Goal: Task Accomplishment & Management: Use online tool/utility

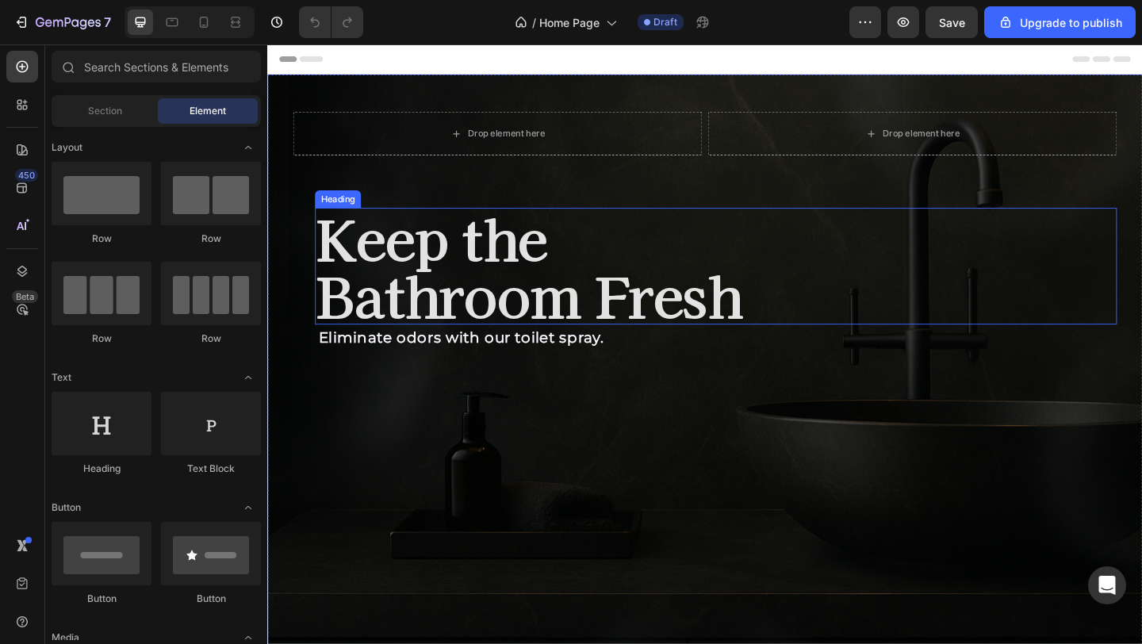
click at [507, 305] on h2 "Keep the Bathroom Fresh" at bounding box center [755, 285] width 872 height 127
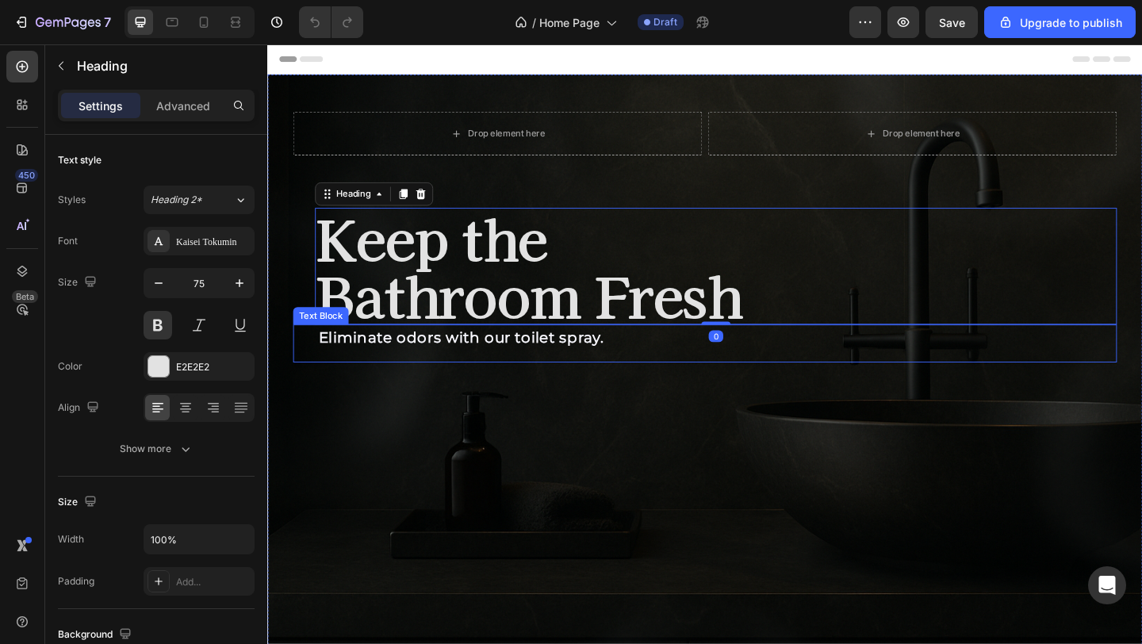
click at [526, 362] on strong "Eliminate odors with our toilet spray." at bounding box center [478, 363] width 310 height 19
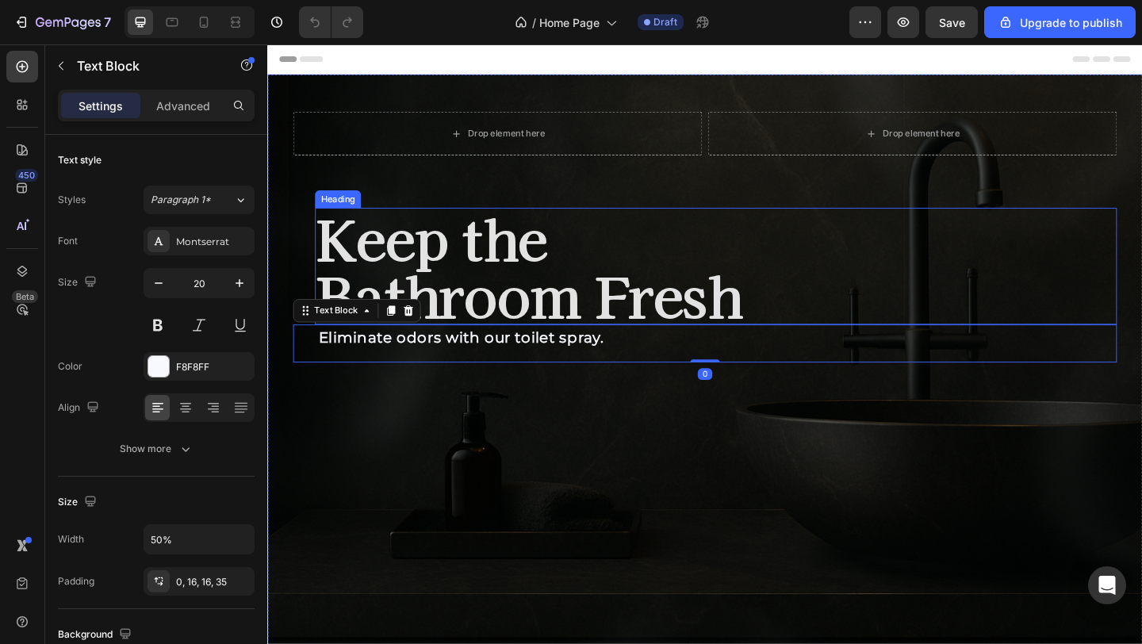
click at [538, 343] on h2 "Keep the Bathroom Fresh" at bounding box center [755, 285] width 872 height 127
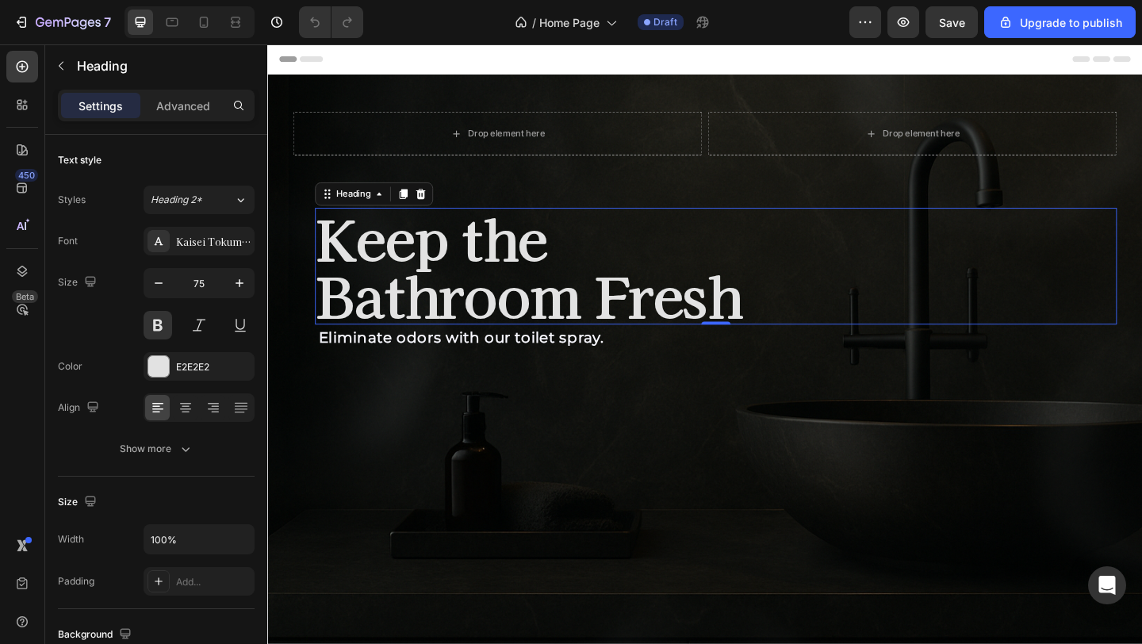
click at [926, 20] on div "Preview Save Upgrade to publish" at bounding box center [992, 22] width 286 height 32
click at [904, 21] on icon "button" at bounding box center [904, 22] width 12 height 10
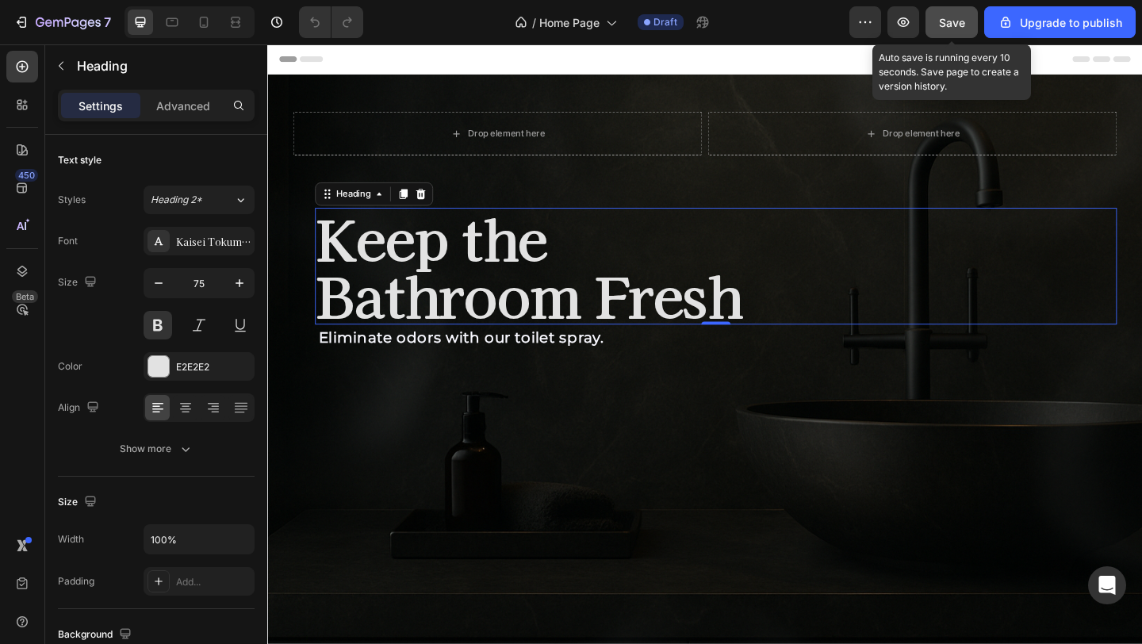
click at [967, 13] on button "Save" at bounding box center [952, 22] width 52 height 32
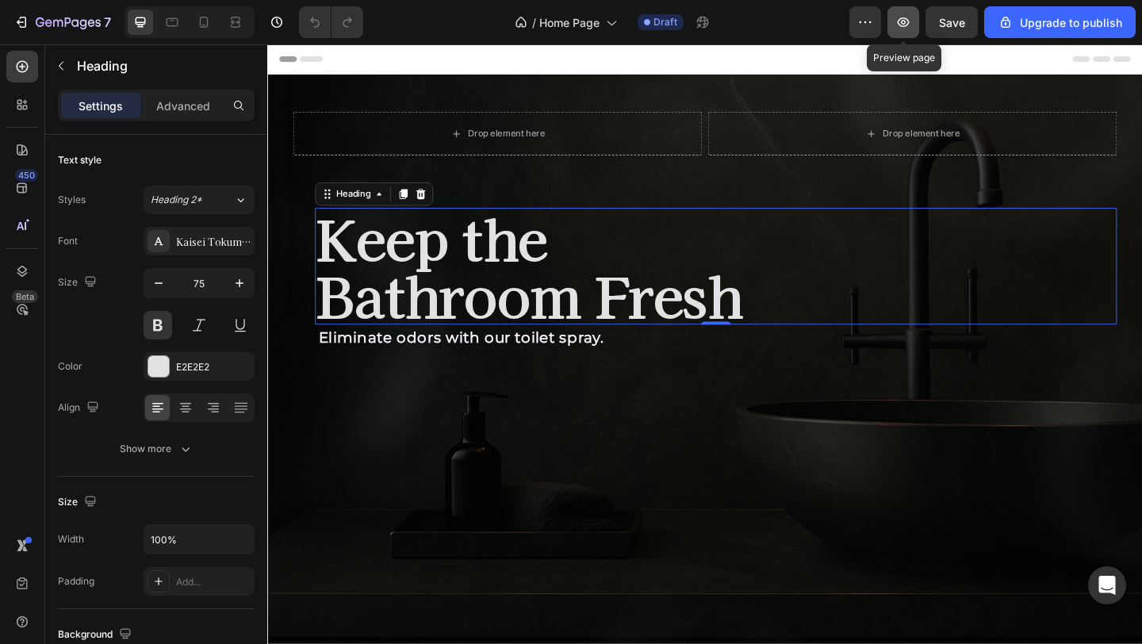
click at [915, 16] on button "button" at bounding box center [904, 22] width 32 height 32
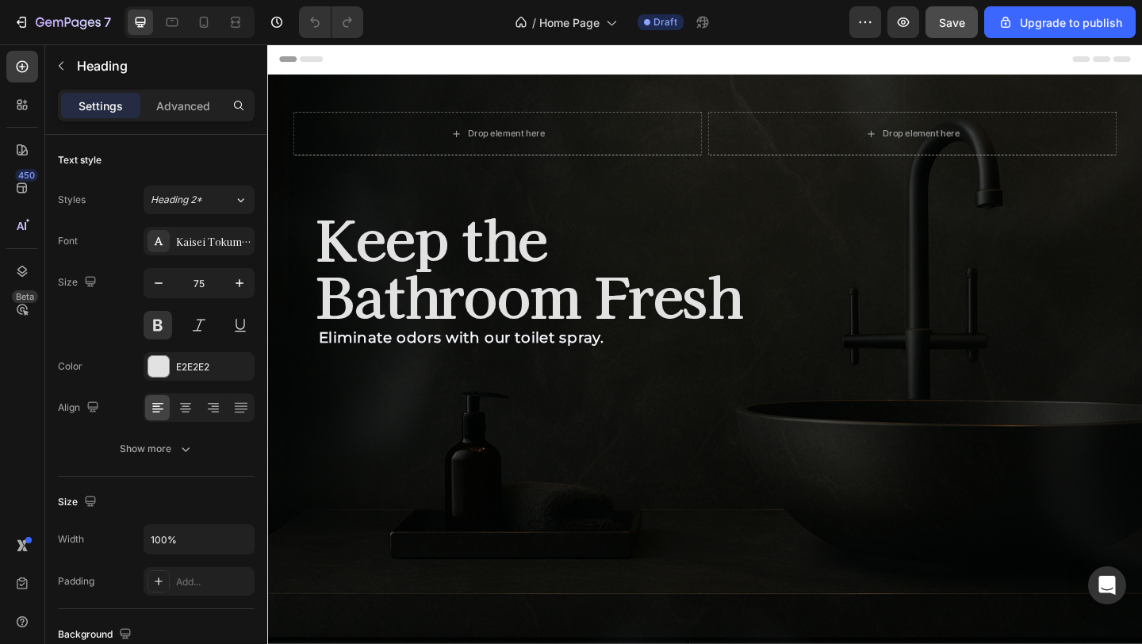
drag, startPoint x: 913, startPoint y: 24, endPoint x: 952, endPoint y: 34, distance: 40.2
click at [952, 34] on div "Preview Save Upgrade to publish" at bounding box center [992, 22] width 286 height 32
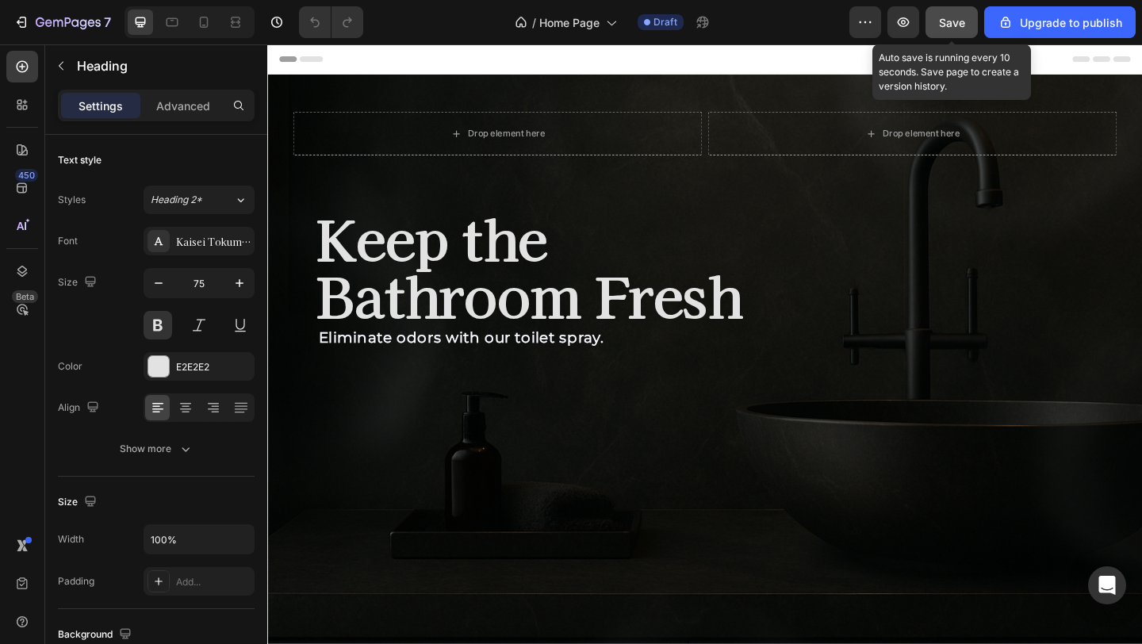
click at [952, 34] on button "Save" at bounding box center [952, 22] width 52 height 32
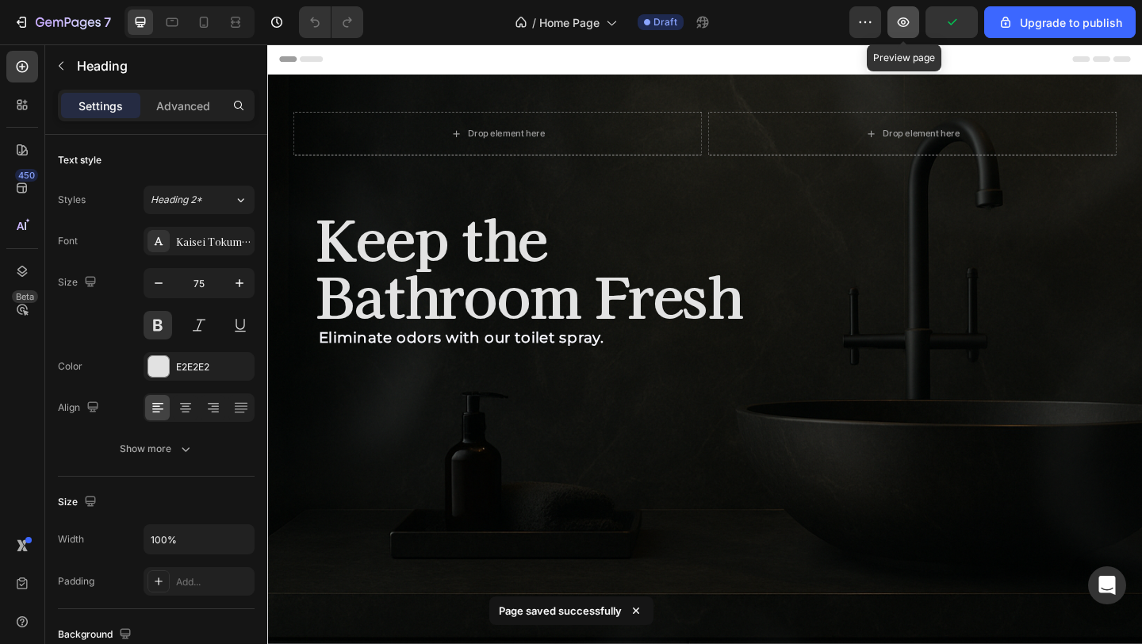
click at [908, 31] on button "button" at bounding box center [904, 22] width 32 height 32
click at [458, 301] on h2 "Keep the Bathroom Fresh" at bounding box center [755, 285] width 872 height 127
click at [429, 341] on p "Keep the Bathroom Fresh" at bounding box center [754, 286] width 869 height 124
click at [485, 228] on p "Keep the Bathroom Fresh" at bounding box center [754, 286] width 869 height 124
click at [479, 354] on strong "Eliminate odors with our toilet spray." at bounding box center [478, 363] width 310 height 19
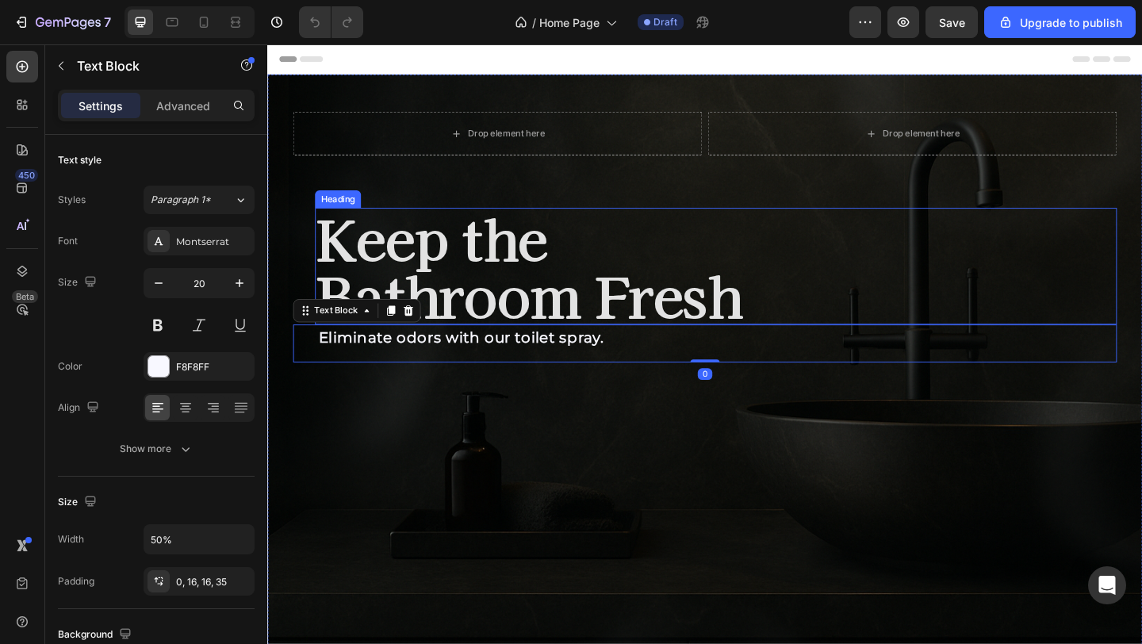
click at [353, 231] on p "Keep the Bathroom Fresh" at bounding box center [754, 286] width 869 height 124
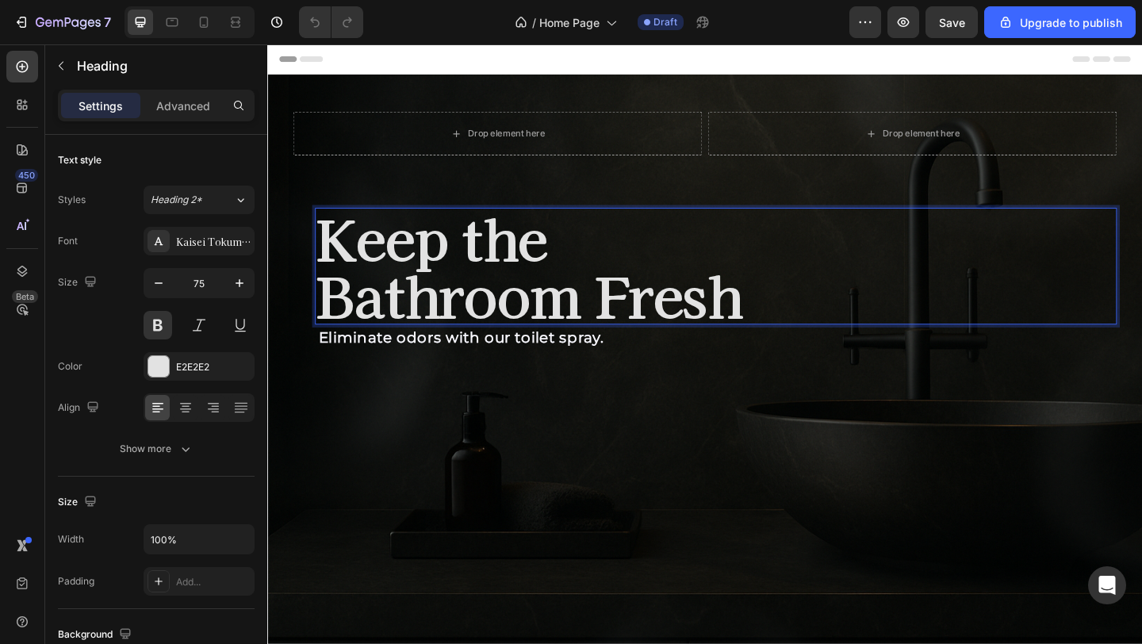
click at [366, 255] on p "Keep the Bathroom Fresh" at bounding box center [754, 286] width 869 height 124
click at [385, 263] on p "Keep the Bathroom Fresh" at bounding box center [754, 286] width 869 height 124
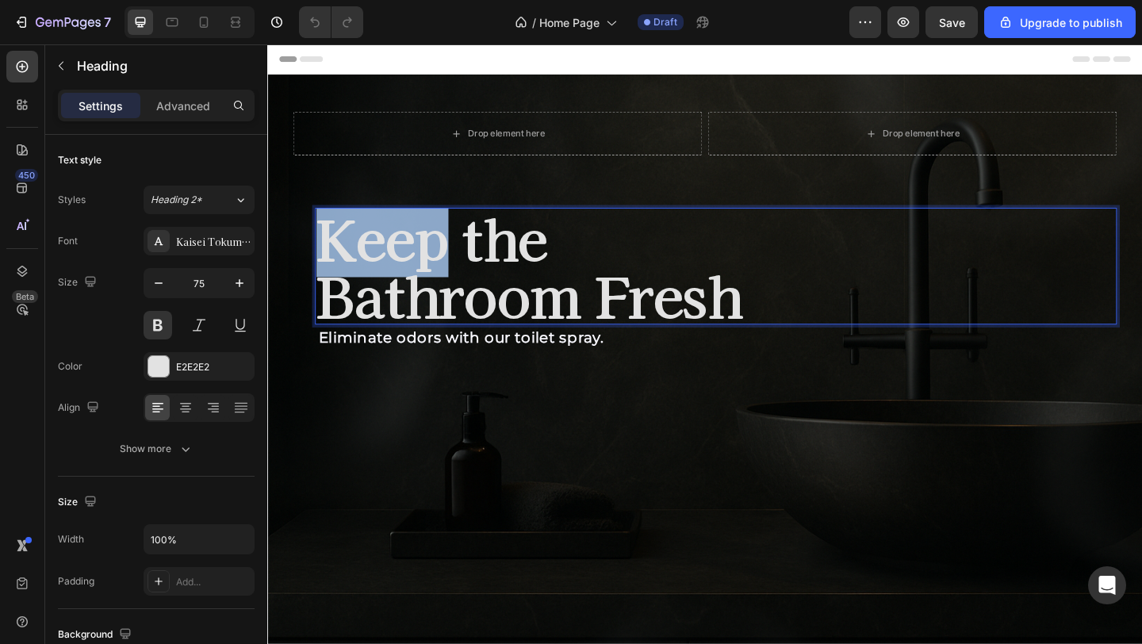
click at [385, 263] on p "Keep the Bathroom Fresh" at bounding box center [754, 286] width 869 height 124
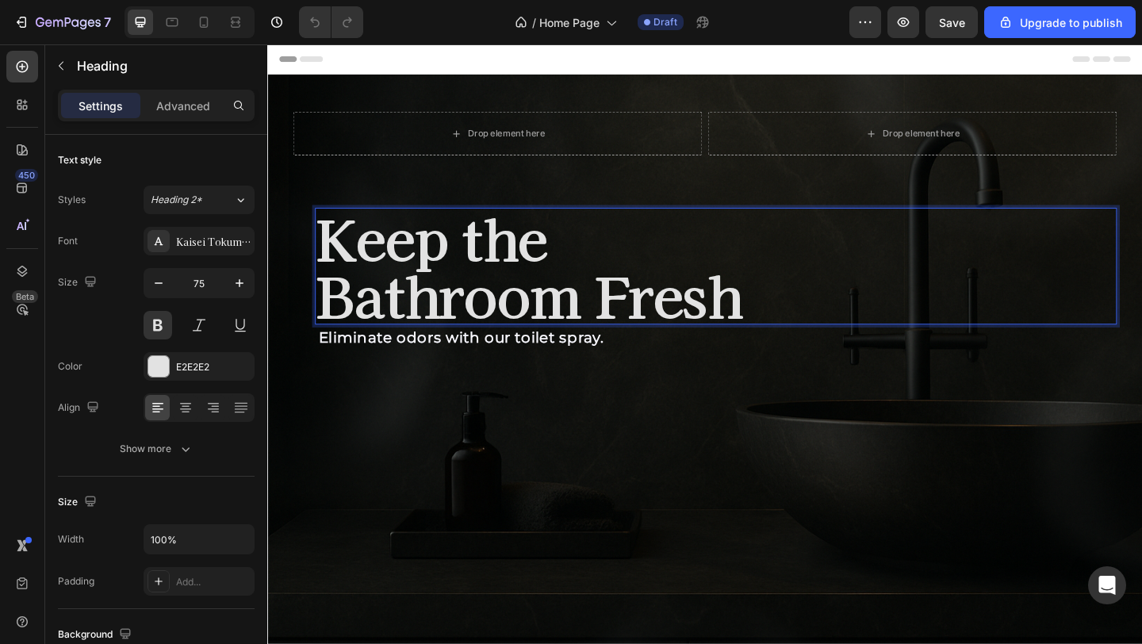
click at [399, 273] on p "Keep the Bathroom Fresh" at bounding box center [754, 286] width 869 height 124
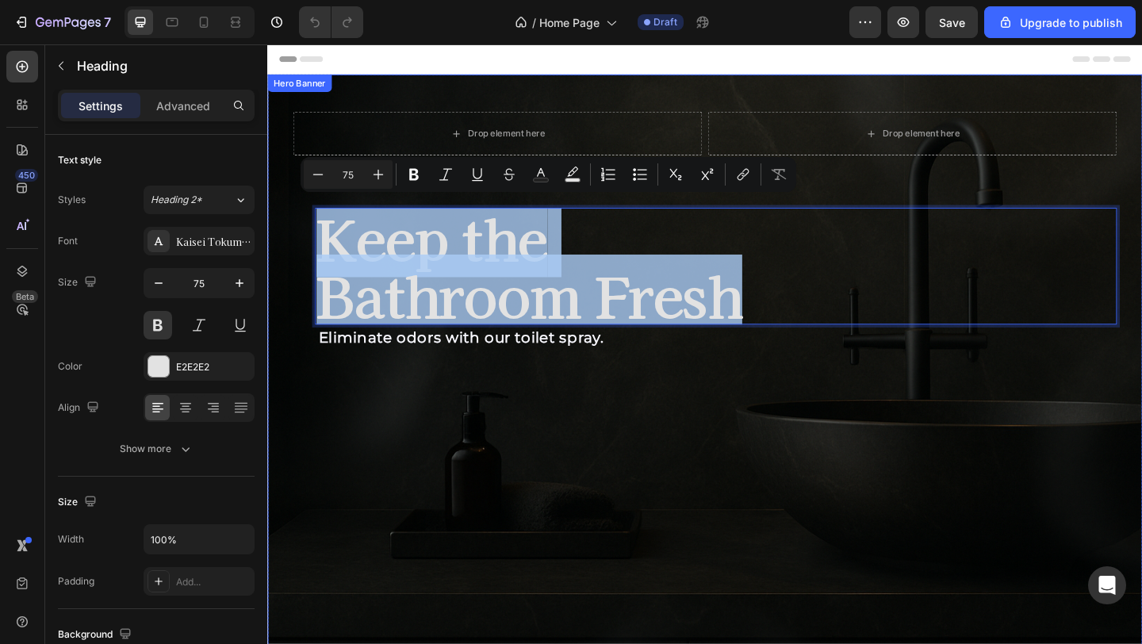
drag, startPoint x: 795, startPoint y: 326, endPoint x: 285, endPoint y: 216, distance: 521.8
click at [285, 216] on div "Drop element here Drop element here Row Keep the Bathroom Fresh Heading 0 Elimi…" at bounding box center [743, 233] width 928 height 313
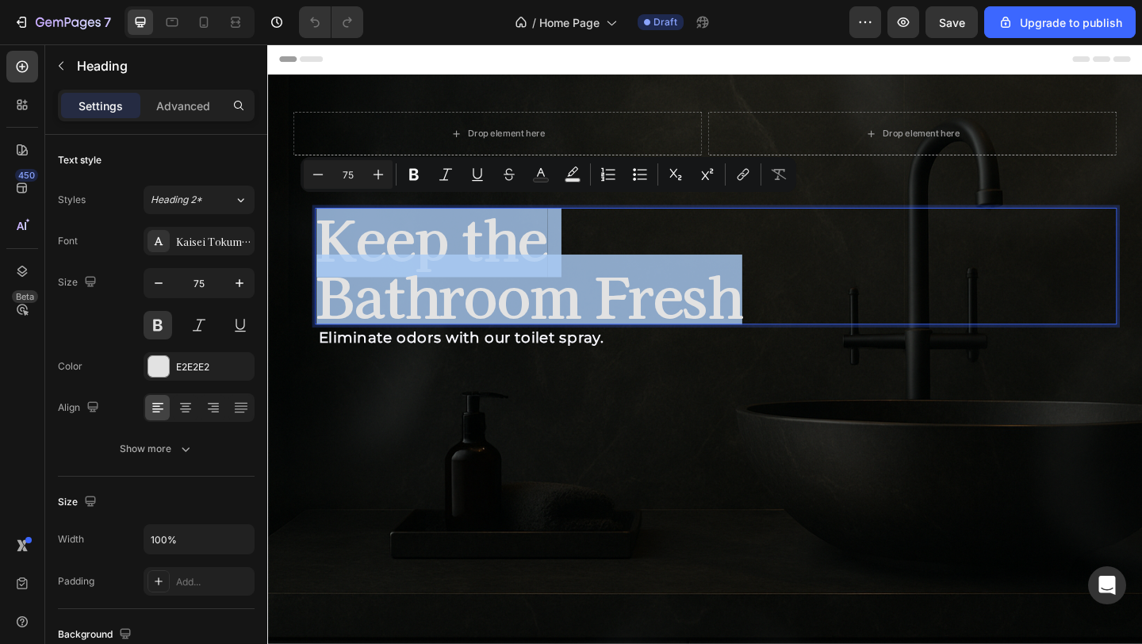
click at [589, 297] on p "Keep the Bathroom Fresh" at bounding box center [754, 286] width 869 height 124
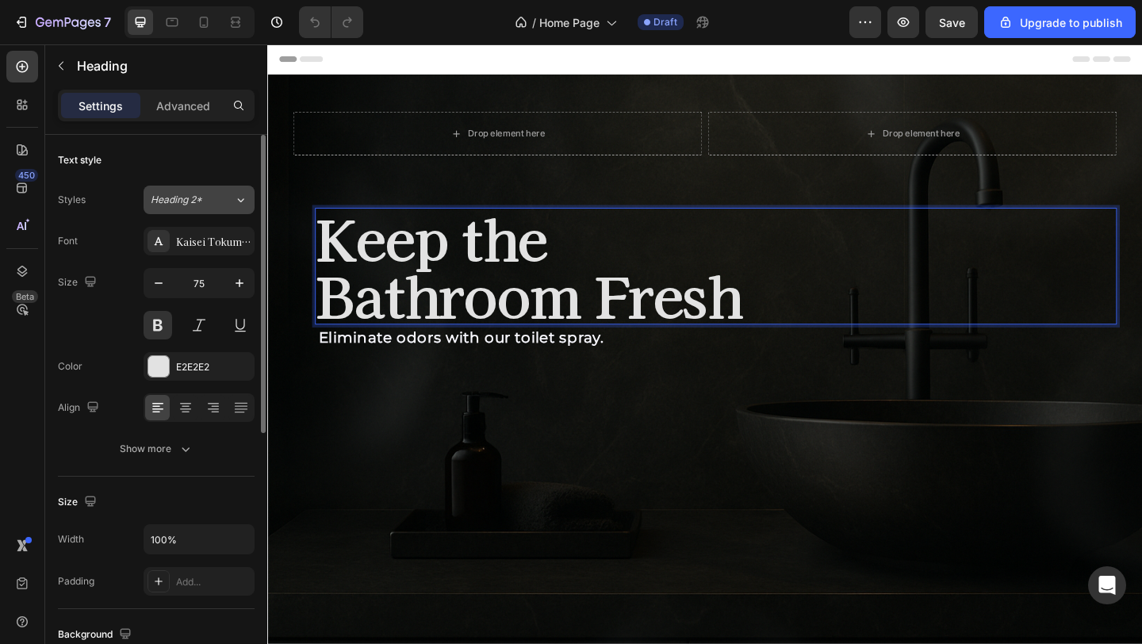
click at [212, 202] on div "Heading 2*" at bounding box center [183, 200] width 64 height 14
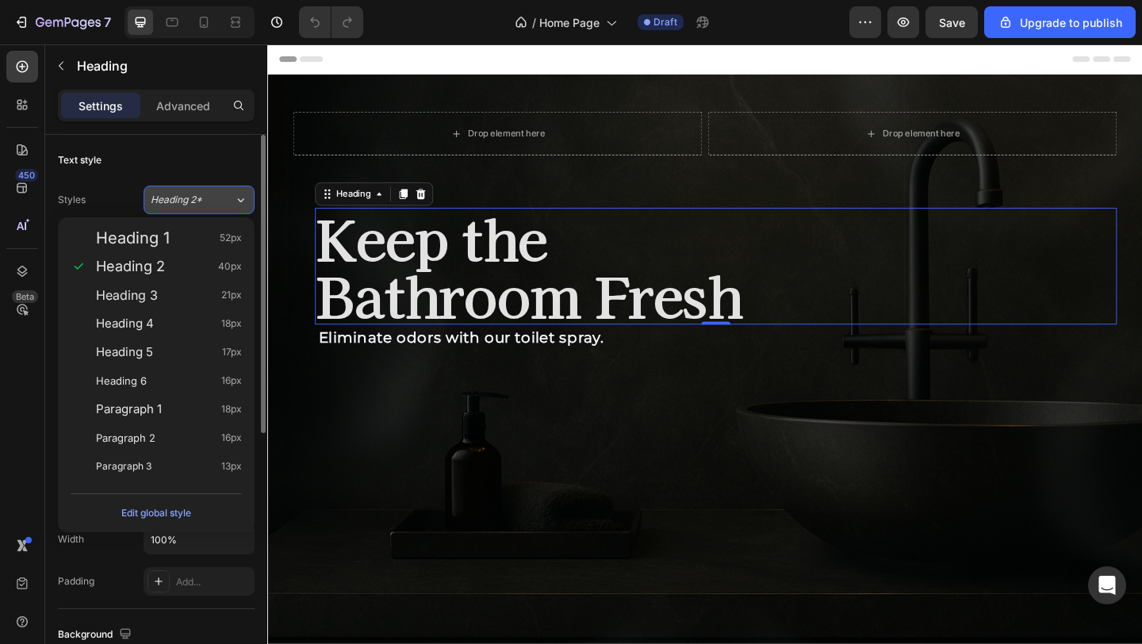
click at [215, 199] on div "Heading 2*" at bounding box center [192, 200] width 83 height 14
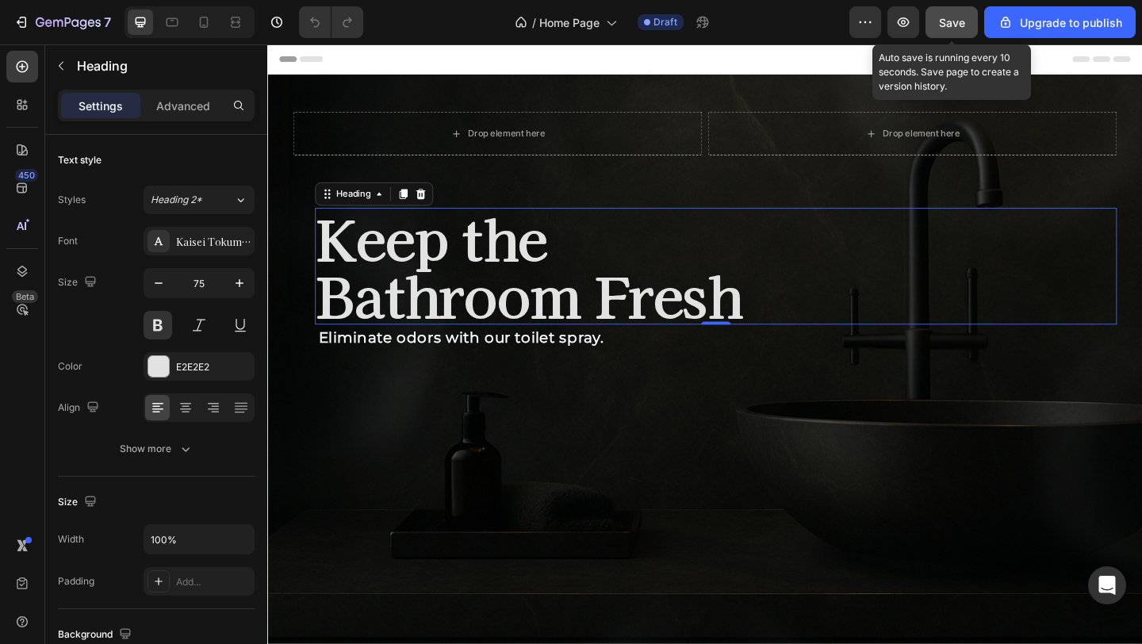
click at [941, 29] on div "Save" at bounding box center [952, 22] width 26 height 17
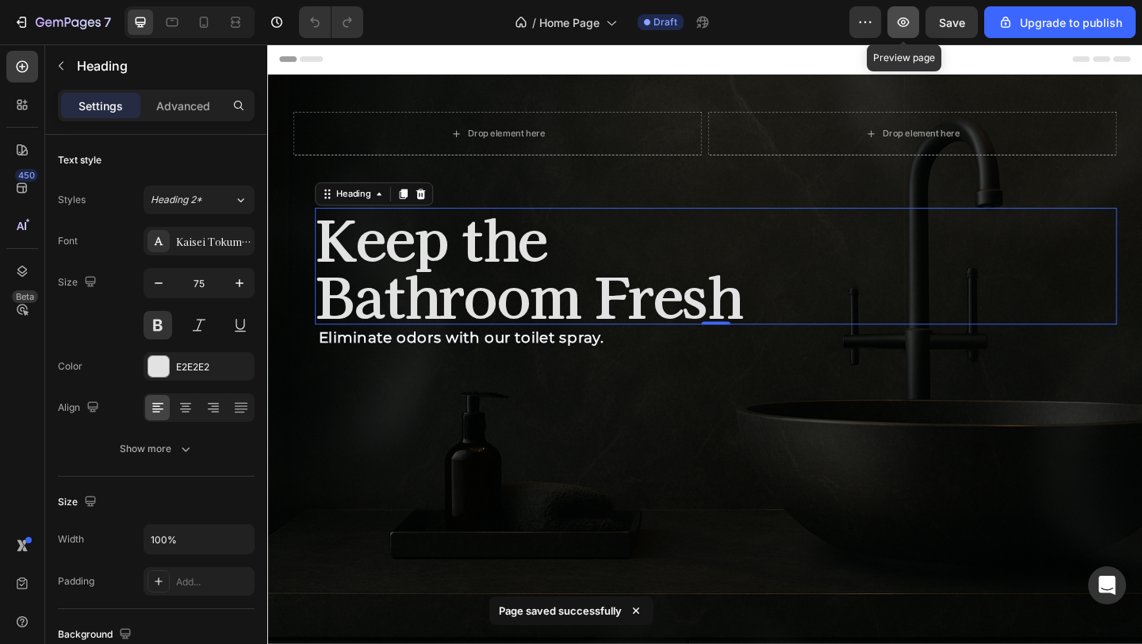
click at [907, 26] on icon "button" at bounding box center [904, 22] width 12 height 10
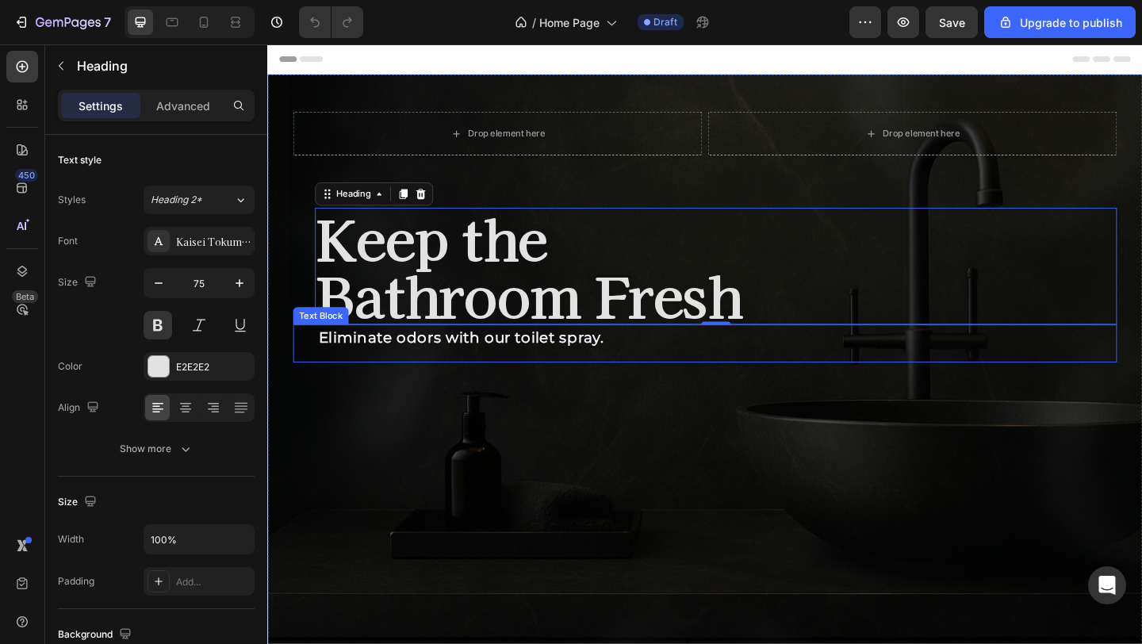
click at [419, 355] on strong "Eliminate odors with our toilet spray." at bounding box center [478, 363] width 310 height 19
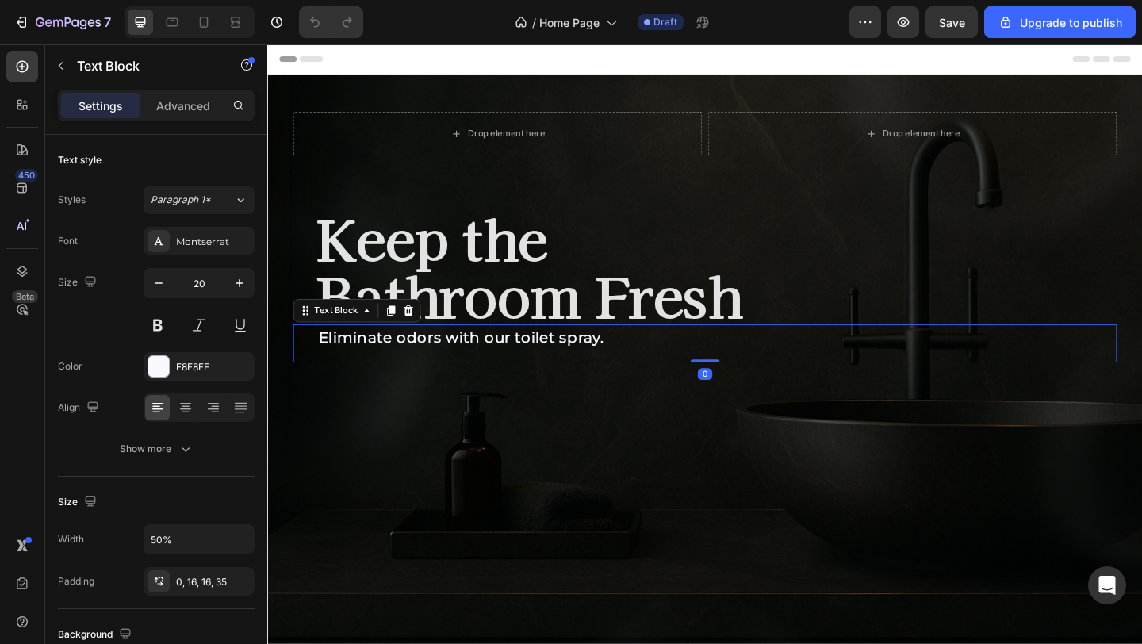
click at [490, 318] on p "Keep the Bathroom Fresh" at bounding box center [754, 286] width 869 height 124
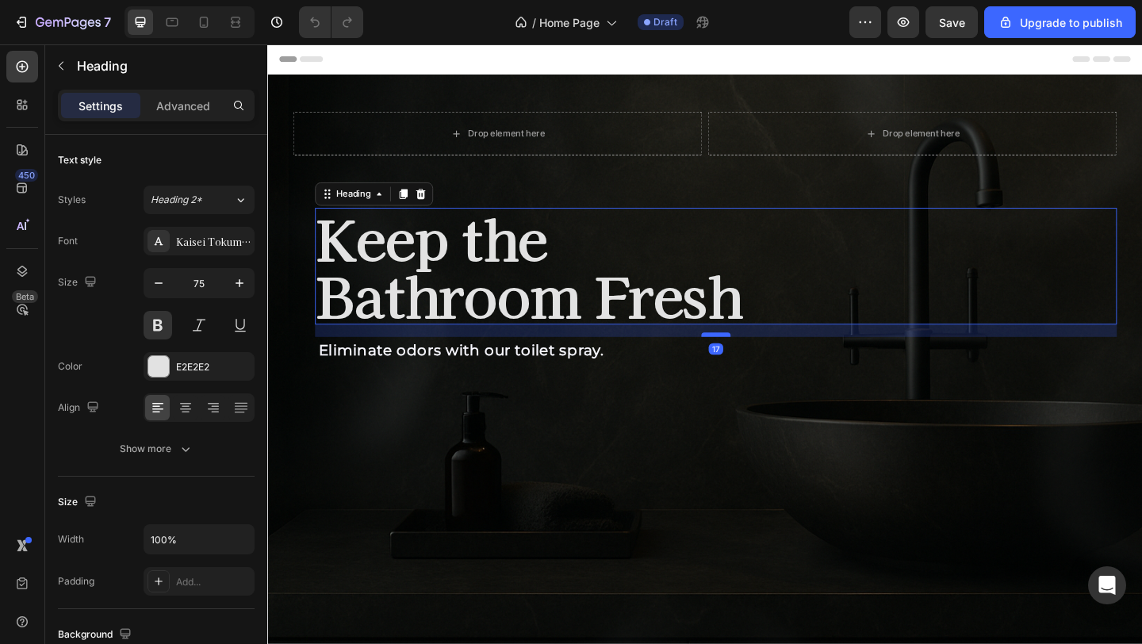
drag, startPoint x: 750, startPoint y: 347, endPoint x: 750, endPoint y: 361, distance: 13.5
click at [750, 361] on div at bounding box center [755, 360] width 32 height 5
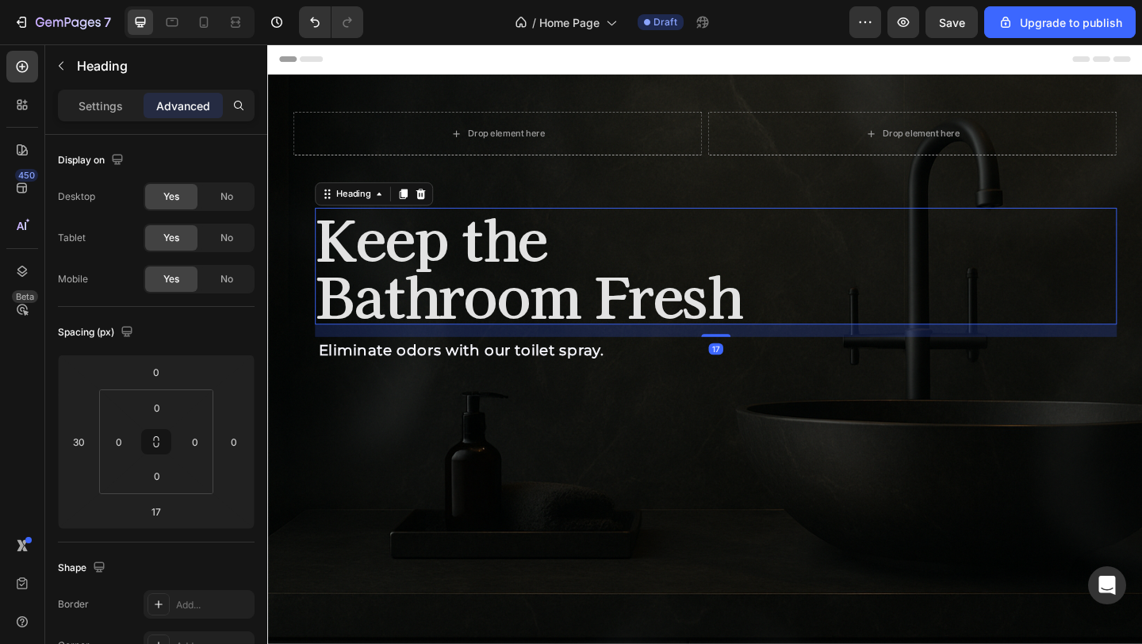
click at [698, 458] on div "Background Image" at bounding box center [743, 403] width 952 height 652
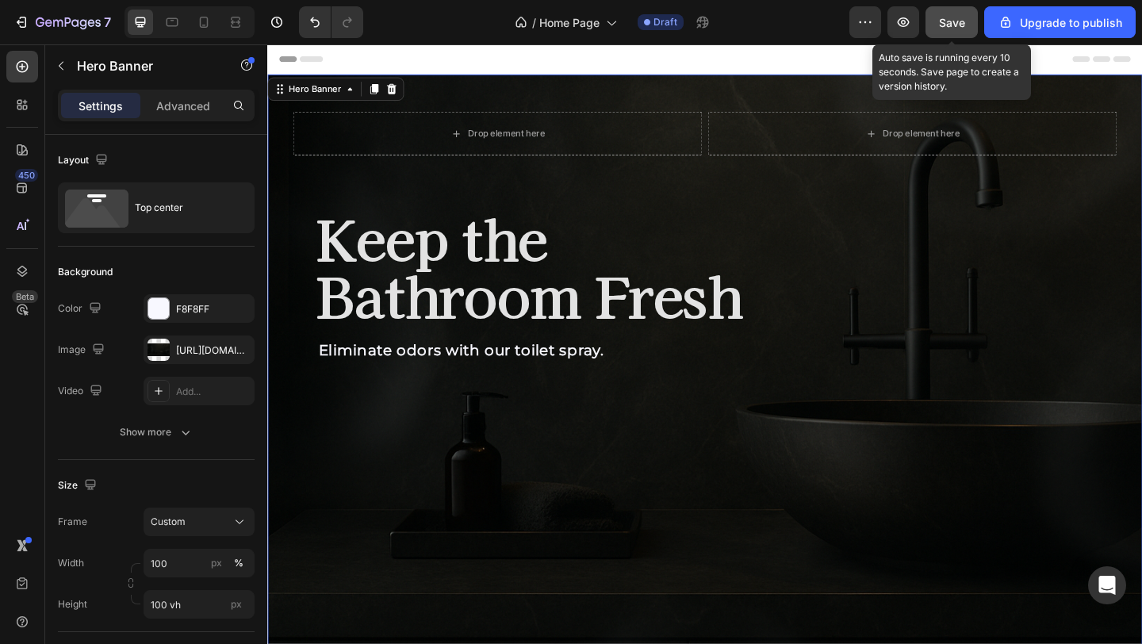
click at [967, 13] on button "Save" at bounding box center [952, 22] width 52 height 32
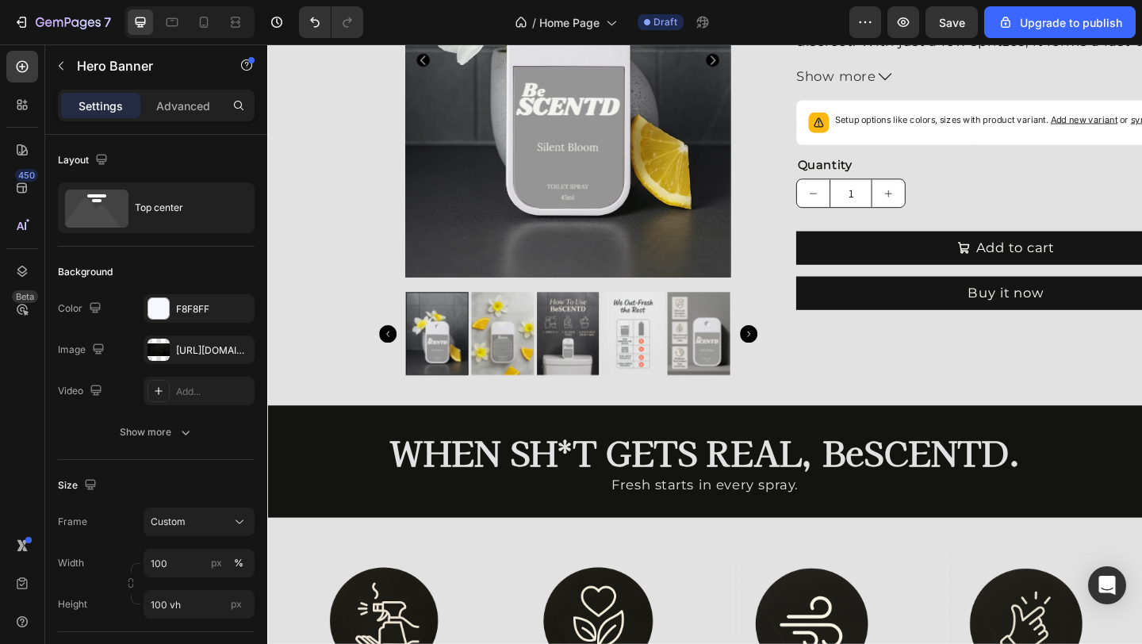
scroll to position [932, 0]
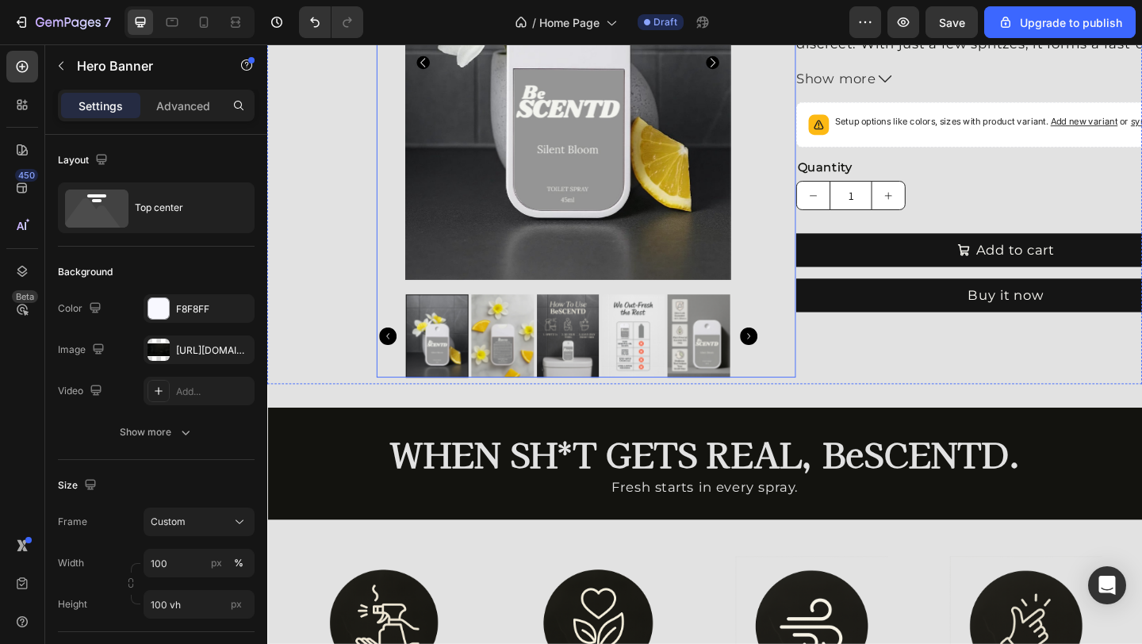
click at [802, 356] on div at bounding box center [594, 361] width 416 height 90
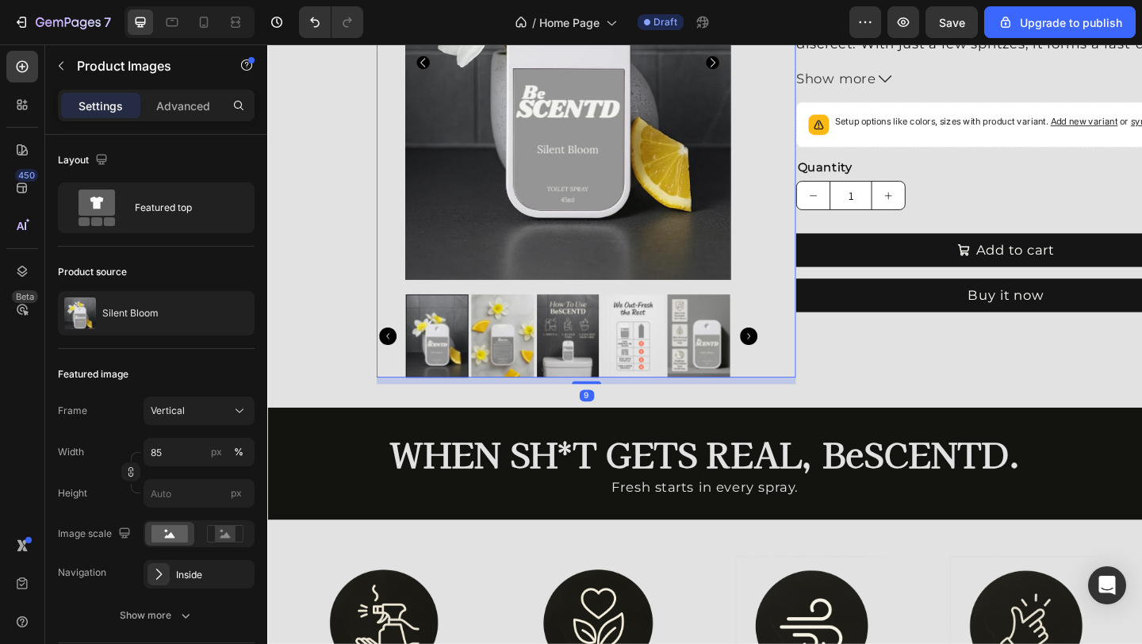
click at [784, 366] on icon "Carousel Next Arrow" at bounding box center [790, 361] width 19 height 19
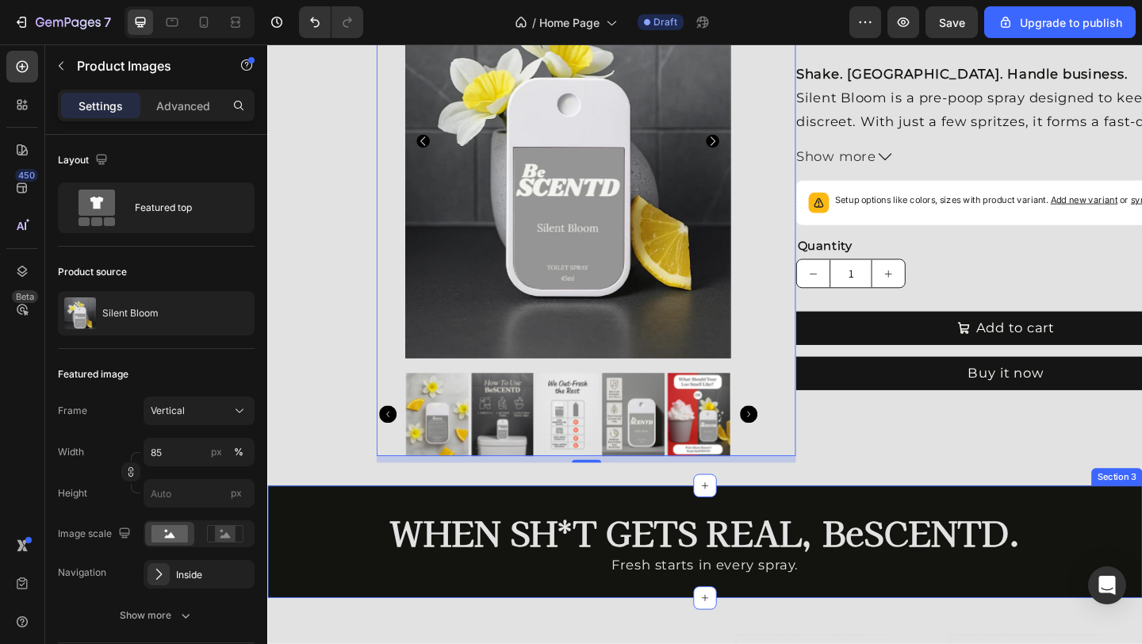
scroll to position [846, 0]
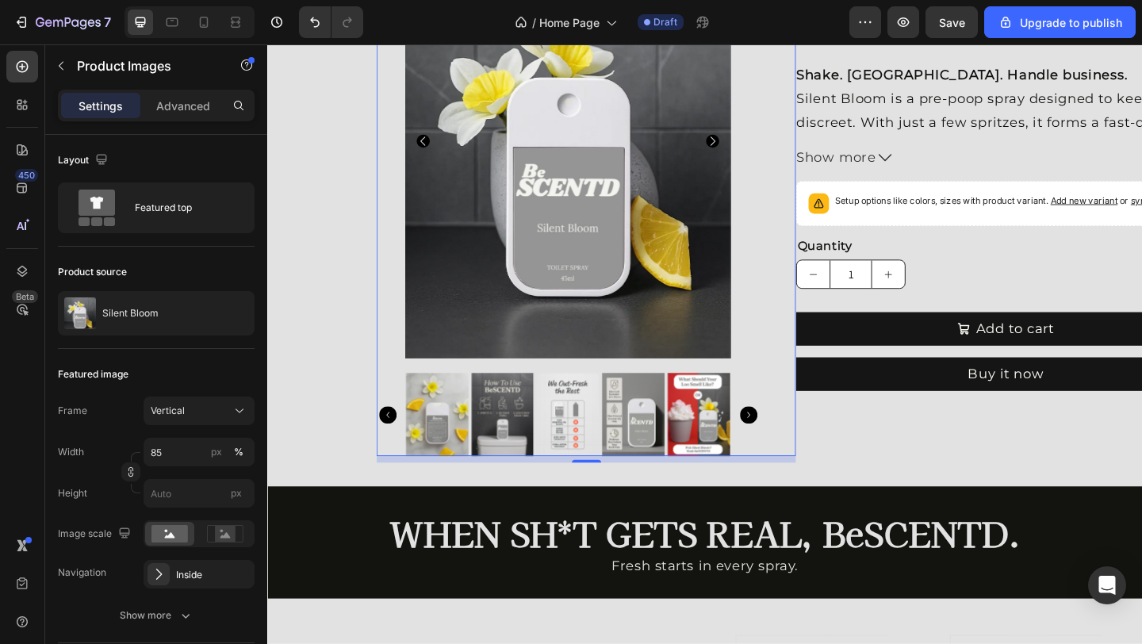
click at [489, 458] on img at bounding box center [523, 447] width 68 height 90
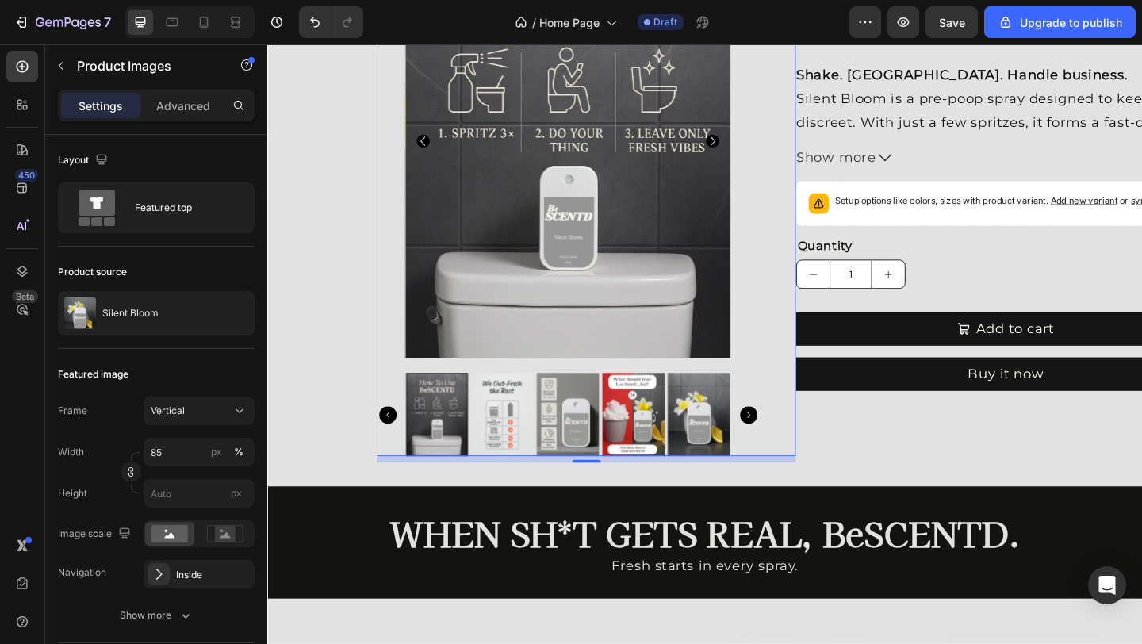
click at [766, 432] on img at bounding box center [737, 447] width 68 height 90
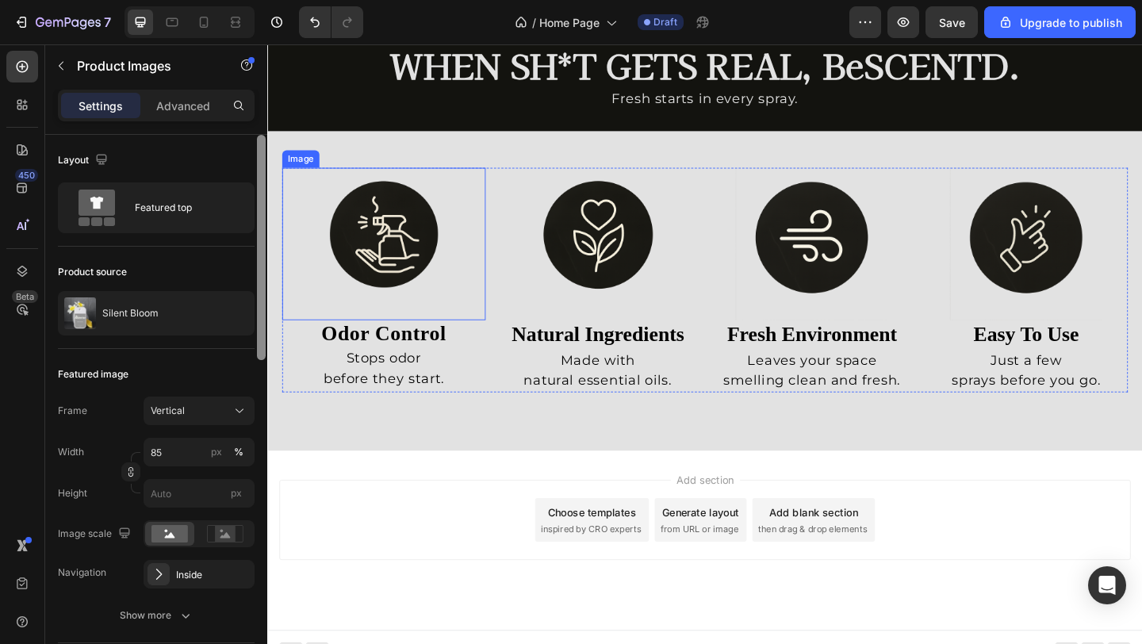
scroll to position [0, 0]
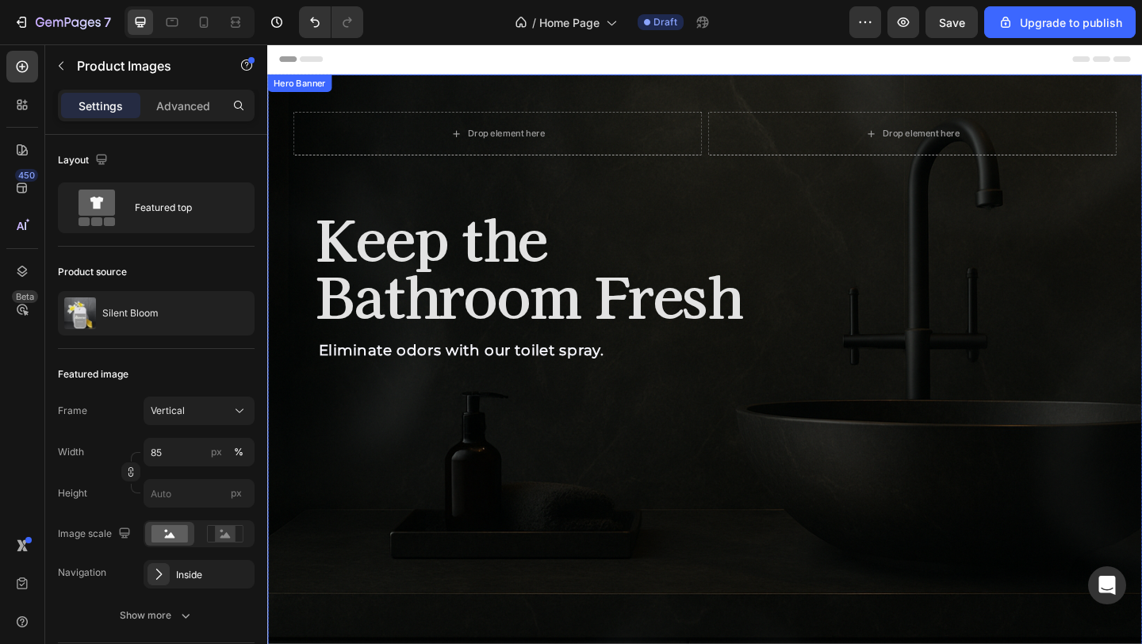
click at [462, 259] on h2 "Keep the Bathroom Fresh" at bounding box center [755, 285] width 872 height 127
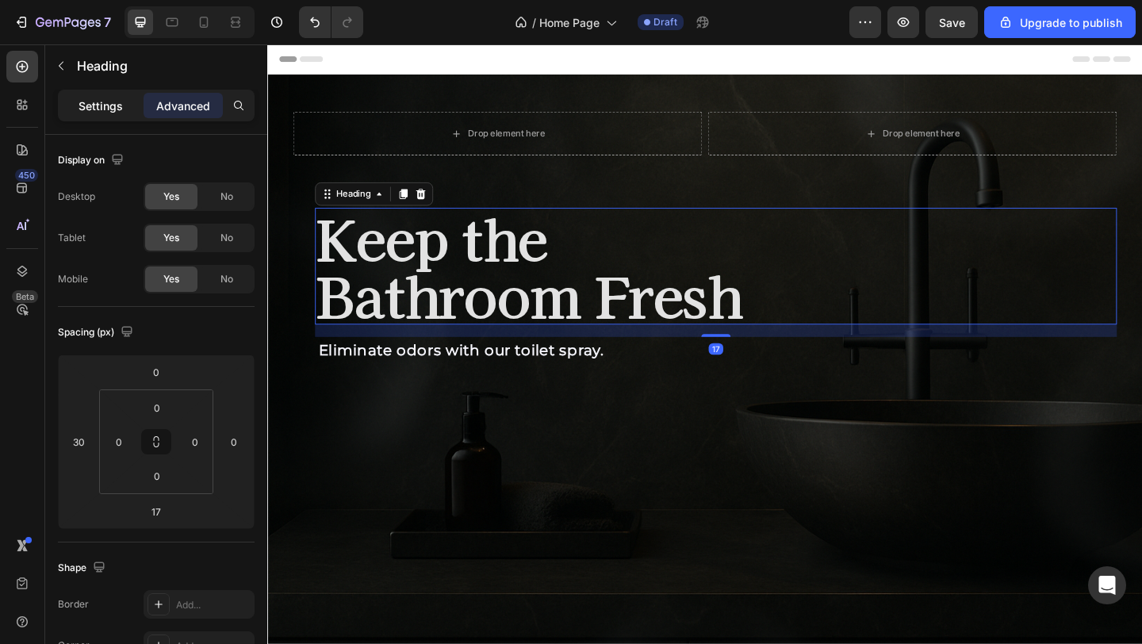
click at [118, 105] on p "Settings" at bounding box center [101, 106] width 44 height 17
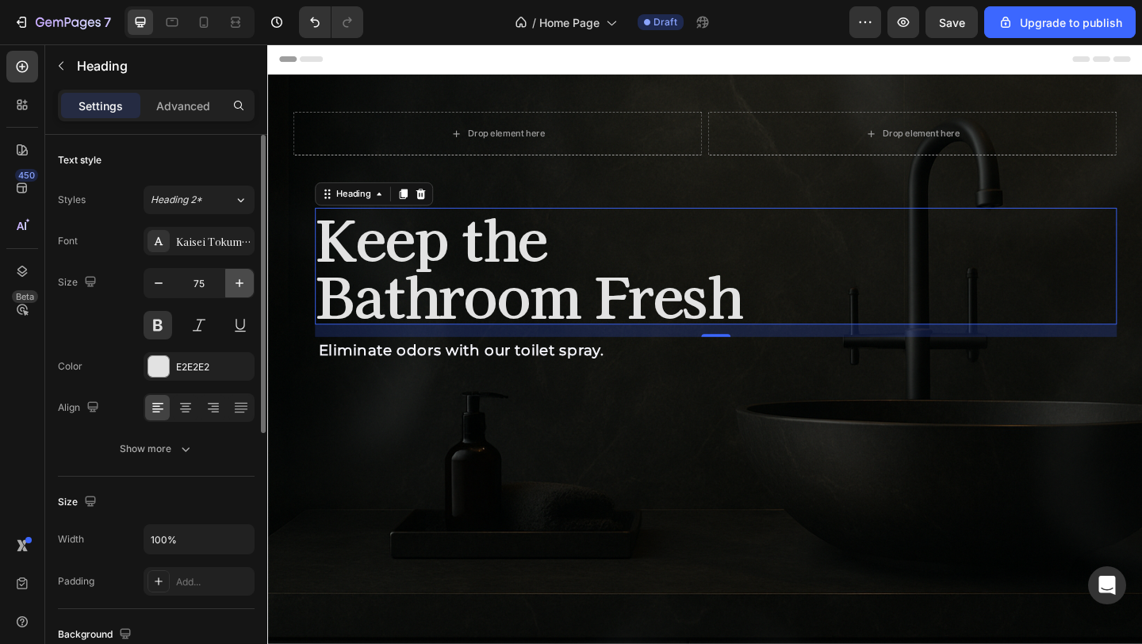
click at [240, 279] on icon "button" at bounding box center [240, 283] width 8 height 8
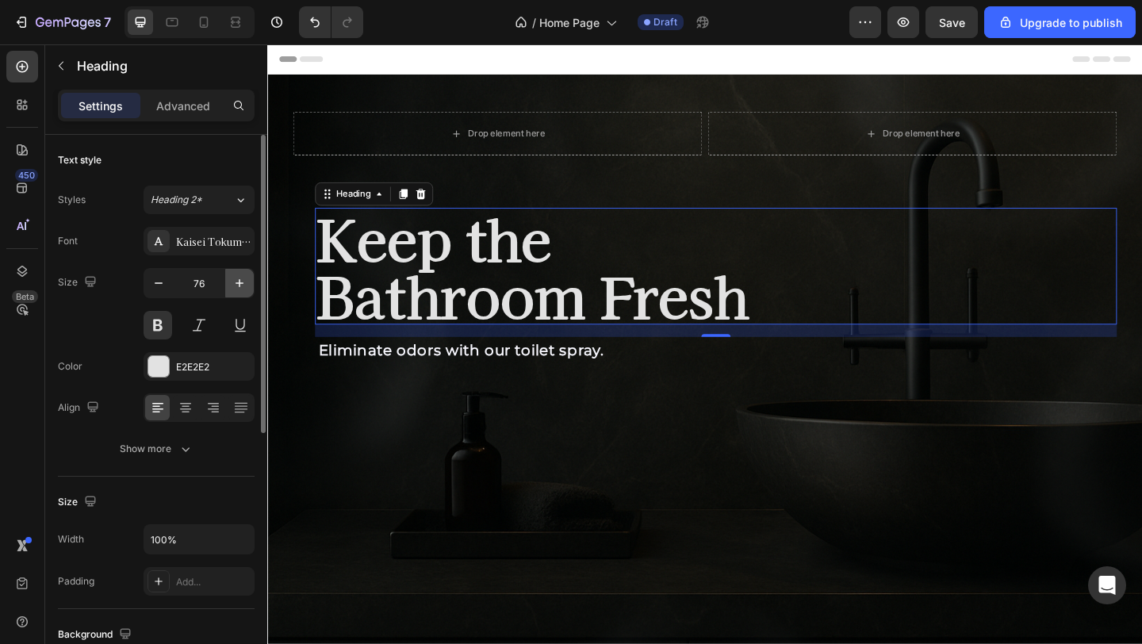
click at [240, 279] on icon "button" at bounding box center [240, 283] width 8 height 8
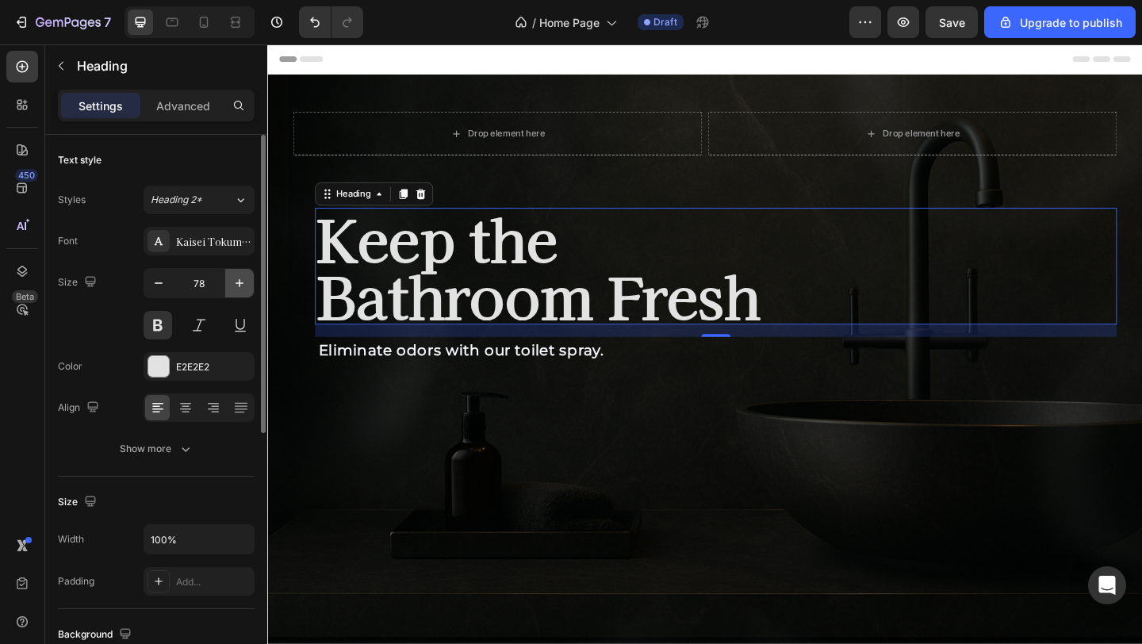
click at [240, 279] on icon "button" at bounding box center [240, 283] width 8 height 8
type input "79"
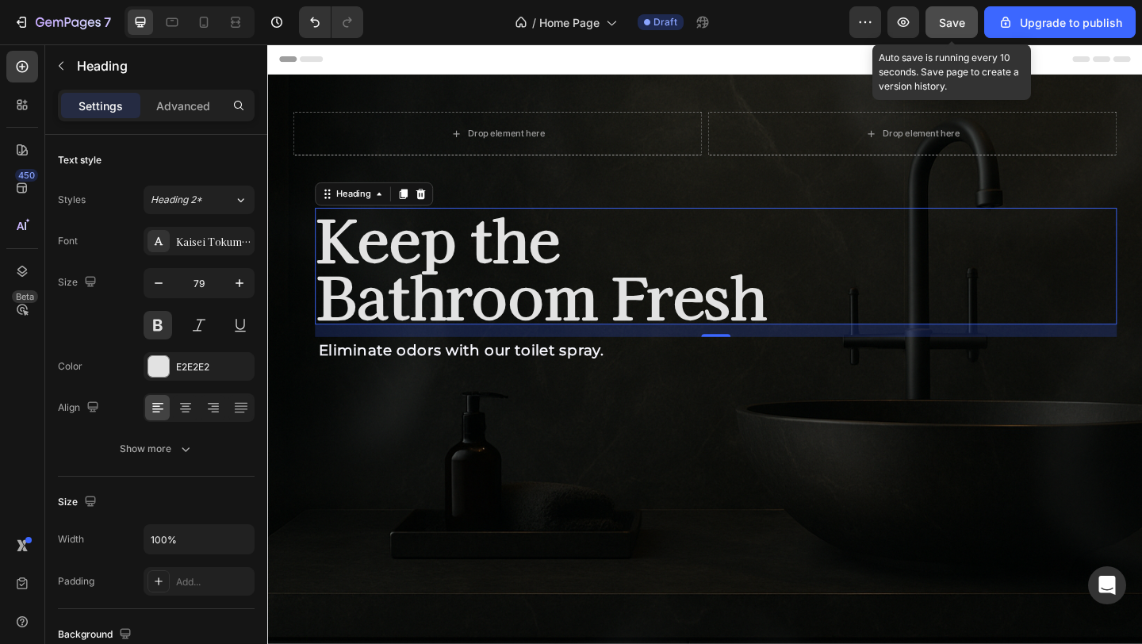
click at [944, 28] on span "Save" at bounding box center [952, 22] width 26 height 13
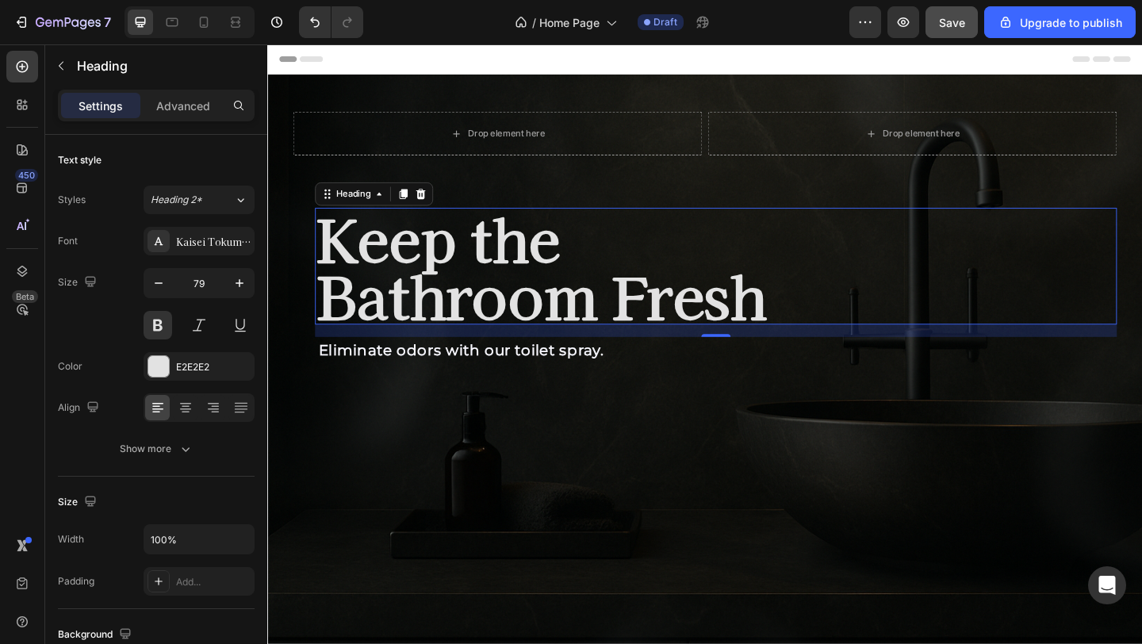
click at [399, 300] on h2 "Keep the Bathroom Fresh" at bounding box center [755, 285] width 872 height 127
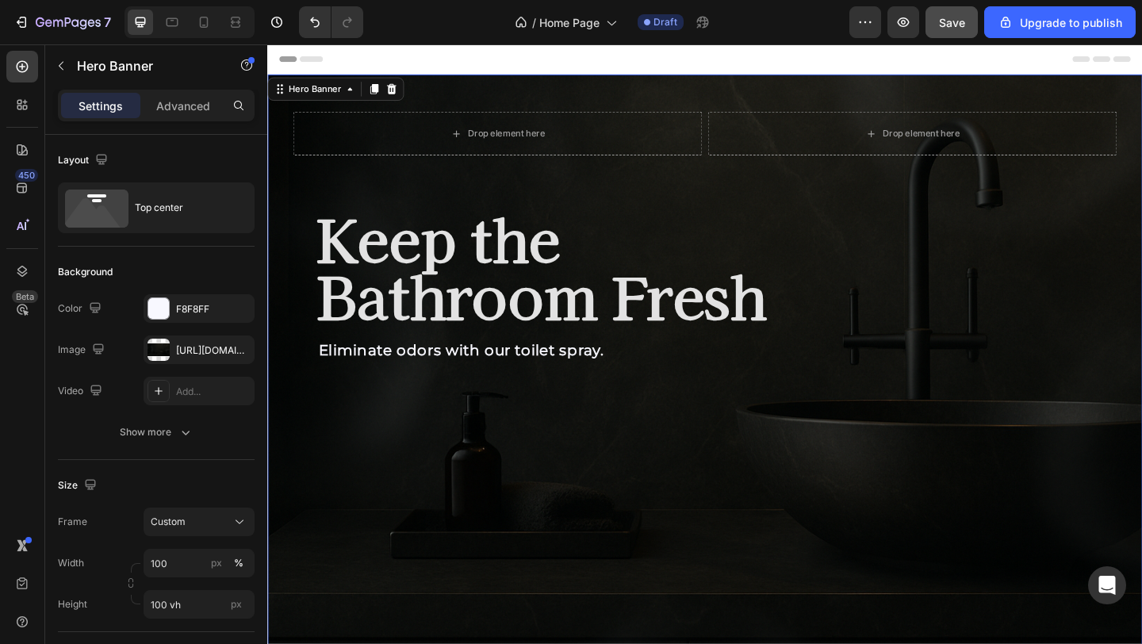
click at [500, 208] on div "Drop element here Drop element here Row Keep the Bathroom Fresh Heading Elimina…" at bounding box center [743, 260] width 896 height 286
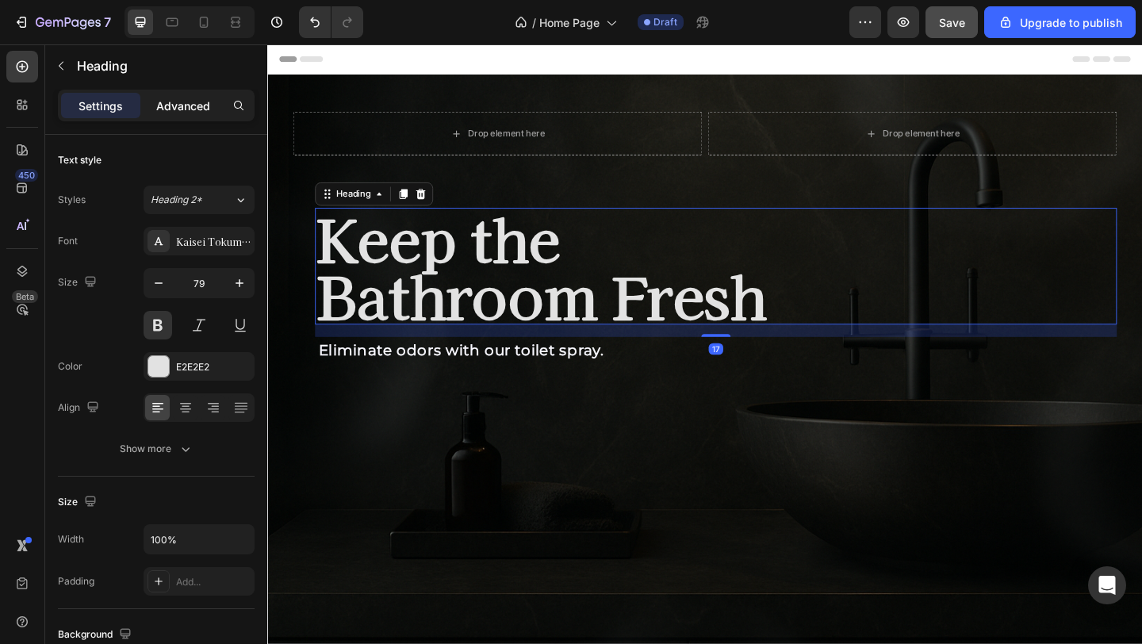
click at [191, 93] on div "Advanced" at bounding box center [183, 105] width 79 height 25
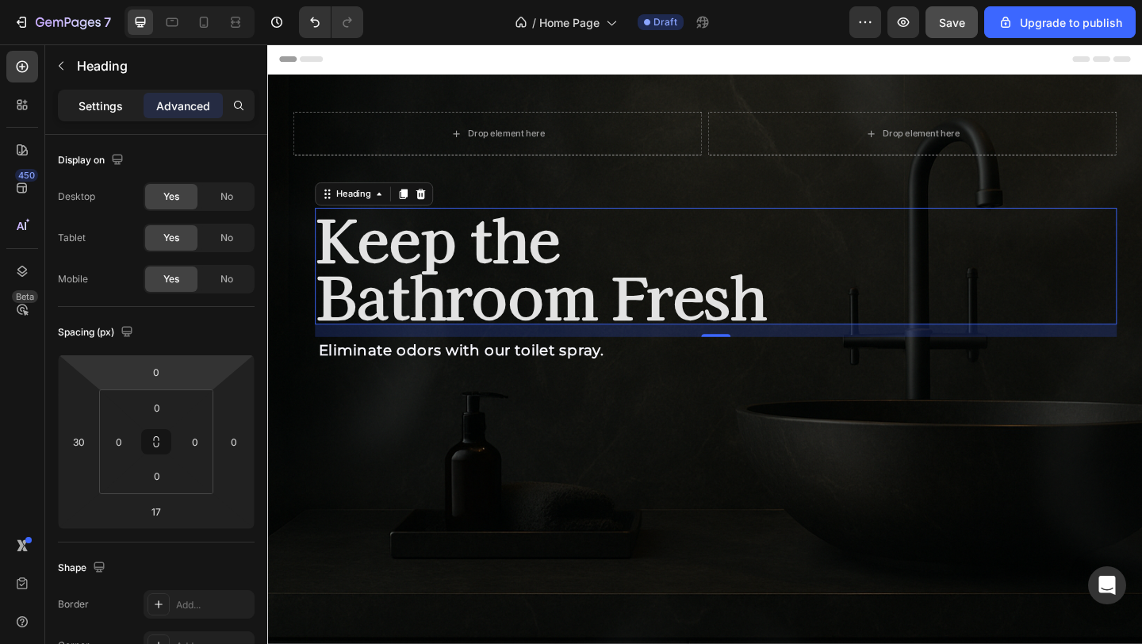
click at [107, 110] on p "Settings" at bounding box center [101, 106] width 44 height 17
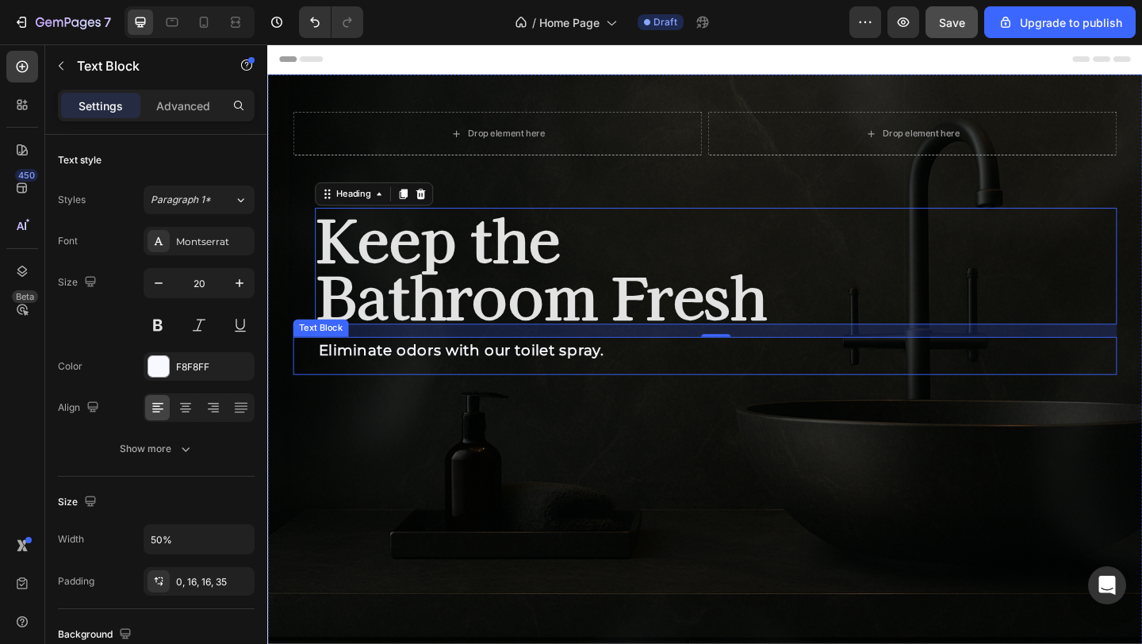
click at [450, 387] on p "Eliminate odors with our toilet spray." at bounding box center [527, 376] width 408 height 29
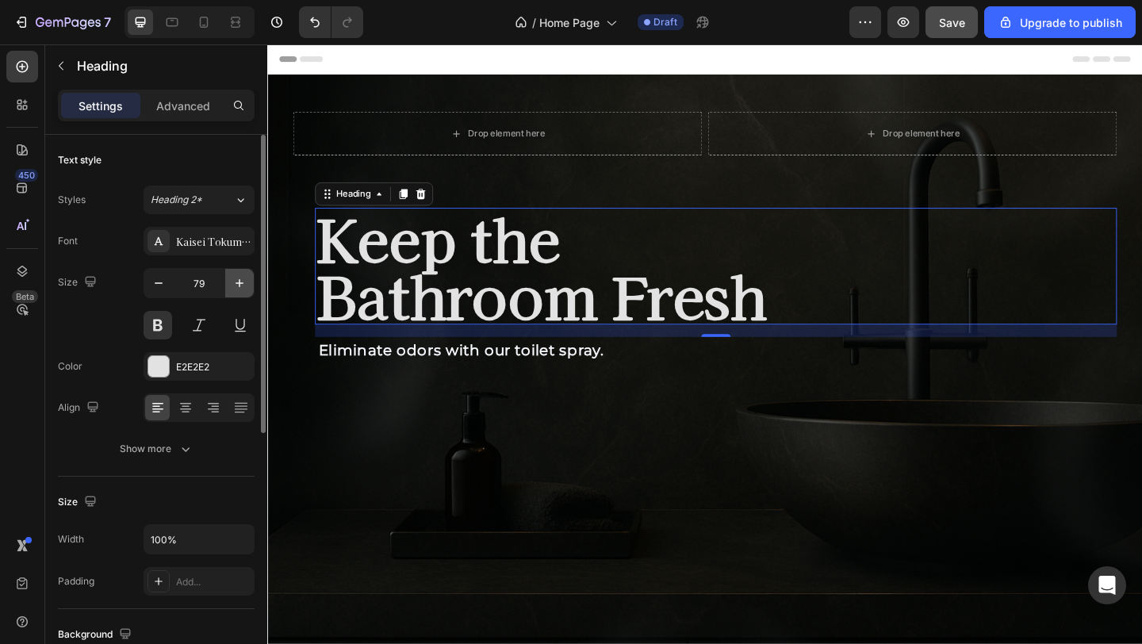
click at [240, 286] on icon "button" at bounding box center [240, 283] width 16 height 16
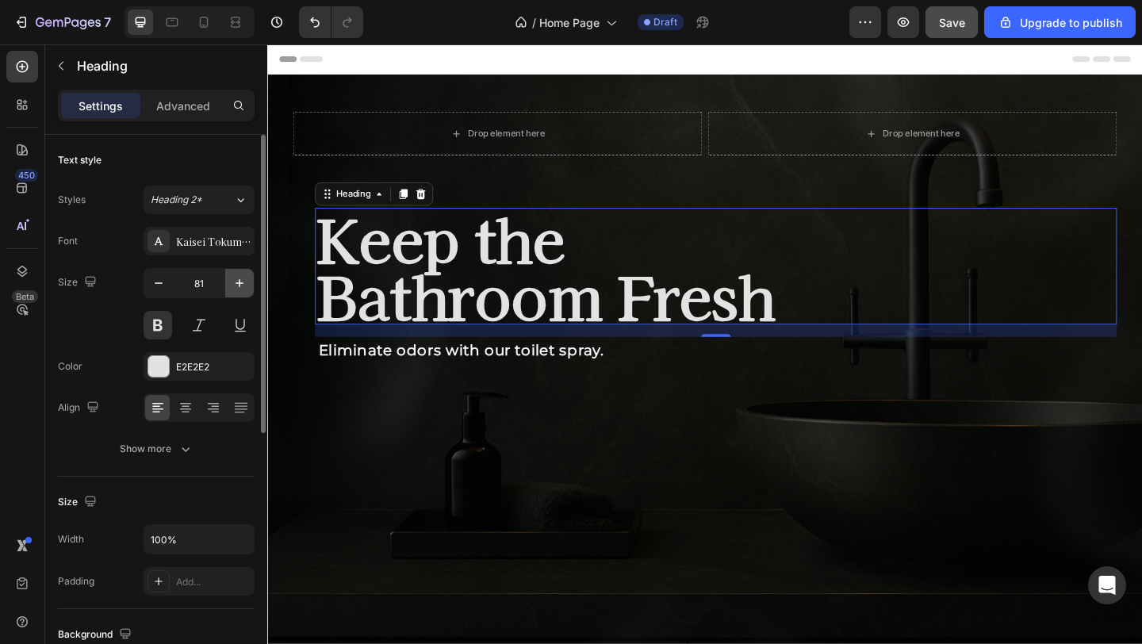
click at [235, 287] on icon "button" at bounding box center [240, 283] width 16 height 16
type input "82"
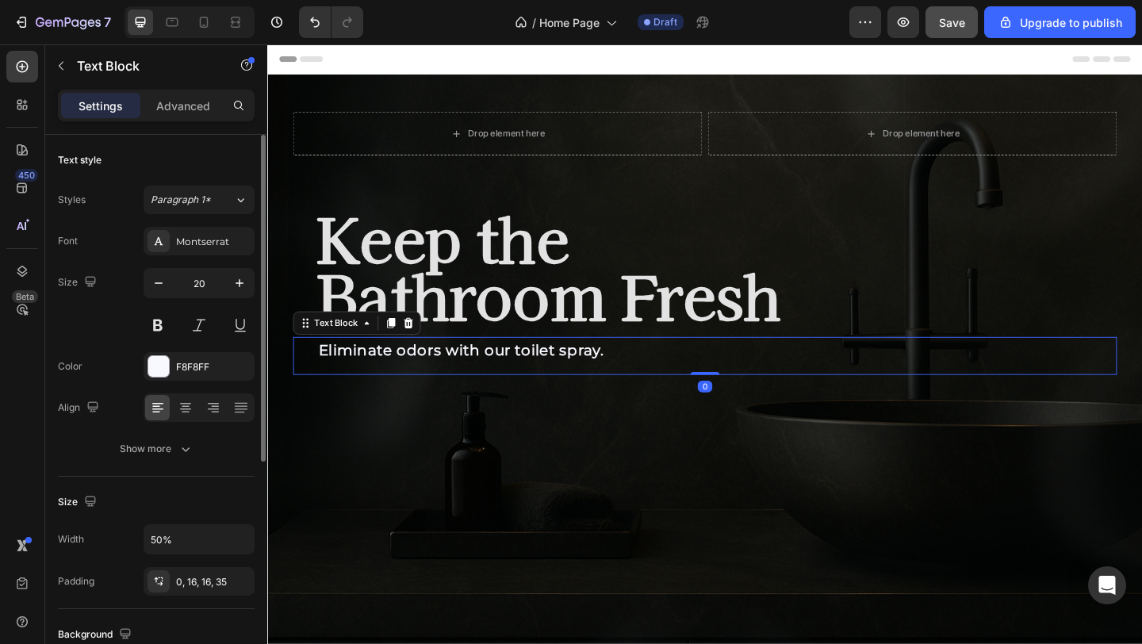
click at [395, 376] on strong "Eliminate odors with our toilet spray." at bounding box center [478, 376] width 310 height 19
click at [247, 276] on icon "button" at bounding box center [240, 283] width 16 height 16
type input "22"
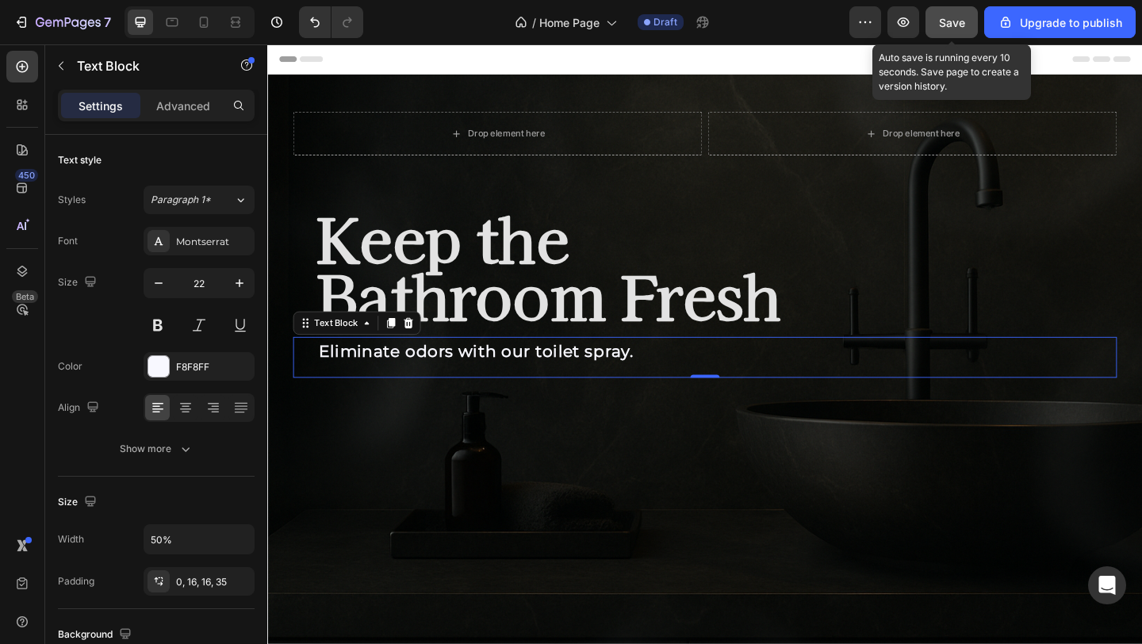
click at [955, 13] on button "Save" at bounding box center [952, 22] width 52 height 32
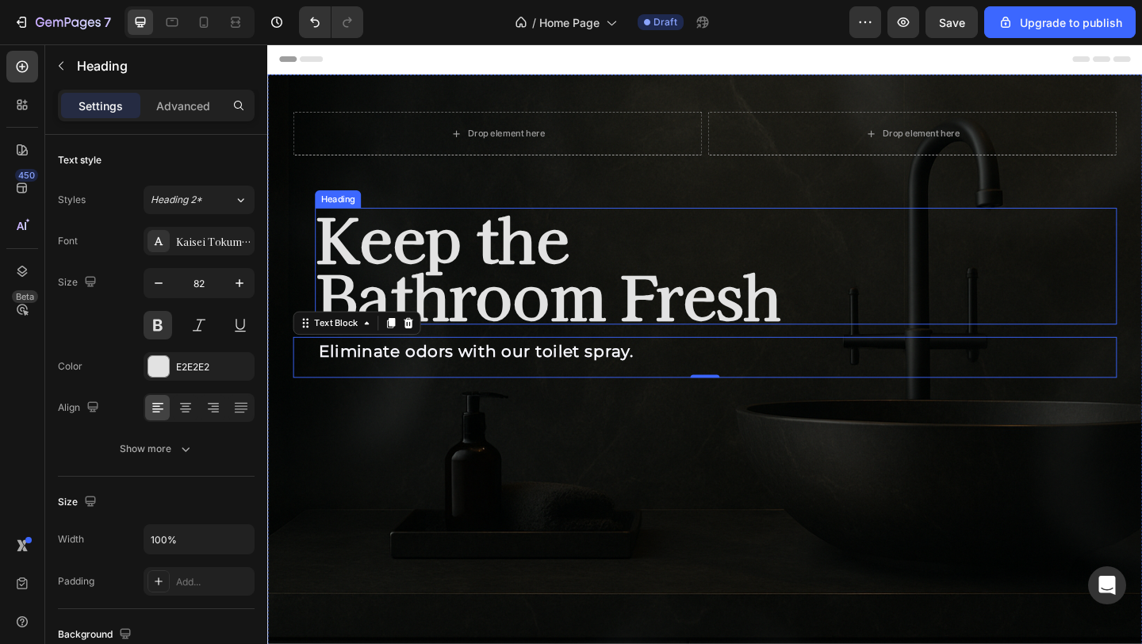
click at [465, 313] on p "Keep the Bathroom Fresh" at bounding box center [754, 286] width 869 height 124
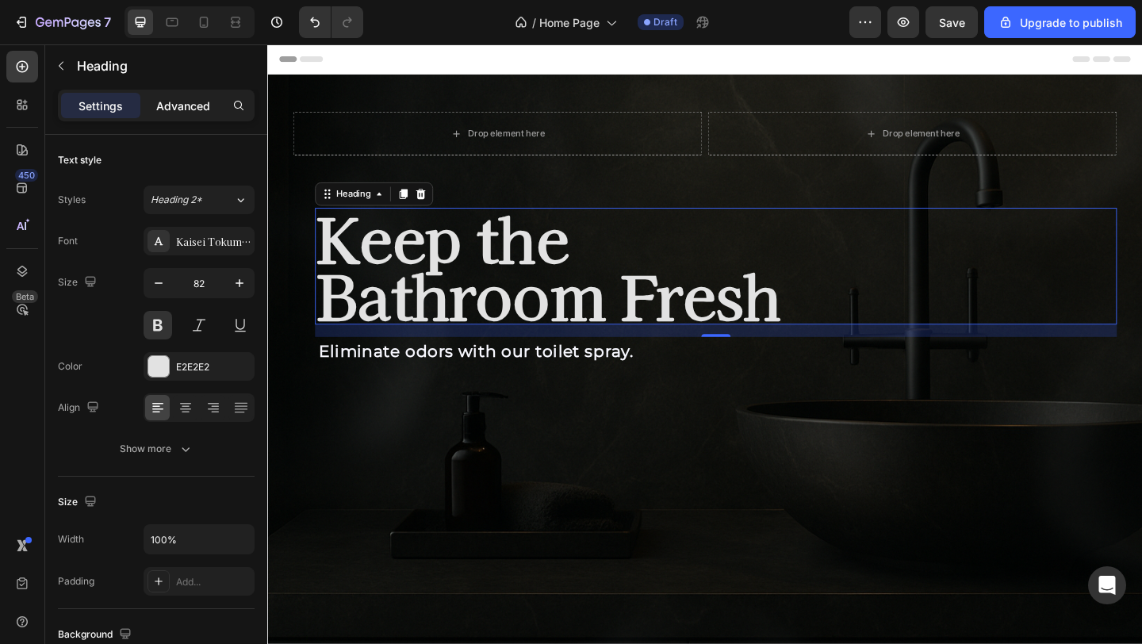
click at [194, 117] on div "Advanced" at bounding box center [183, 105] width 79 height 25
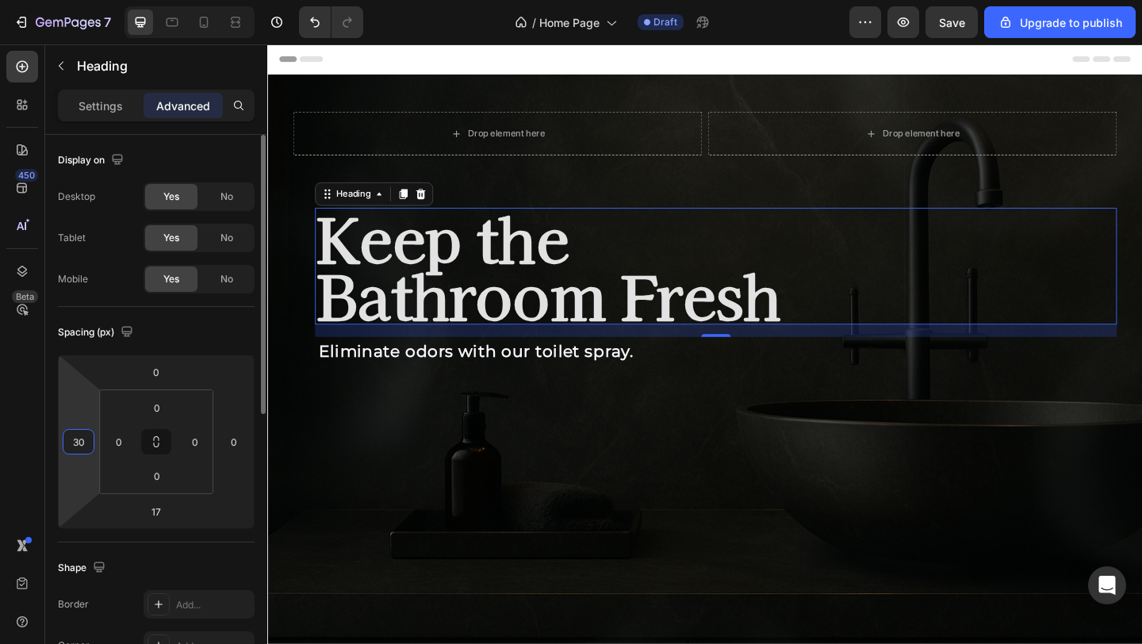
click at [89, 447] on input "30" at bounding box center [79, 442] width 24 height 24
click at [79, 445] on input "30" at bounding box center [79, 442] width 24 height 24
type input "20"
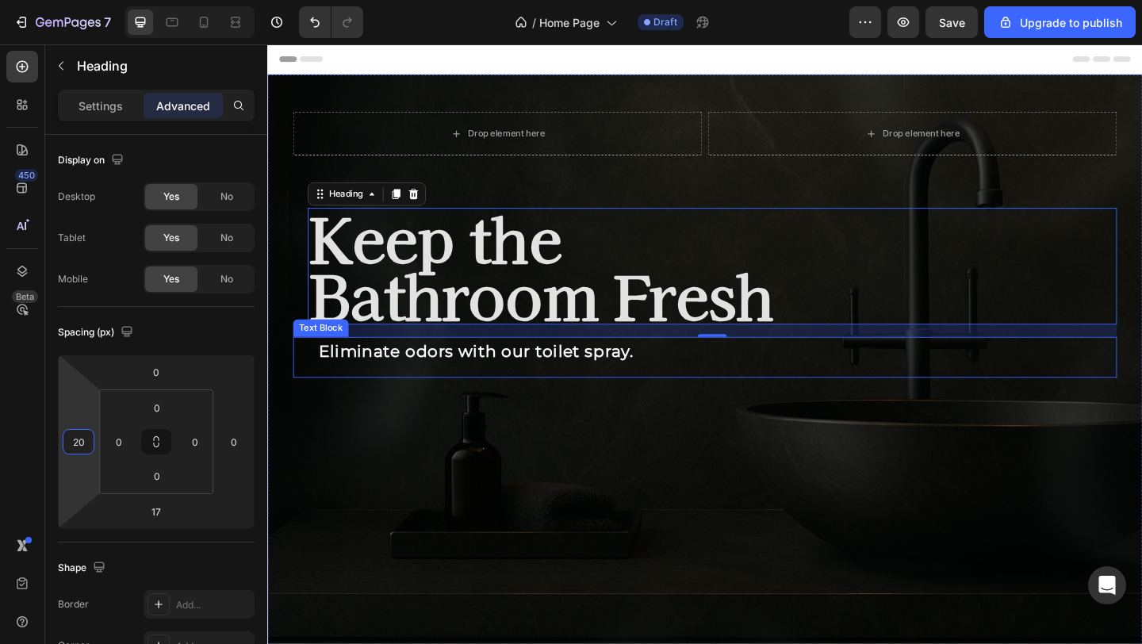
click at [362, 394] on div "Eliminate odors with our toilet spray." at bounding box center [519, 384] width 448 height 44
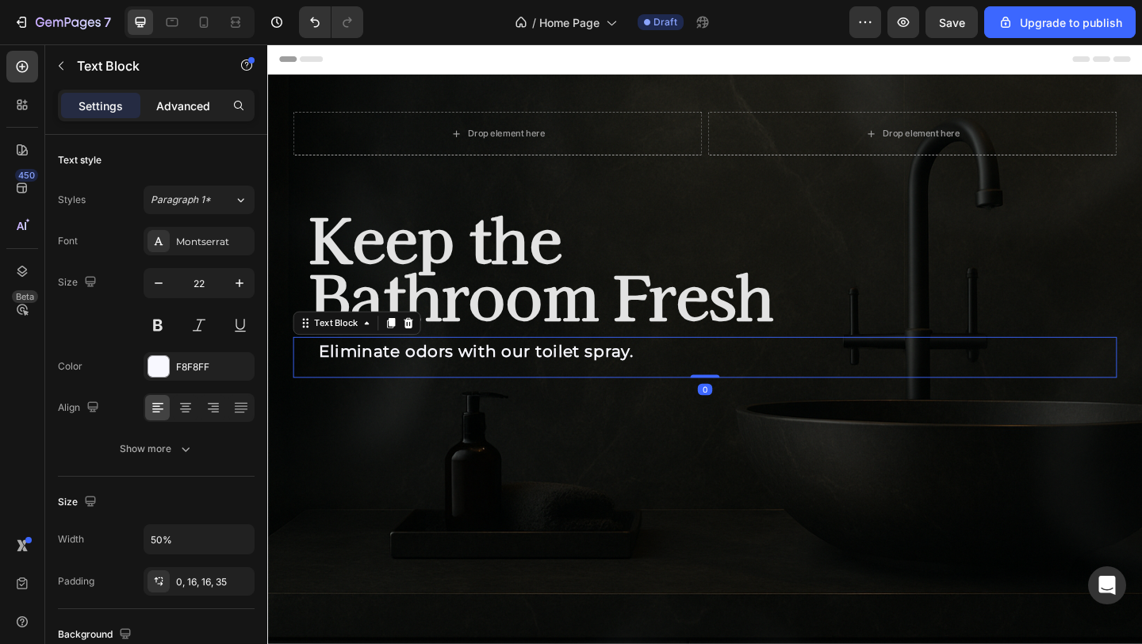
click at [186, 108] on p "Advanced" at bounding box center [183, 106] width 54 height 17
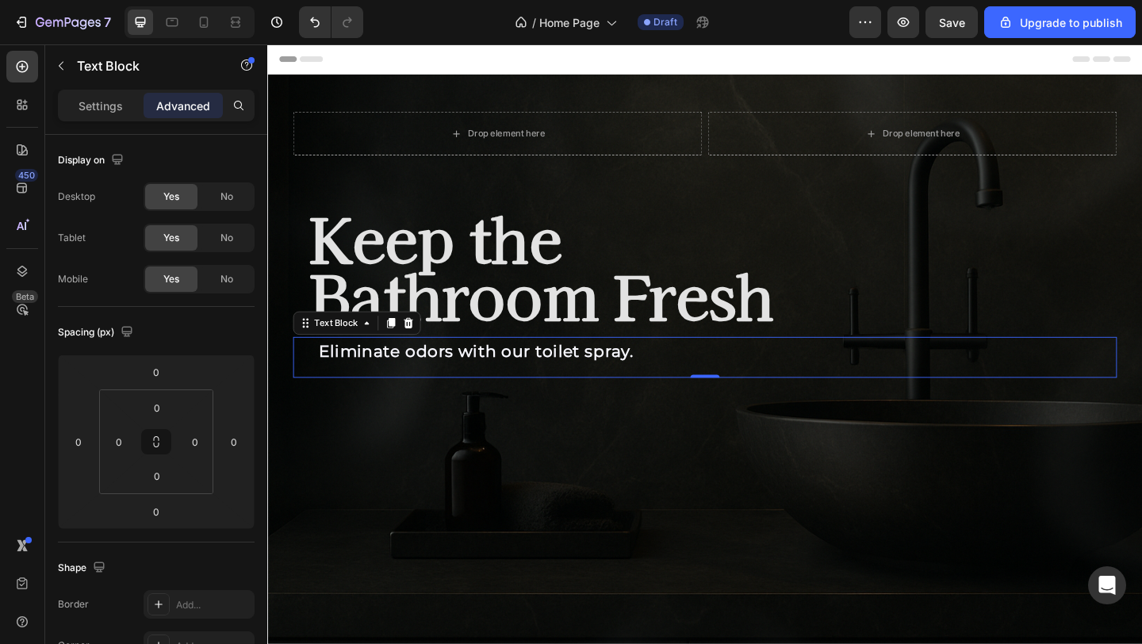
click at [110, 118] on div "Settings Advanced" at bounding box center [156, 106] width 197 height 32
click at [90, 106] on p "Settings" at bounding box center [101, 106] width 44 height 17
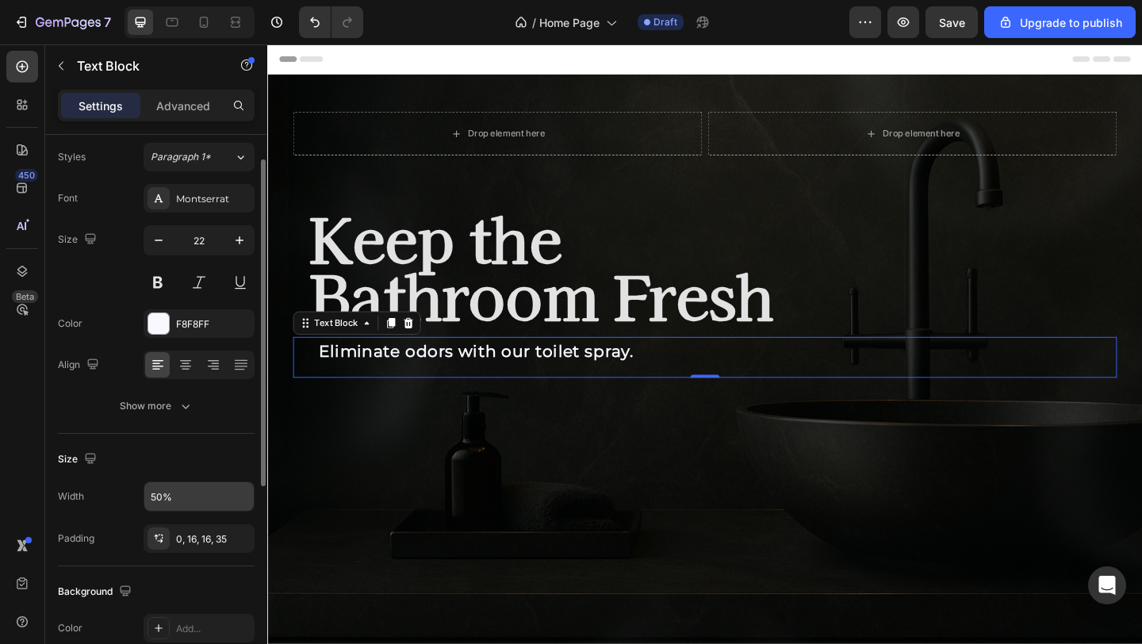
scroll to position [40, 0]
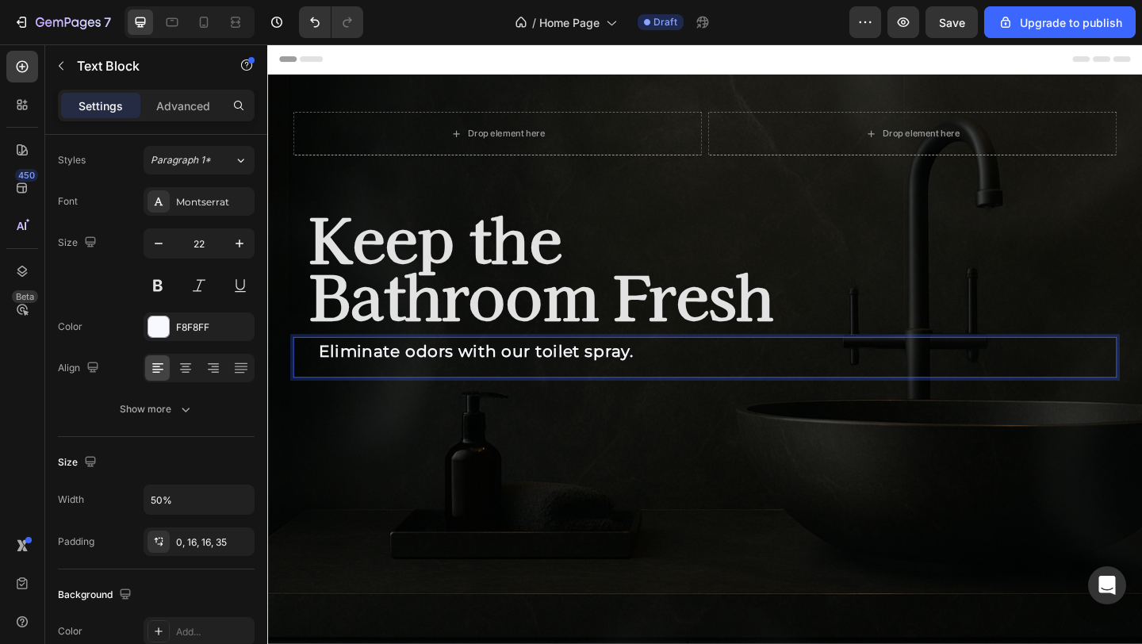
click at [313, 393] on div "Eliminate odors with our toilet spray." at bounding box center [519, 384] width 448 height 44
click at [313, 398] on div "Eliminate odors with our toilet spray." at bounding box center [519, 384] width 448 height 44
click at [313, 378] on div "Eliminate odors with our toilet spray." at bounding box center [519, 384] width 448 height 44
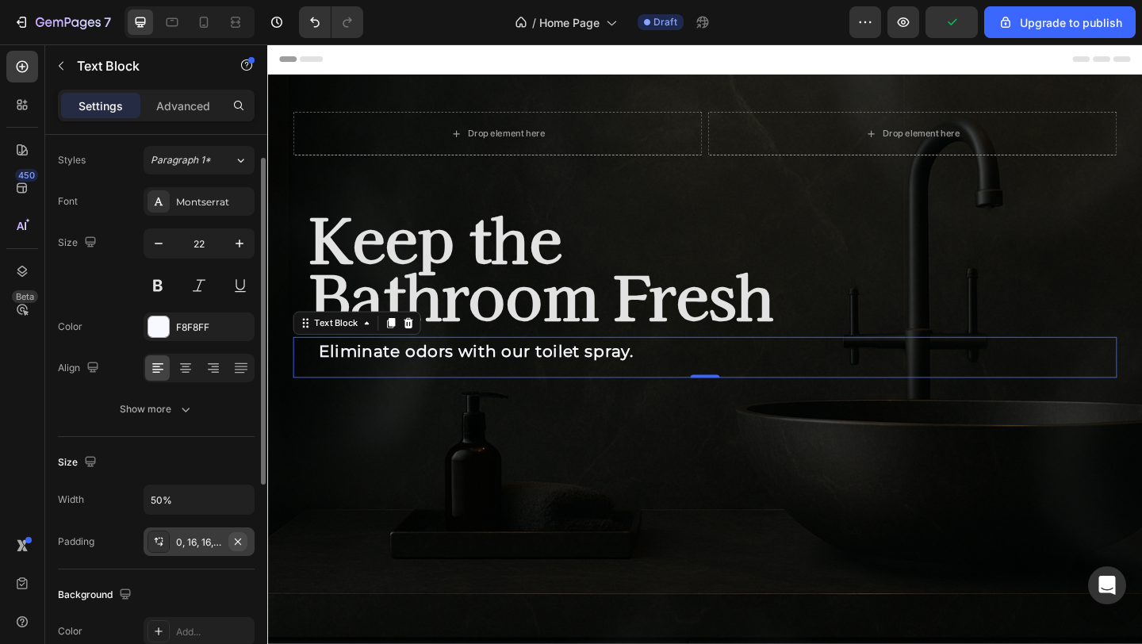
click at [229, 547] on button "button" at bounding box center [237, 541] width 19 height 19
click at [199, 545] on div "0, 16, 16, 35" at bounding box center [199, 542] width 46 height 14
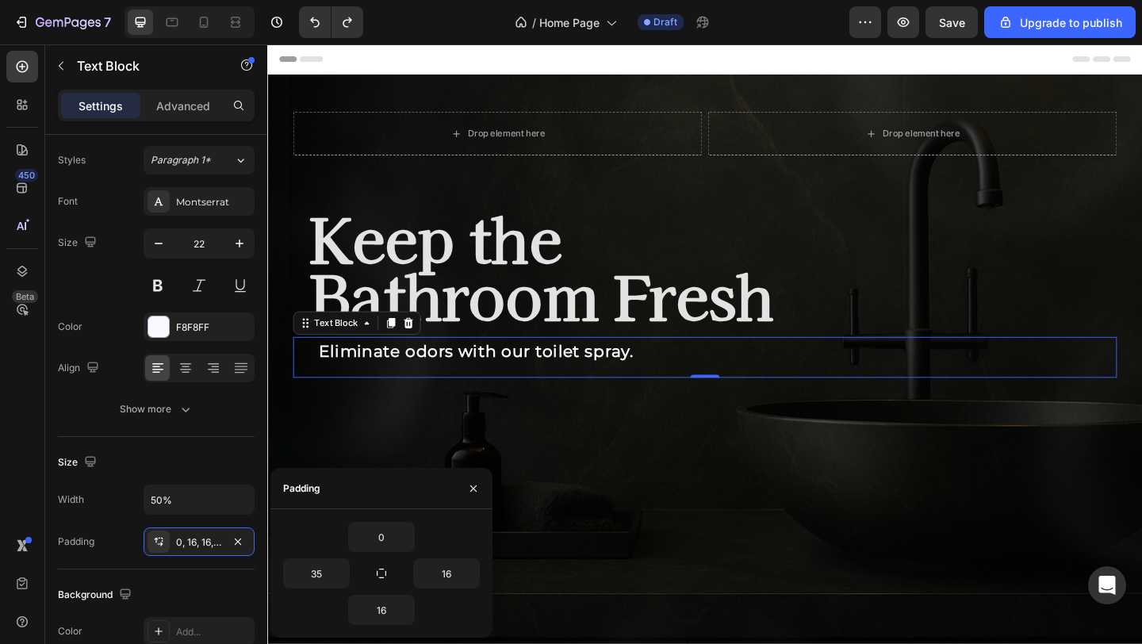
click at [326, 590] on div "0 35 16 16" at bounding box center [381, 573] width 197 height 103
click at [326, 578] on input "35" at bounding box center [316, 573] width 65 height 29
type input "30"
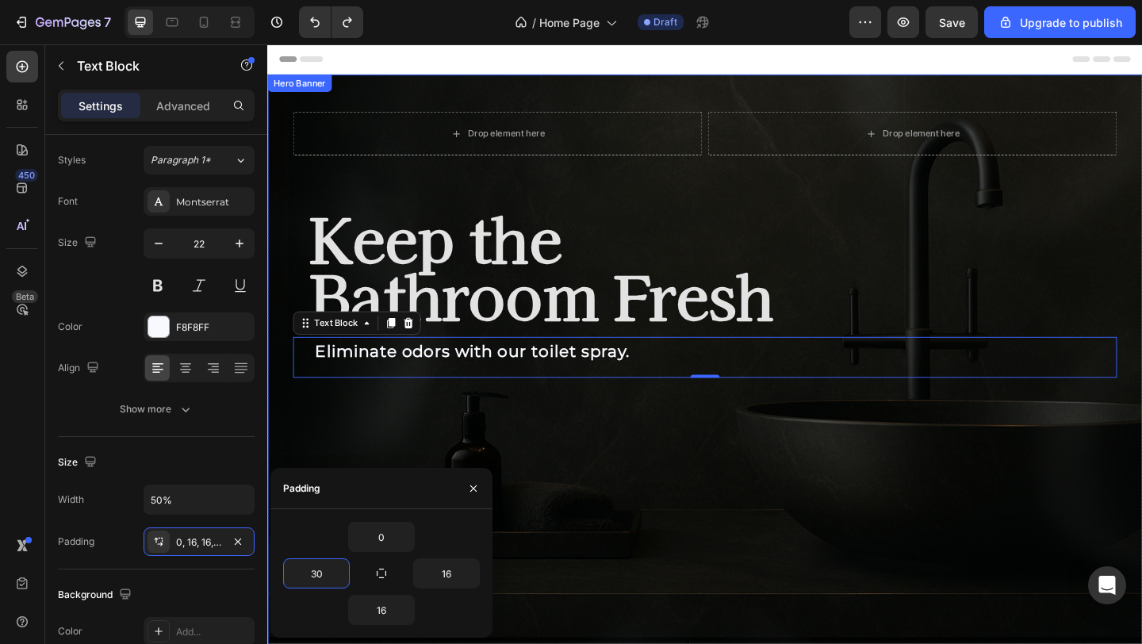
click at [568, 439] on div "Background Image" at bounding box center [743, 403] width 952 height 652
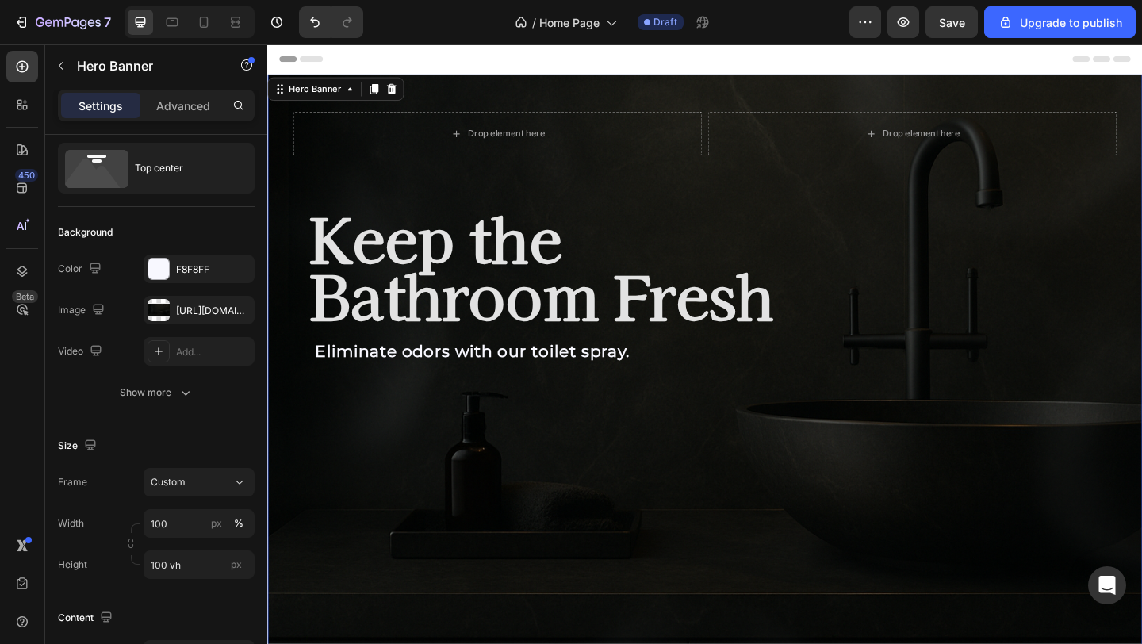
scroll to position [0, 0]
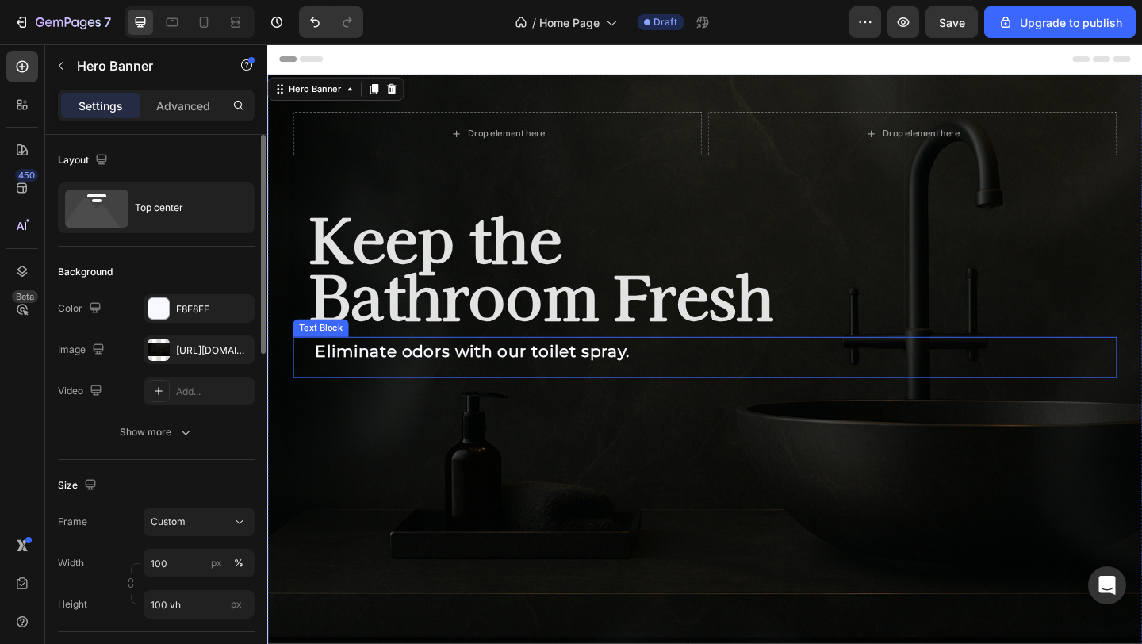
click at [379, 374] on strong "Eliminate odors with our toilet spray." at bounding box center [490, 377] width 343 height 21
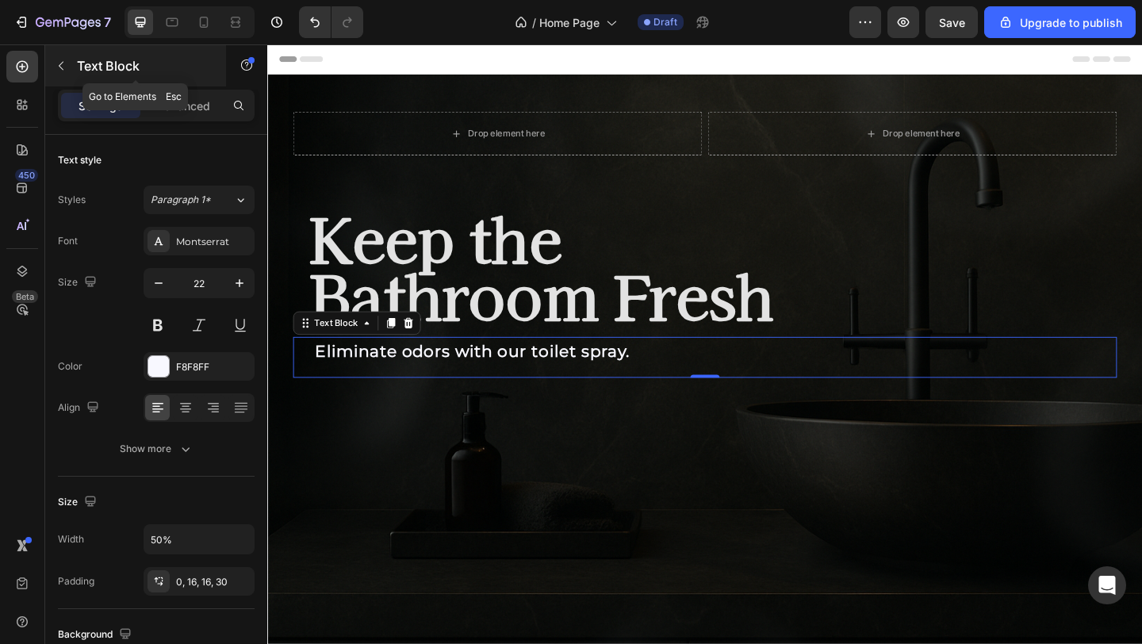
click at [84, 61] on p "Text Block" at bounding box center [144, 65] width 135 height 19
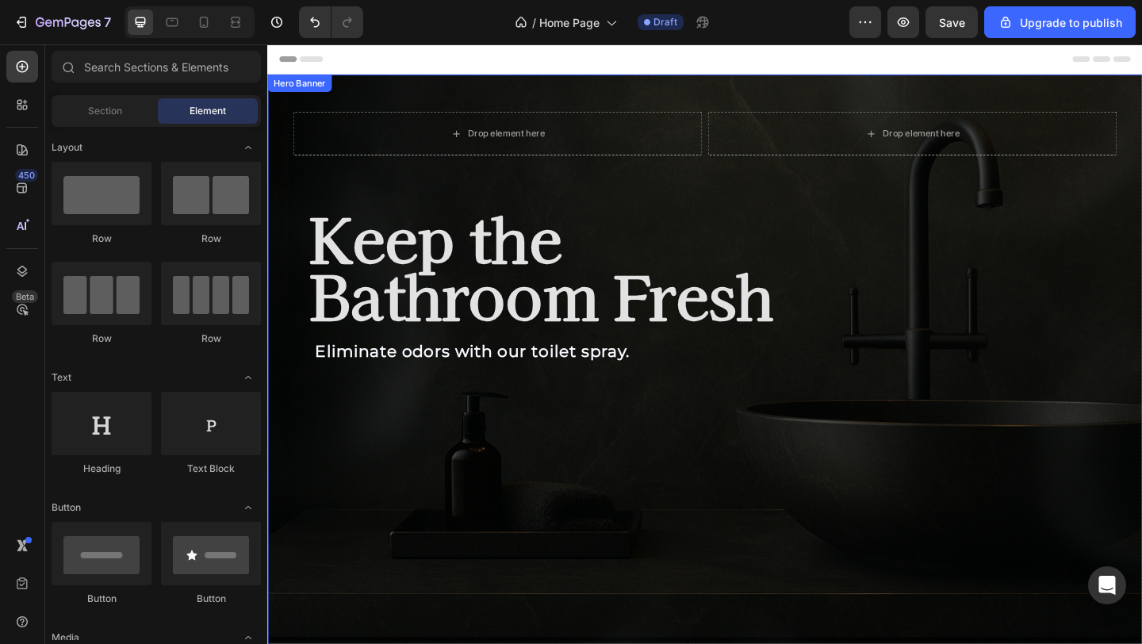
click at [400, 344] on p "Keep the Bathroom Fresh" at bounding box center [751, 286] width 877 height 124
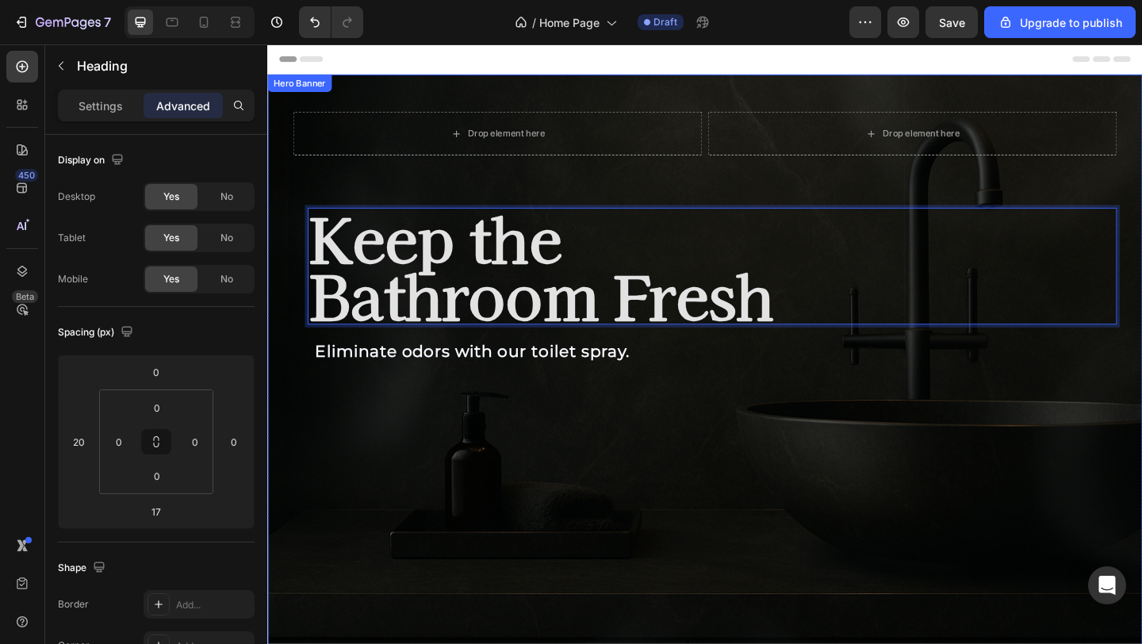
click at [380, 372] on strong "Eliminate odors with our toilet spray." at bounding box center [490, 377] width 343 height 21
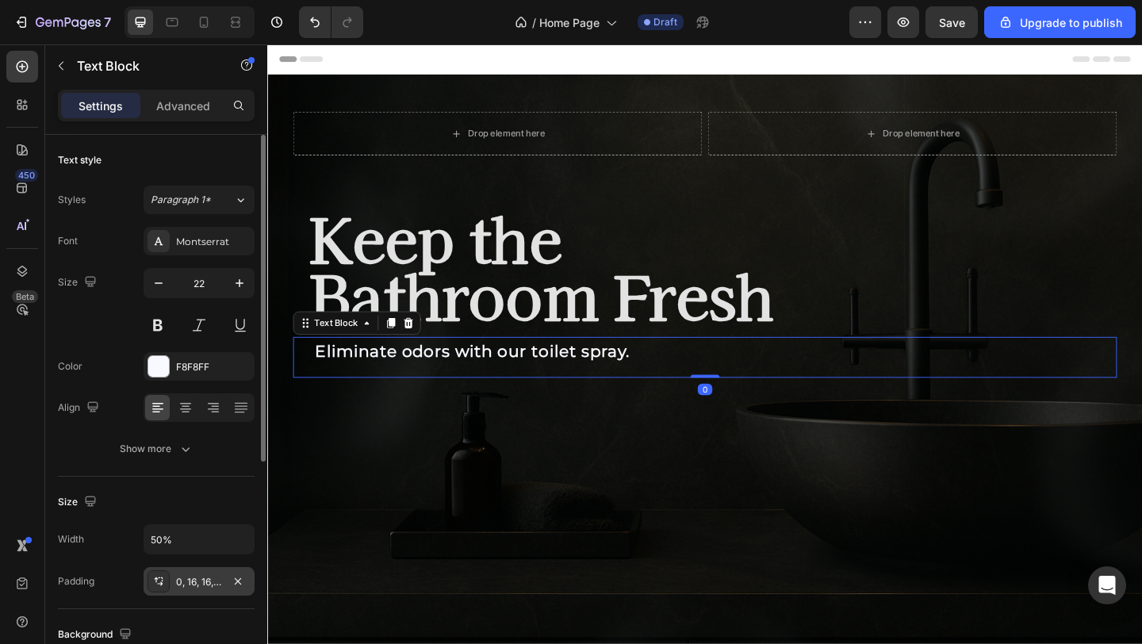
click at [186, 578] on div "0, 16, 16, 30" at bounding box center [199, 582] width 46 height 14
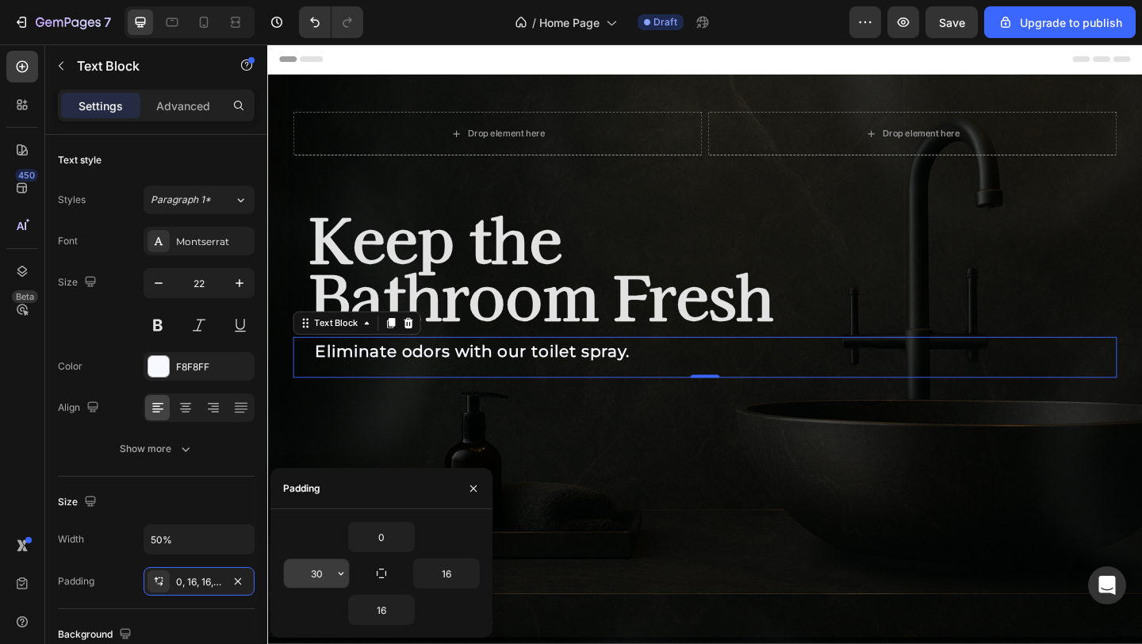
click at [313, 572] on input "30" at bounding box center [316, 573] width 65 height 29
click at [312, 572] on input "30" at bounding box center [316, 573] width 65 height 29
type input "20"
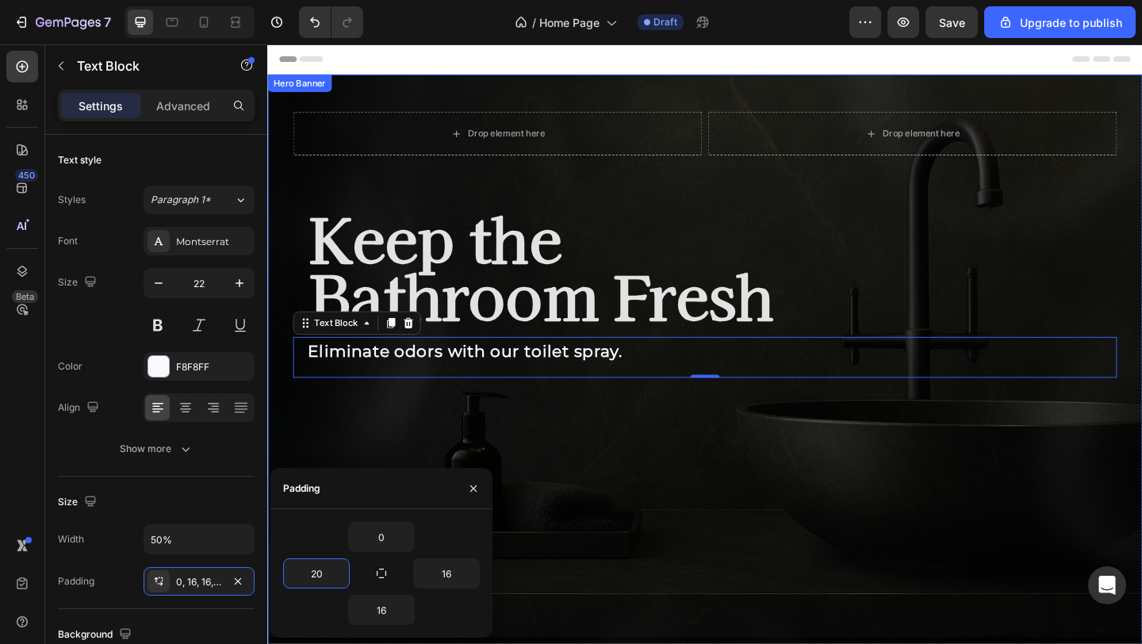
click at [577, 441] on div "Background Image" at bounding box center [743, 403] width 952 height 652
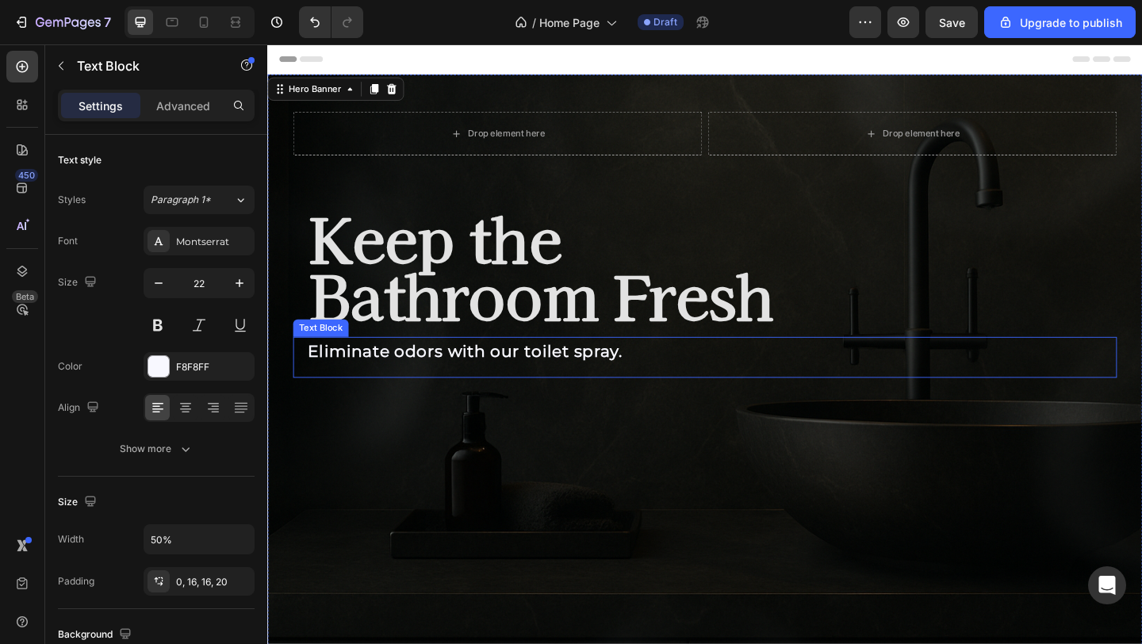
click at [449, 401] on div "Eliminate odors with our toilet spray." at bounding box center [519, 384] width 448 height 44
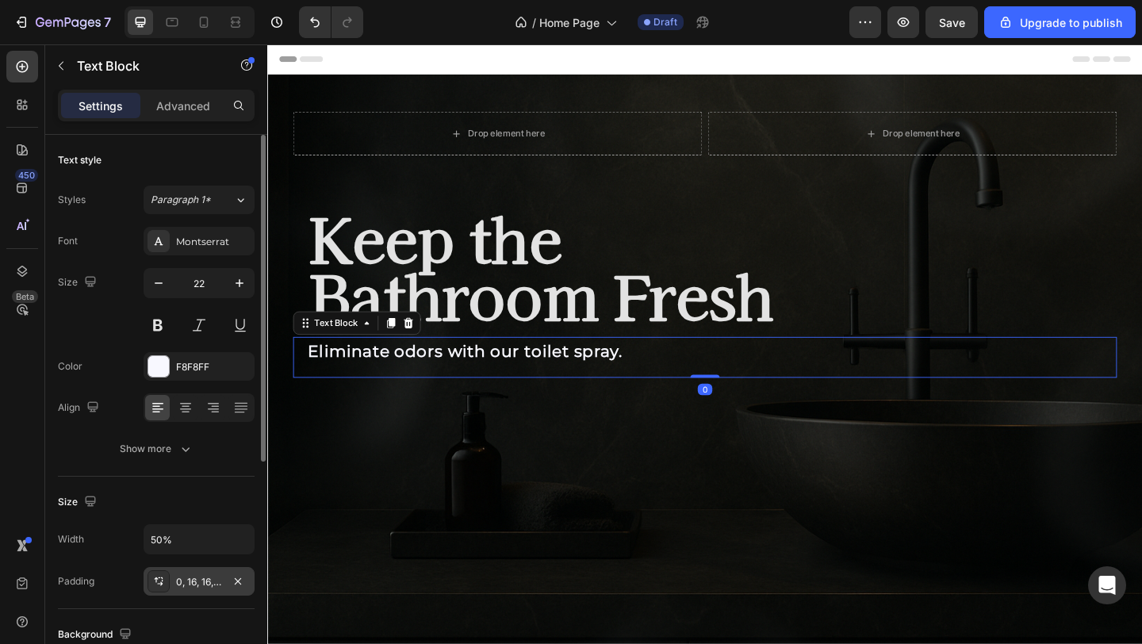
click at [178, 584] on div "0, 16, 16, 20" at bounding box center [199, 582] width 46 height 14
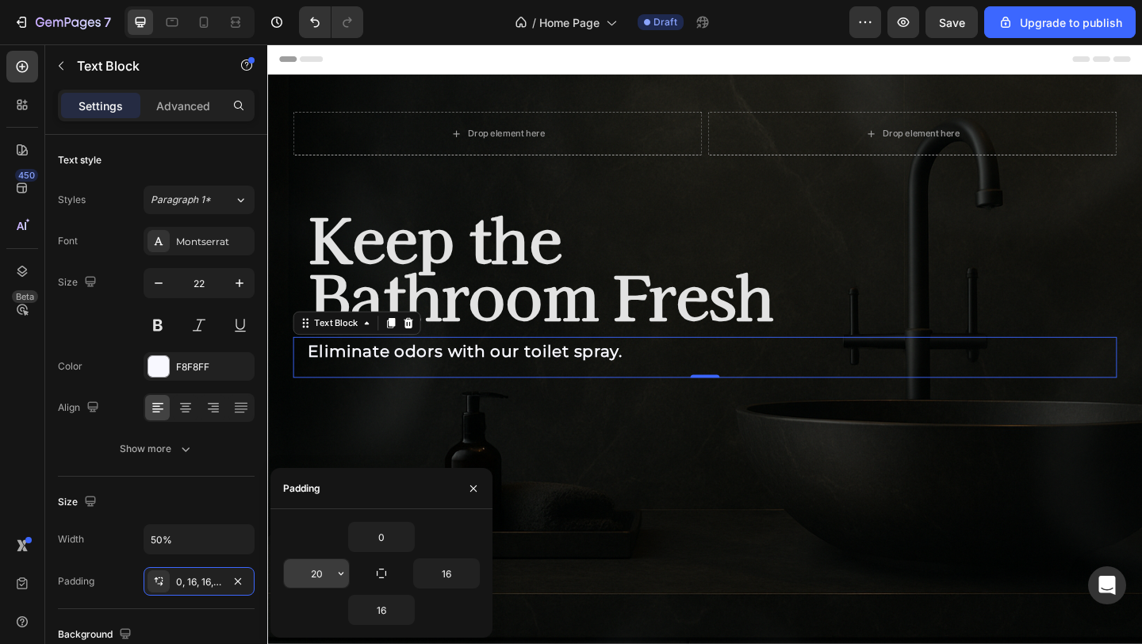
click at [325, 569] on input "20" at bounding box center [316, 573] width 65 height 29
click at [326, 569] on input "20" at bounding box center [316, 573] width 65 height 29
type input "25"
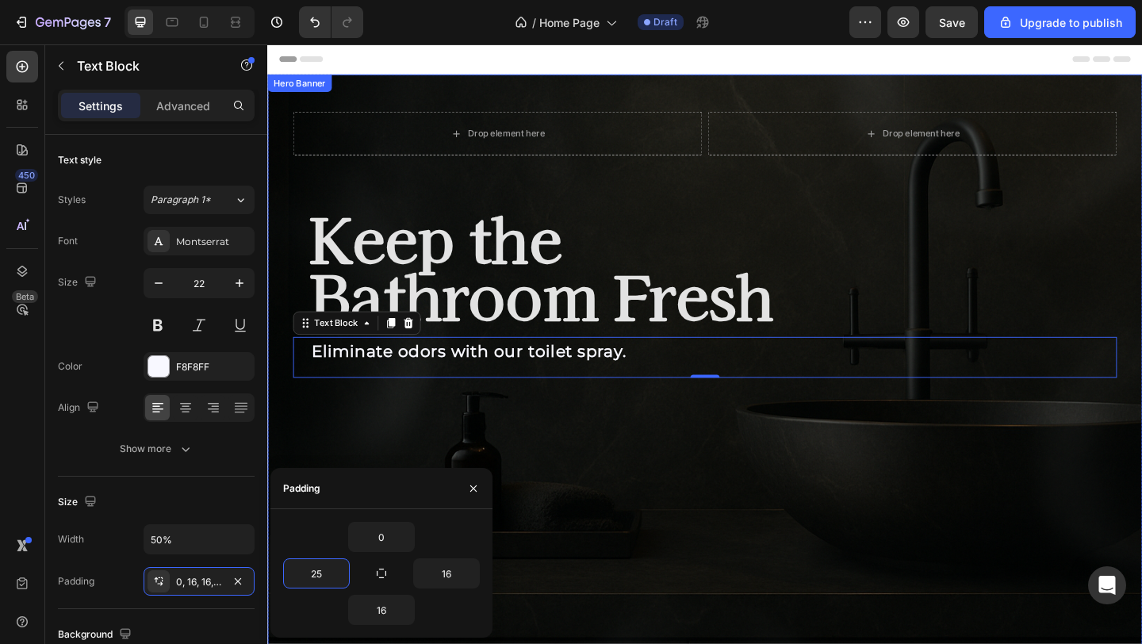
click at [440, 417] on div "Background Image" at bounding box center [743, 403] width 952 height 652
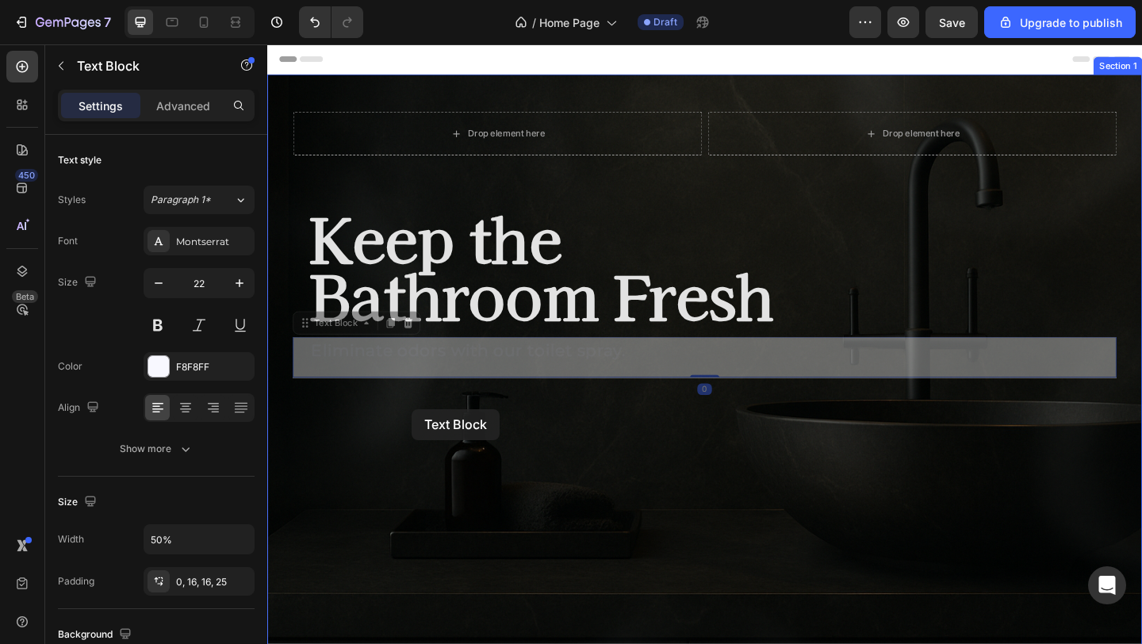
drag, startPoint x: 424, startPoint y: 392, endPoint x: 424, endPoint y: 441, distance: 49.2
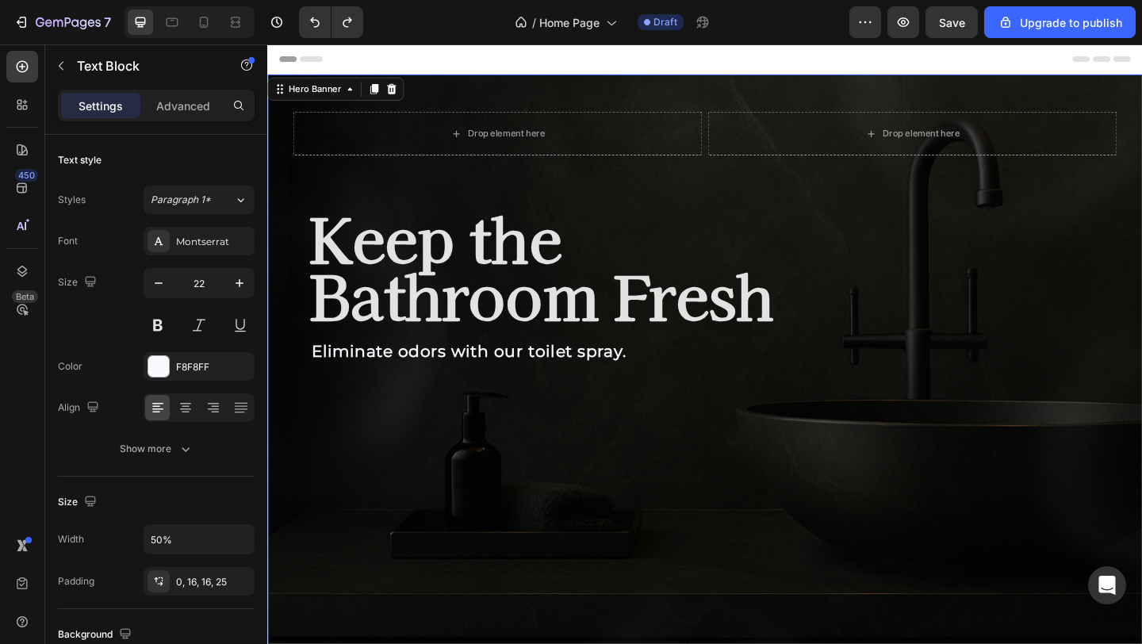
click at [443, 506] on div "Background Image" at bounding box center [743, 403] width 952 height 652
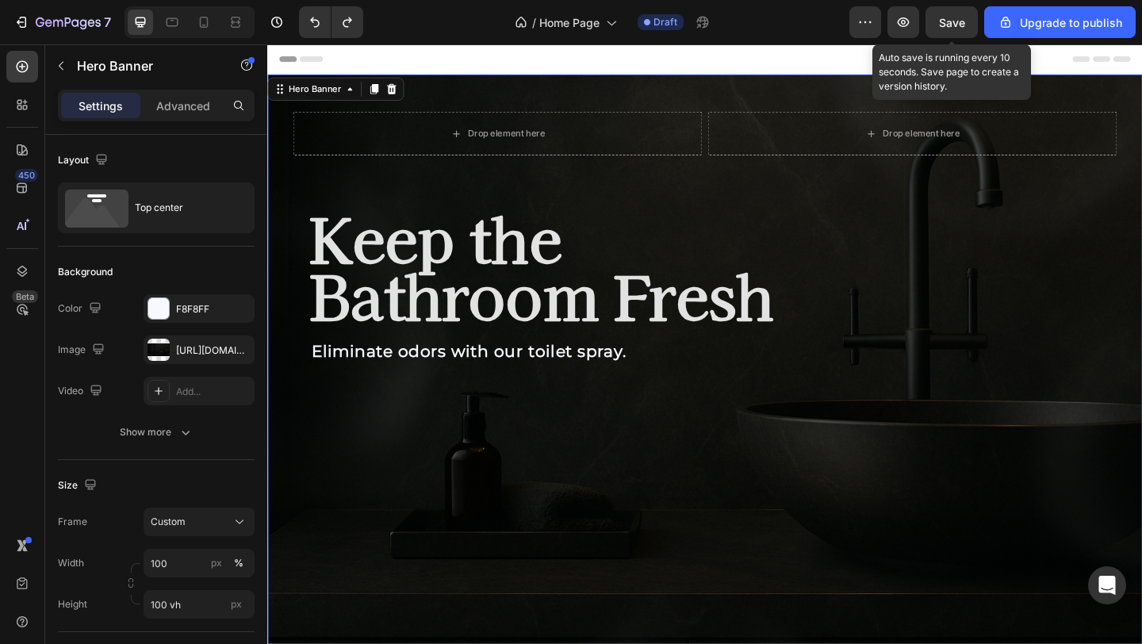
click at [954, 18] on span "Save" at bounding box center [952, 22] width 26 height 13
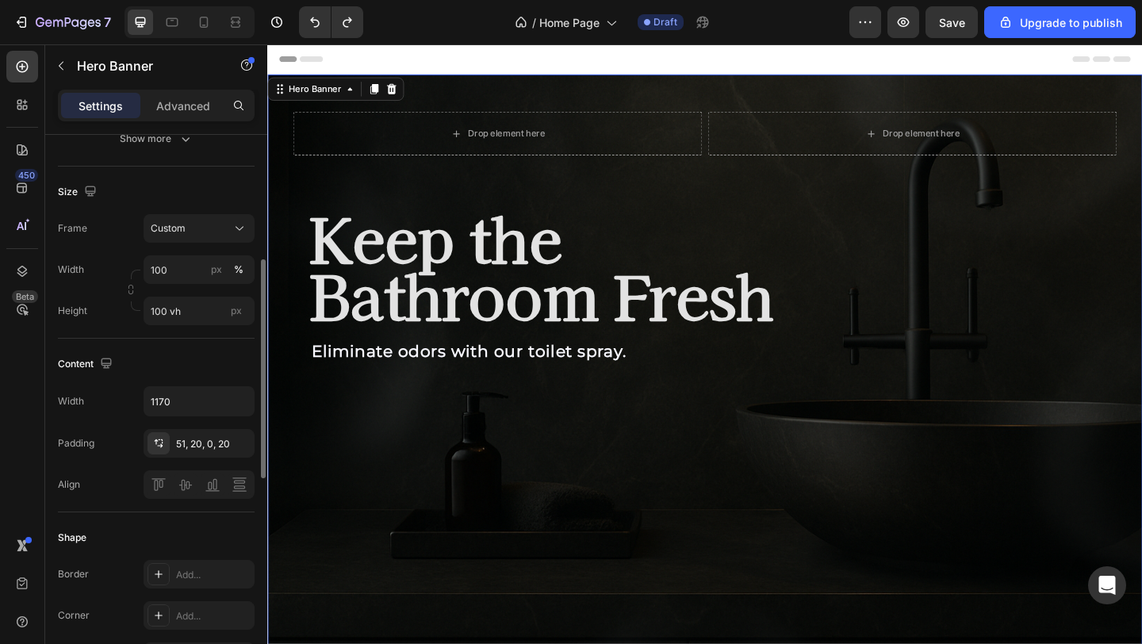
scroll to position [300, 0]
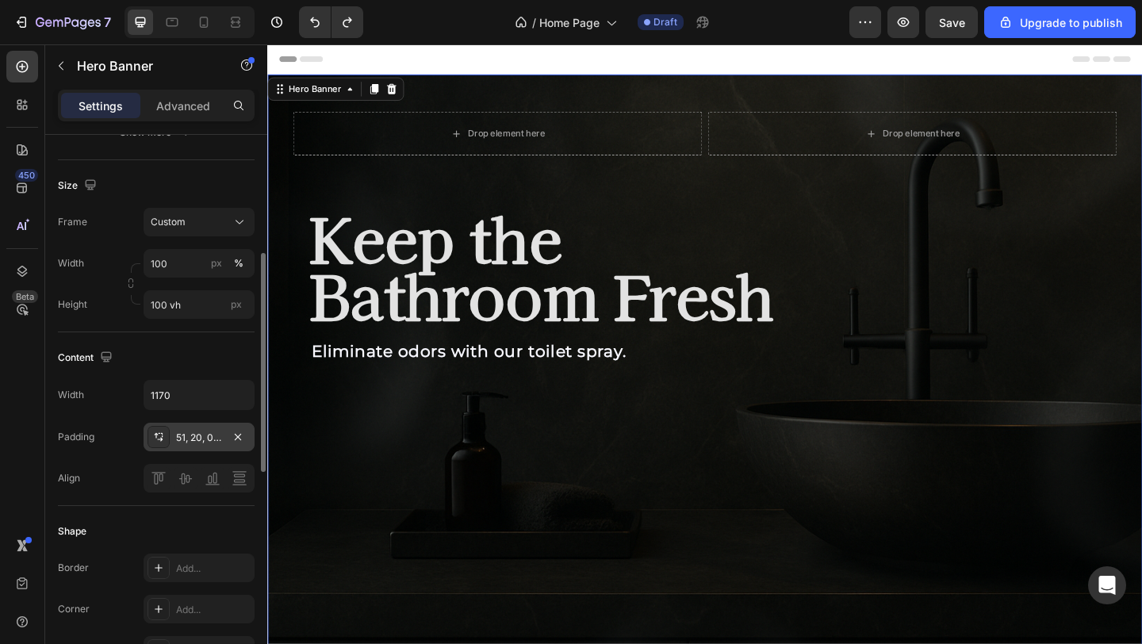
click at [201, 438] on div "51, 20, 0, 20" at bounding box center [199, 438] width 46 height 14
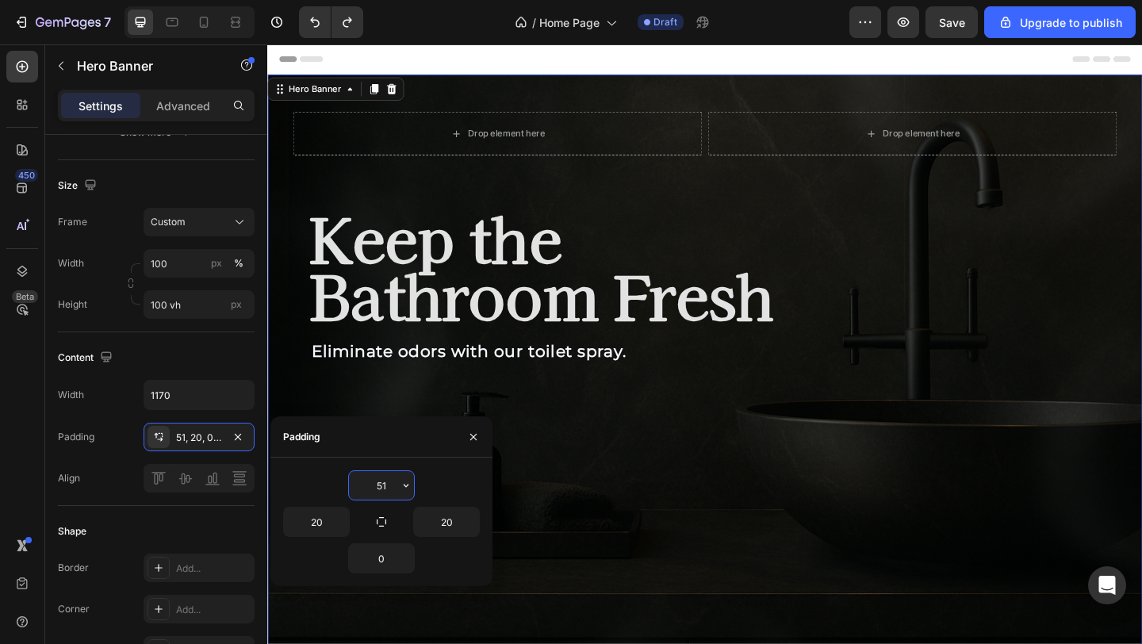
click at [394, 481] on input "51" at bounding box center [381, 485] width 65 height 29
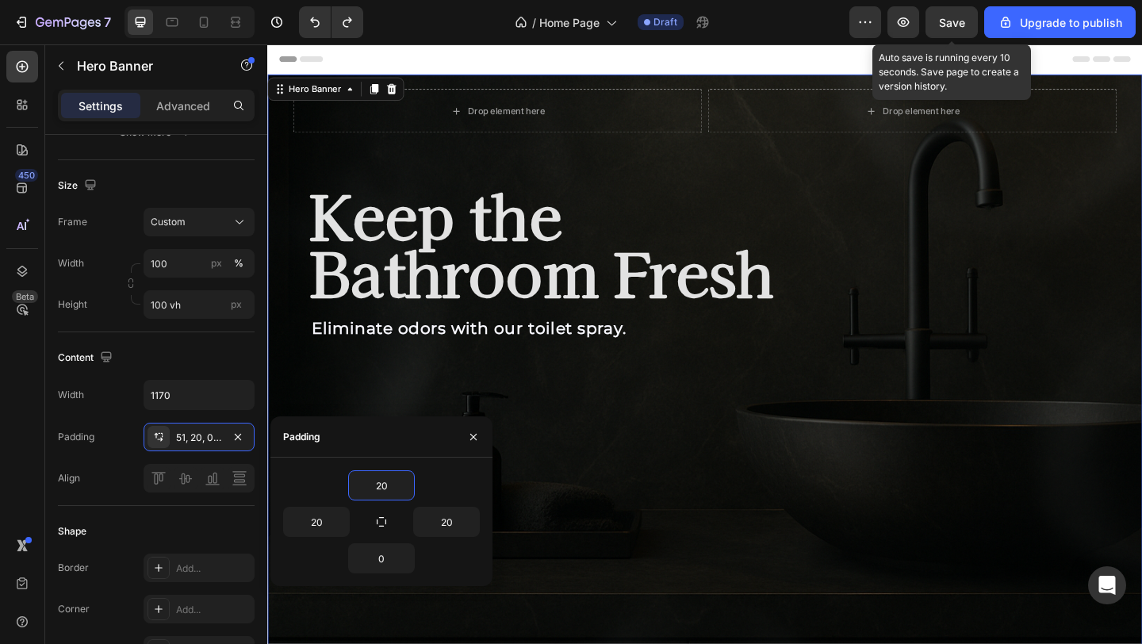
click at [965, 29] on div "Save" at bounding box center [952, 22] width 26 height 17
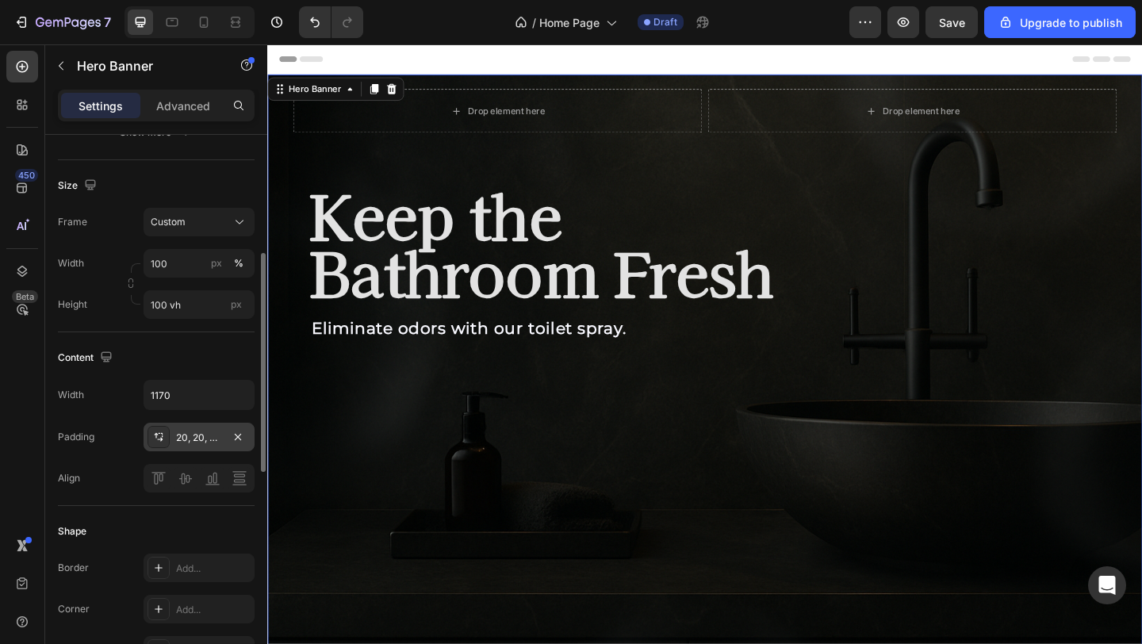
click at [211, 434] on div "20, 20, 0, 20" at bounding box center [199, 438] width 46 height 14
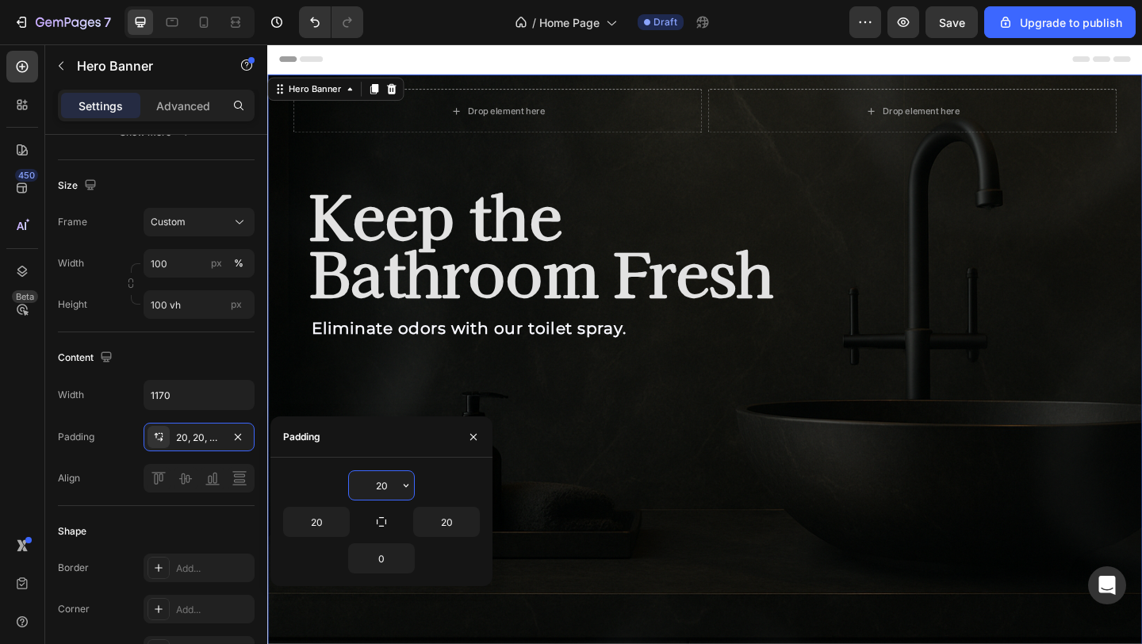
click at [389, 487] on input "20" at bounding box center [381, 485] width 65 height 29
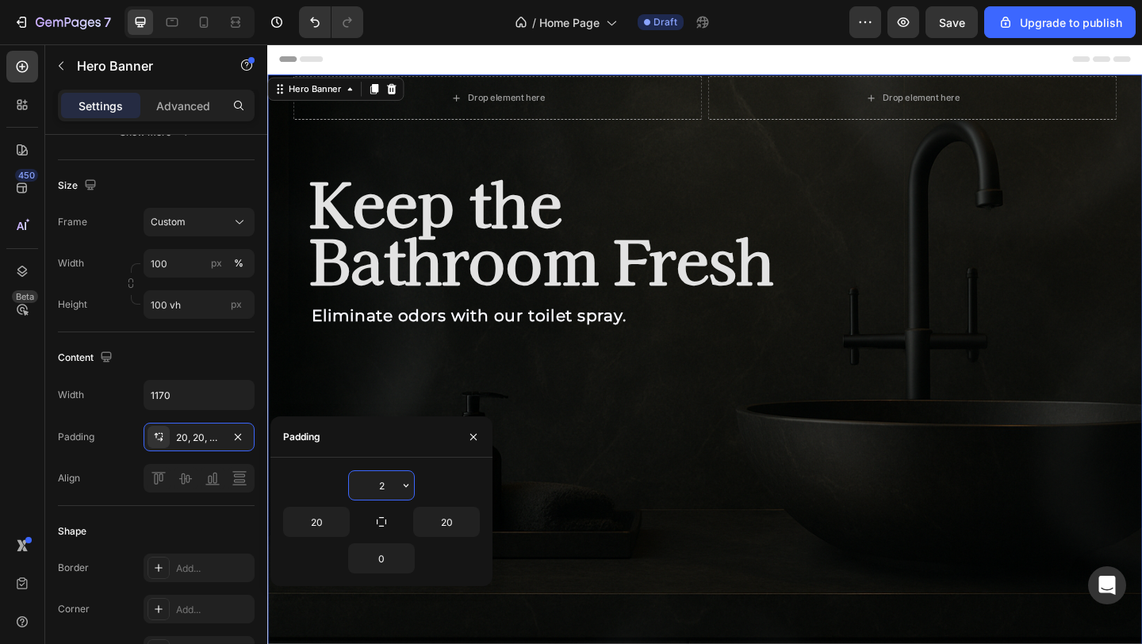
type input "25"
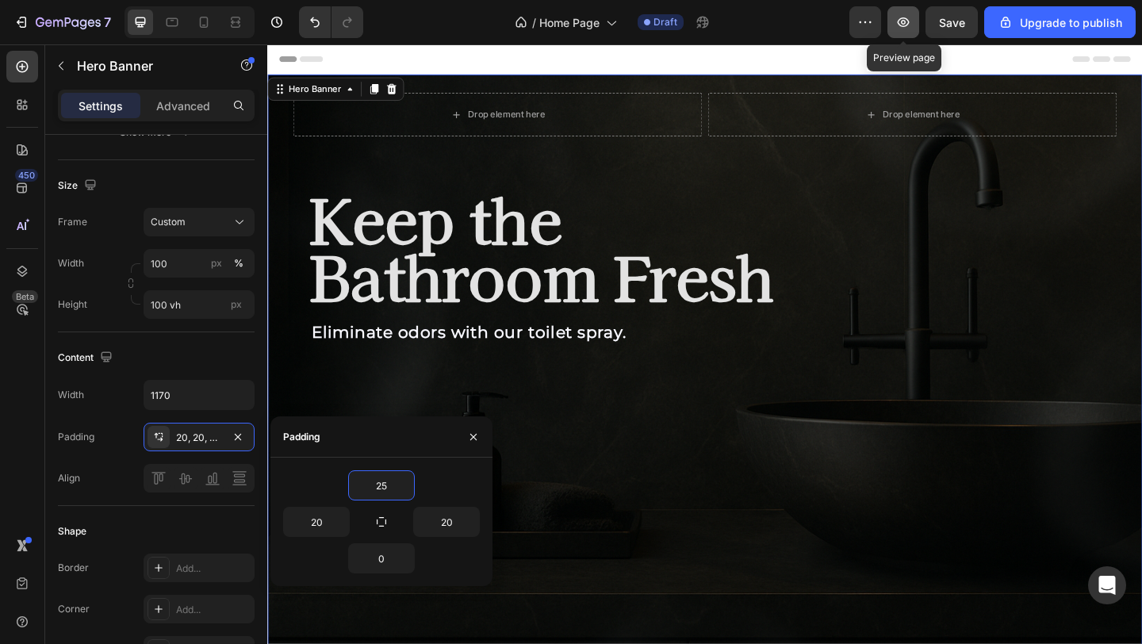
click at [908, 10] on button "button" at bounding box center [904, 22] width 32 height 32
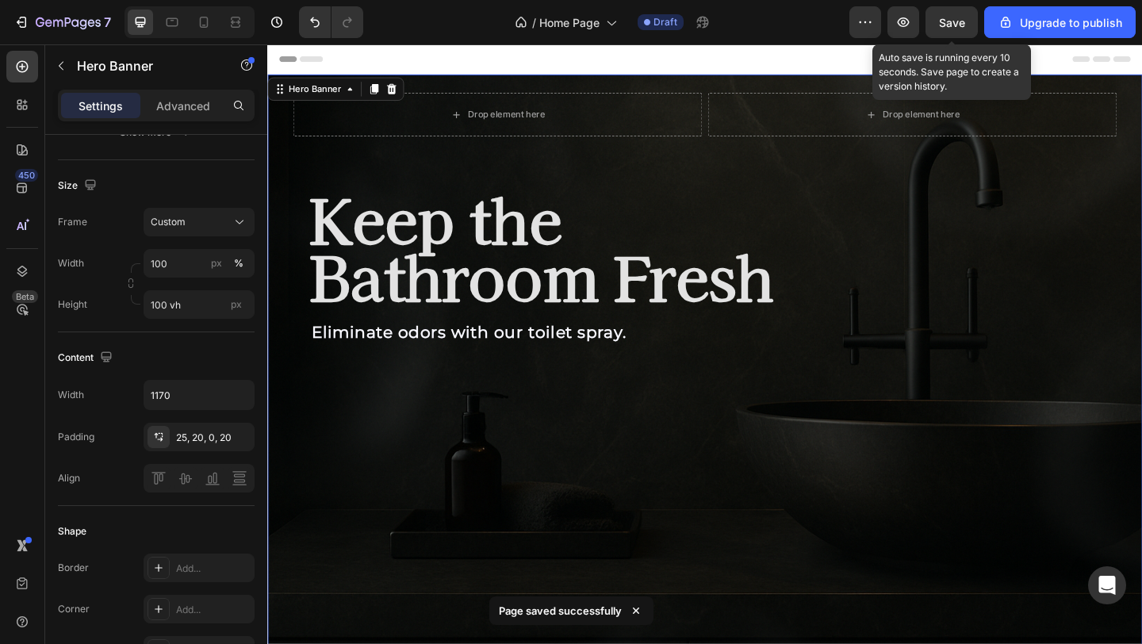
click at [949, 27] on span "Save" at bounding box center [952, 22] width 26 height 13
click at [959, 21] on span "Save" at bounding box center [952, 22] width 26 height 13
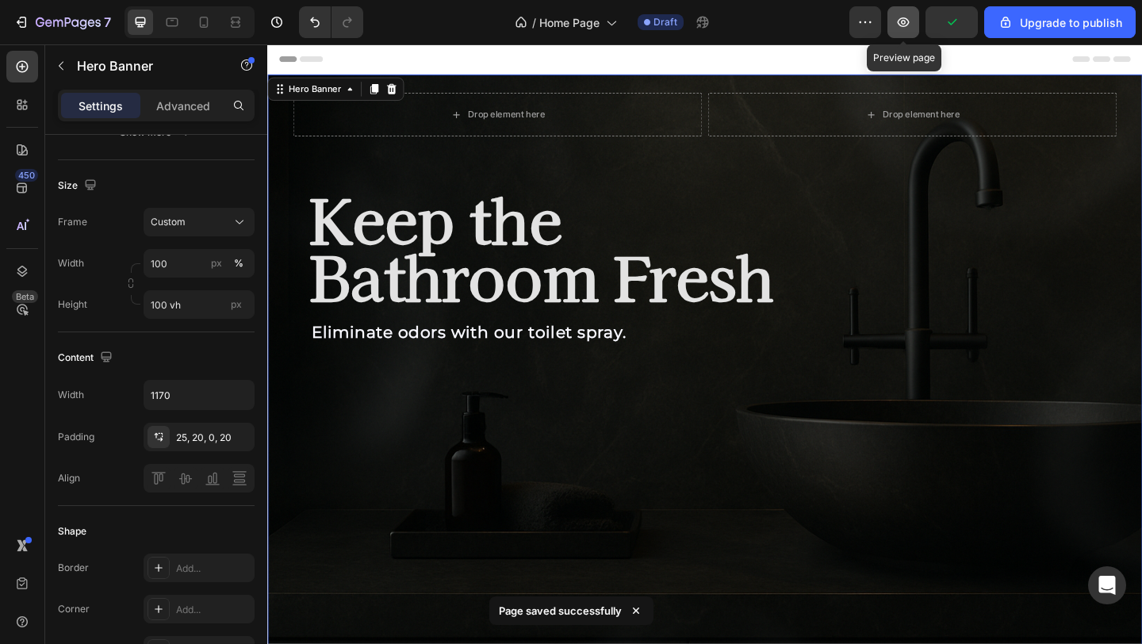
click at [906, 22] on icon "button" at bounding box center [903, 22] width 16 height 16
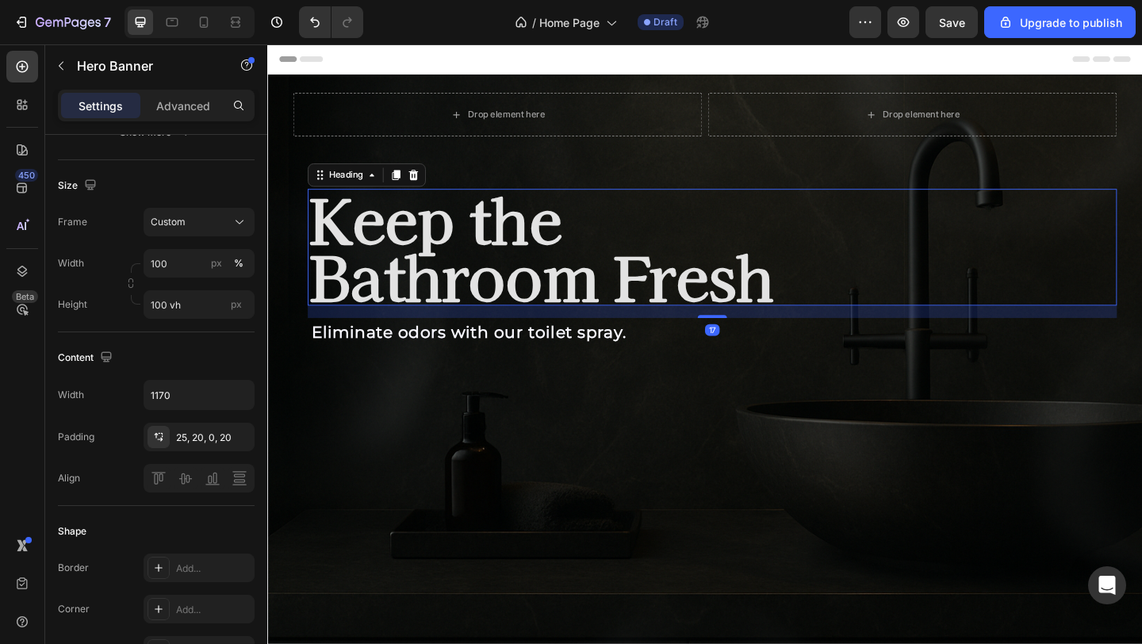
click at [410, 312] on p "Keep the Bathroom Fresh" at bounding box center [751, 265] width 877 height 124
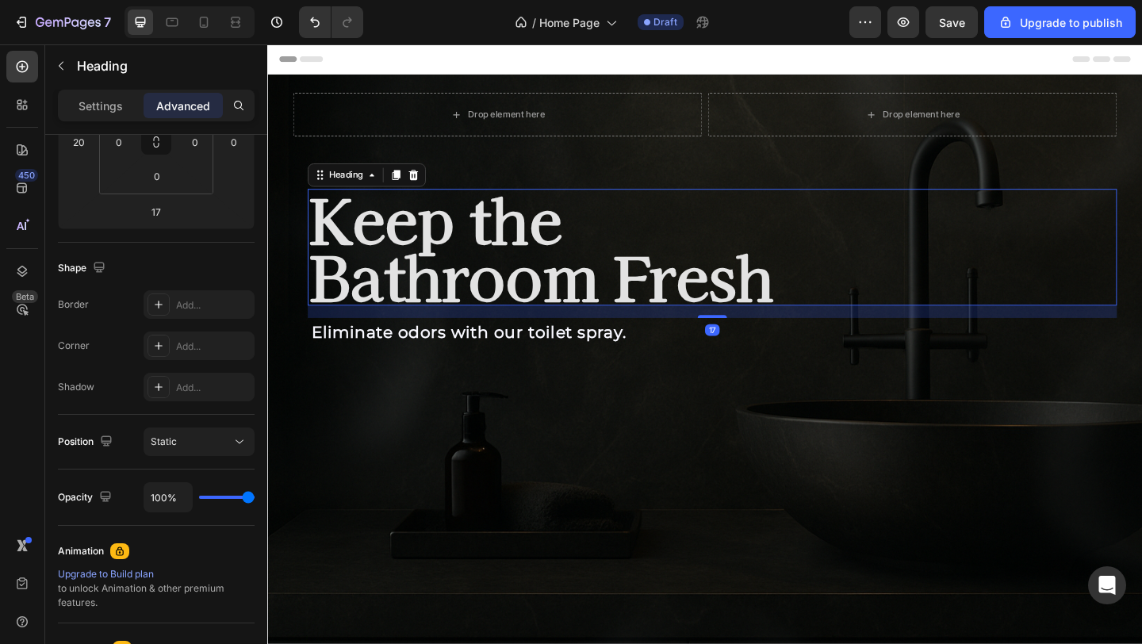
scroll to position [0, 0]
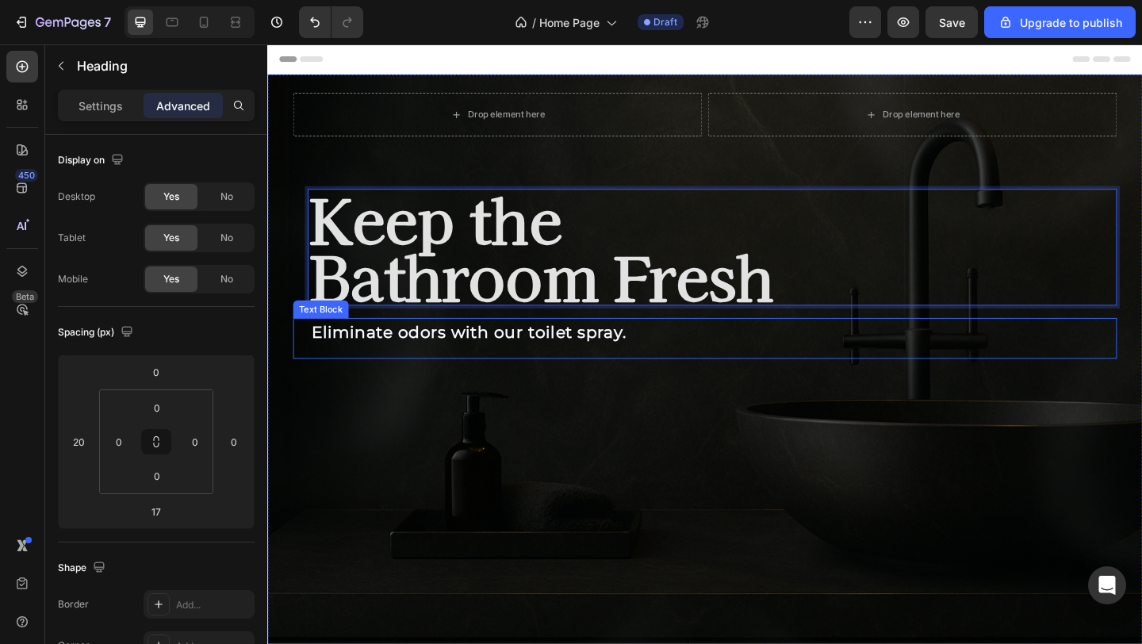
click at [377, 358] on strong "Eliminate odors with our toilet spray." at bounding box center [486, 357] width 343 height 21
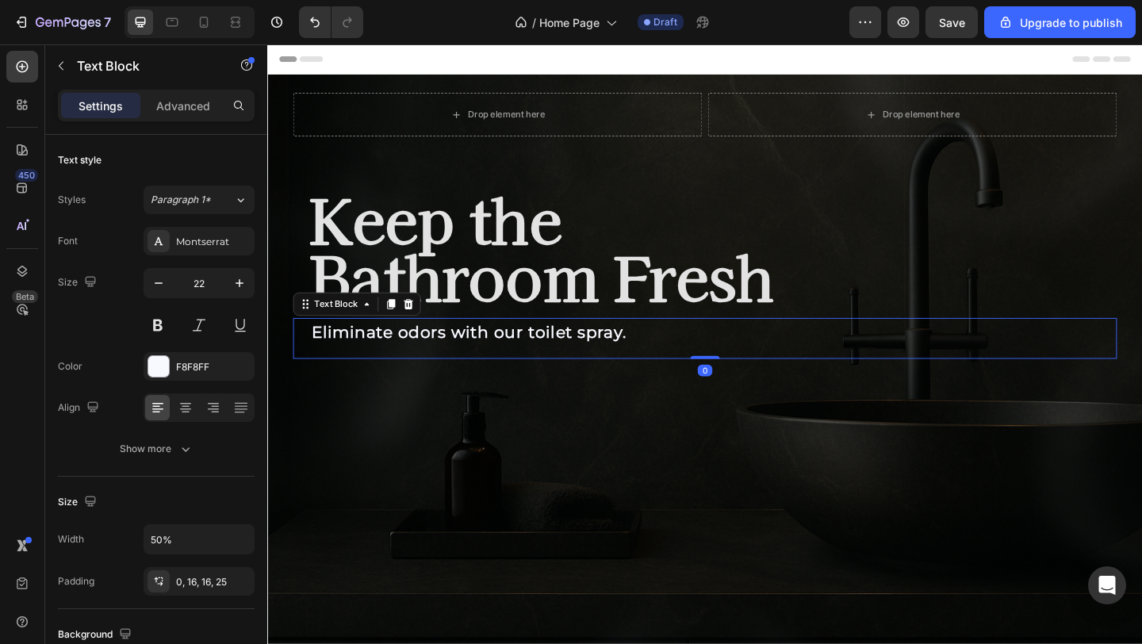
click at [352, 360] on strong "Eliminate odors with our toilet spray." at bounding box center [486, 357] width 343 height 21
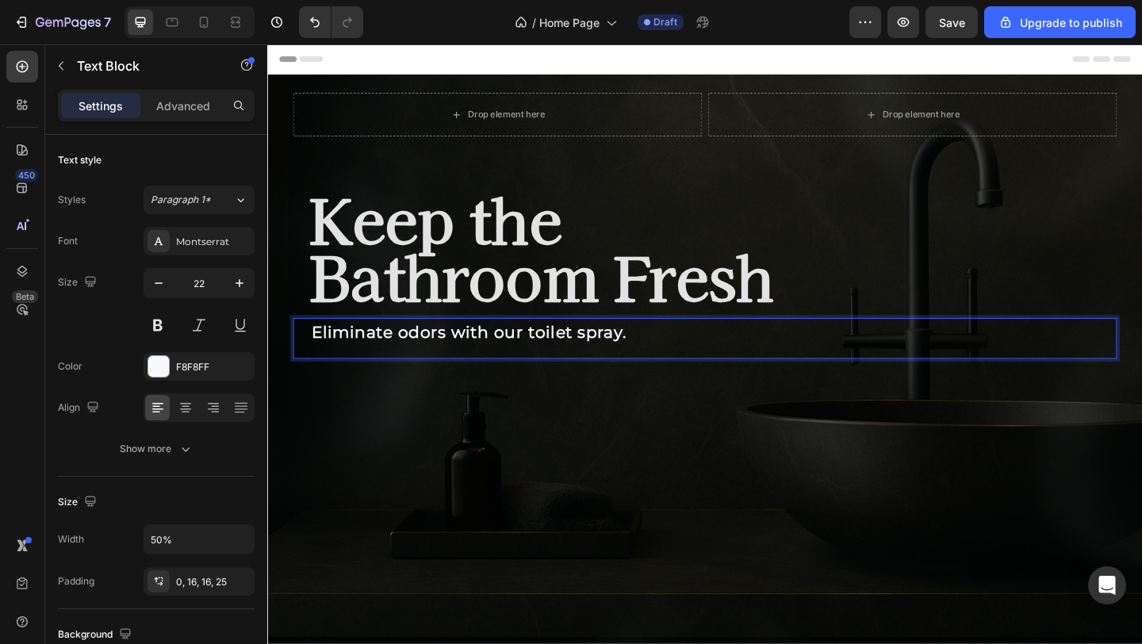
click at [315, 367] on strong "Eliminate odors with our toilet spray." at bounding box center [486, 357] width 343 height 21
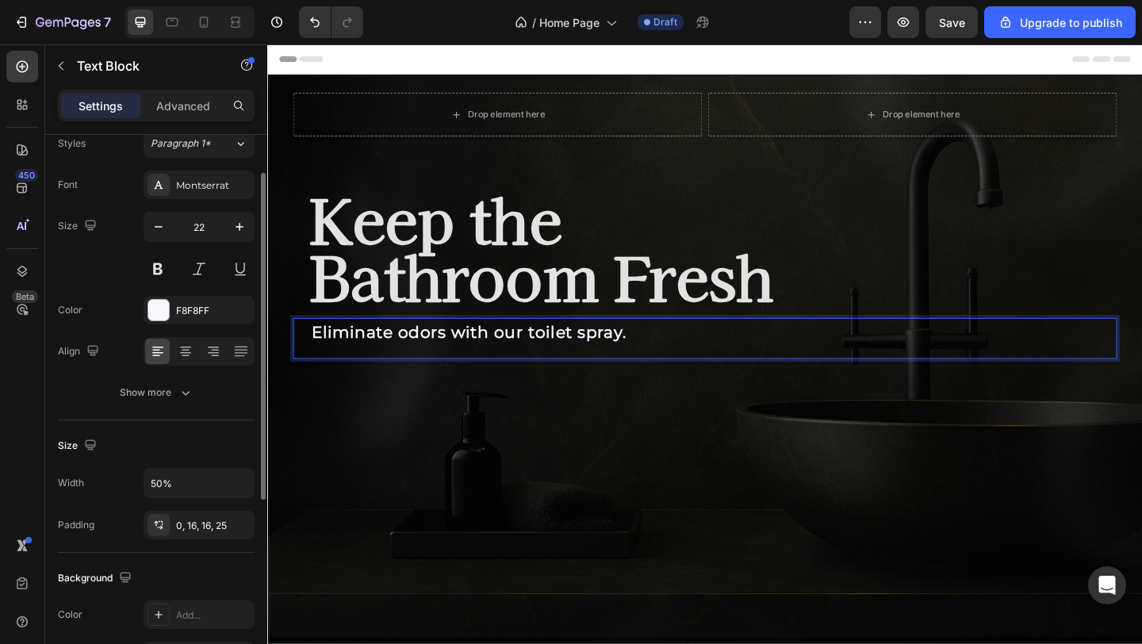
scroll to position [60, 0]
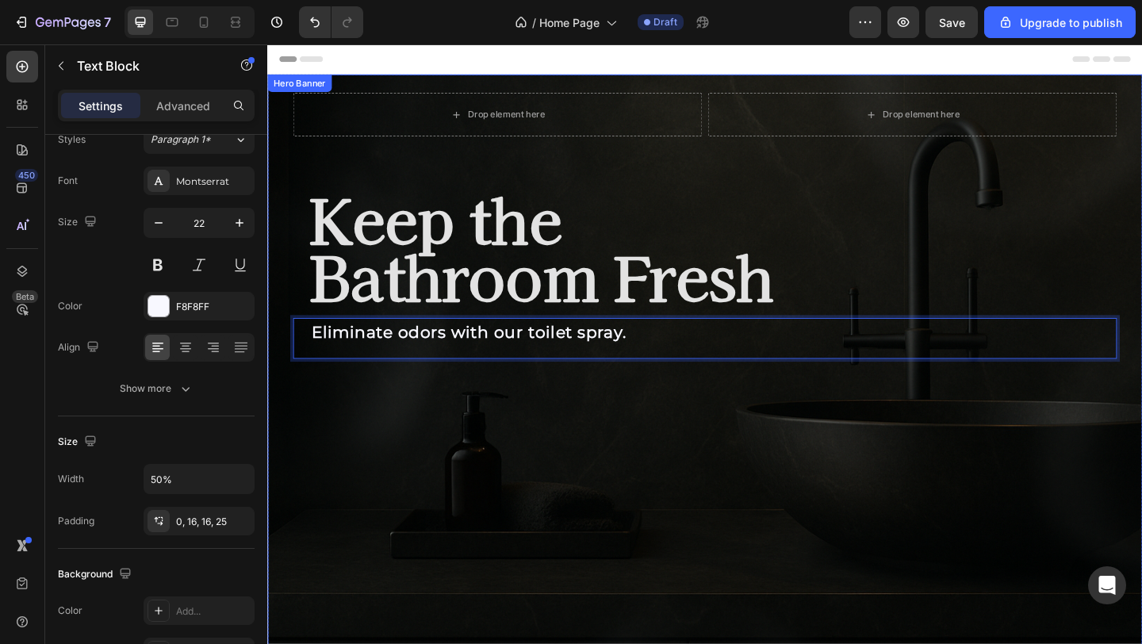
click at [466, 478] on div "Background Image" at bounding box center [743, 403] width 952 height 652
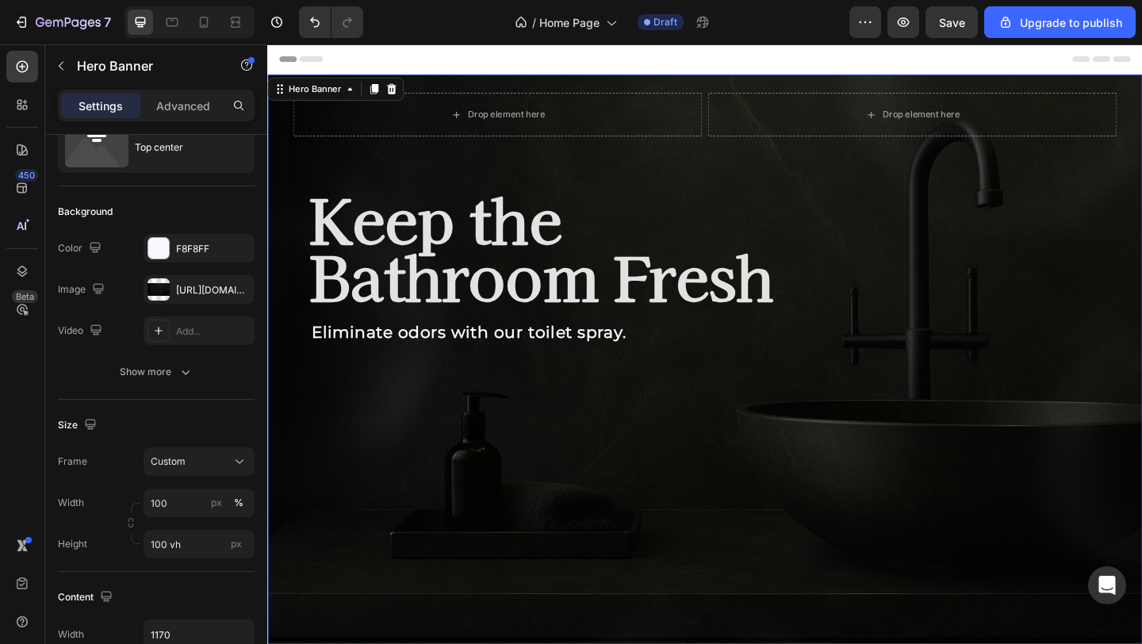
scroll to position [0, 0]
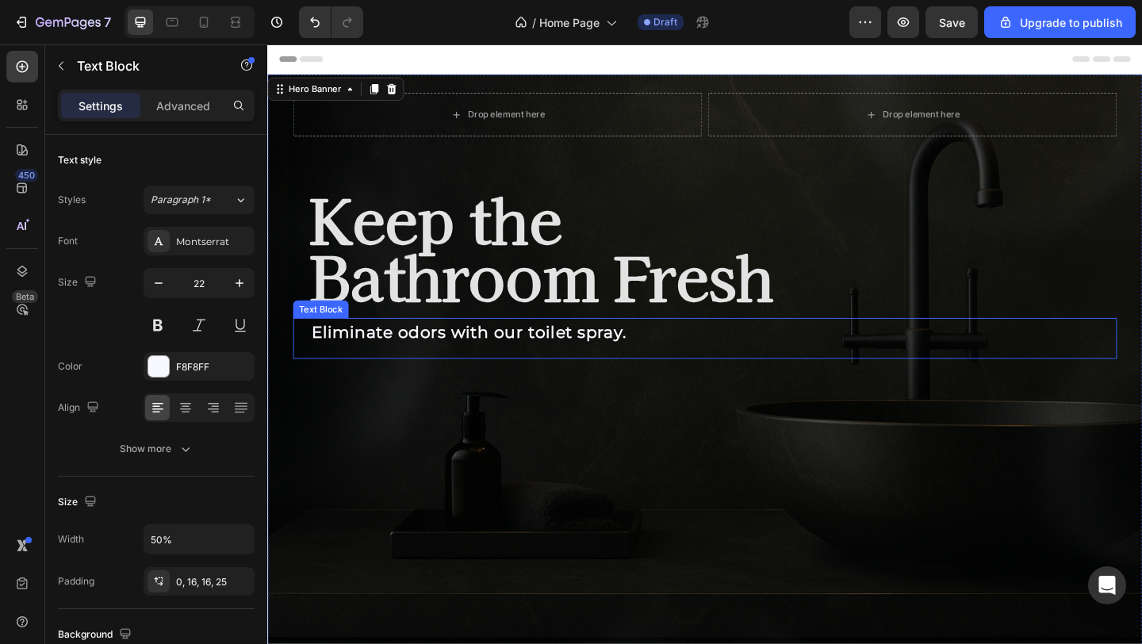
click at [502, 355] on strong "Eliminate odors with our toilet spray." at bounding box center [486, 357] width 343 height 21
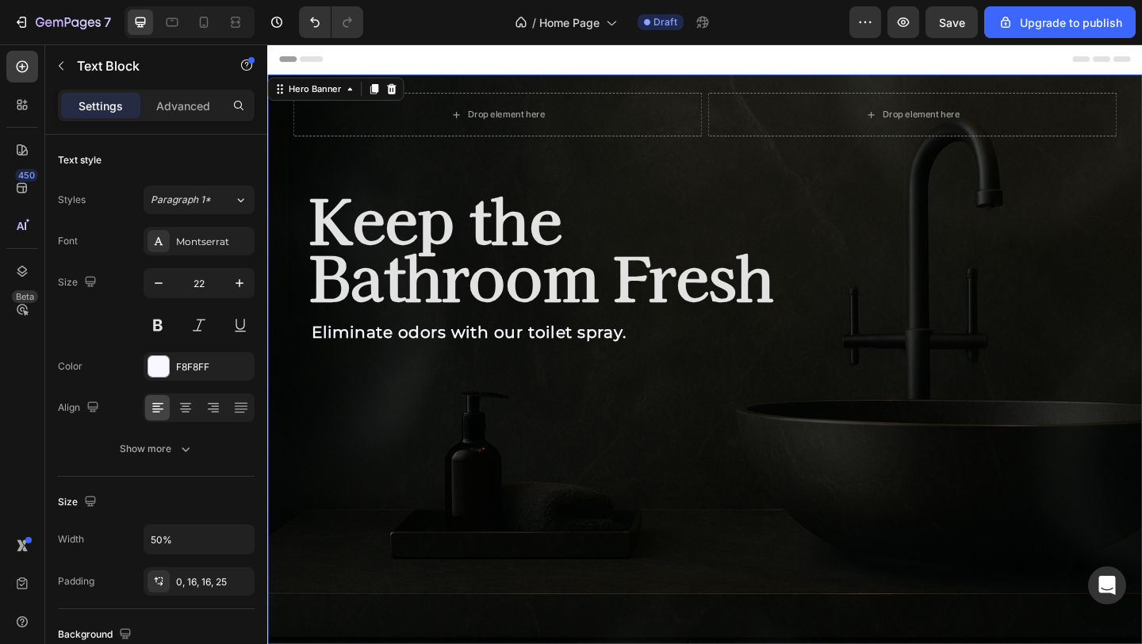
click at [448, 492] on div "Background Image" at bounding box center [743, 403] width 952 height 652
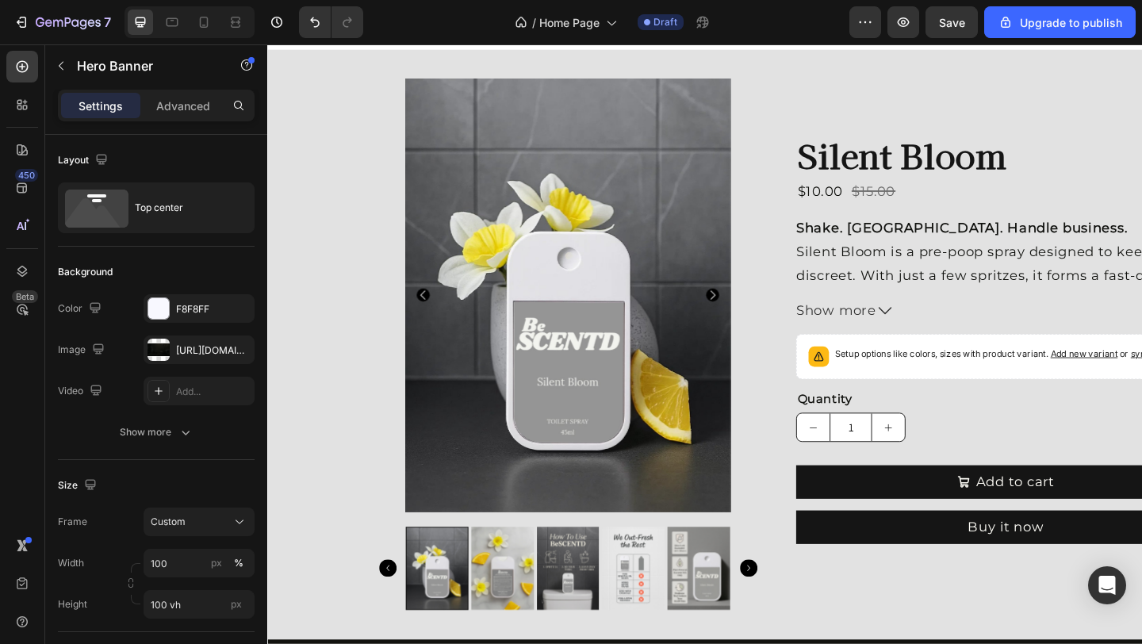
scroll to position [908, 0]
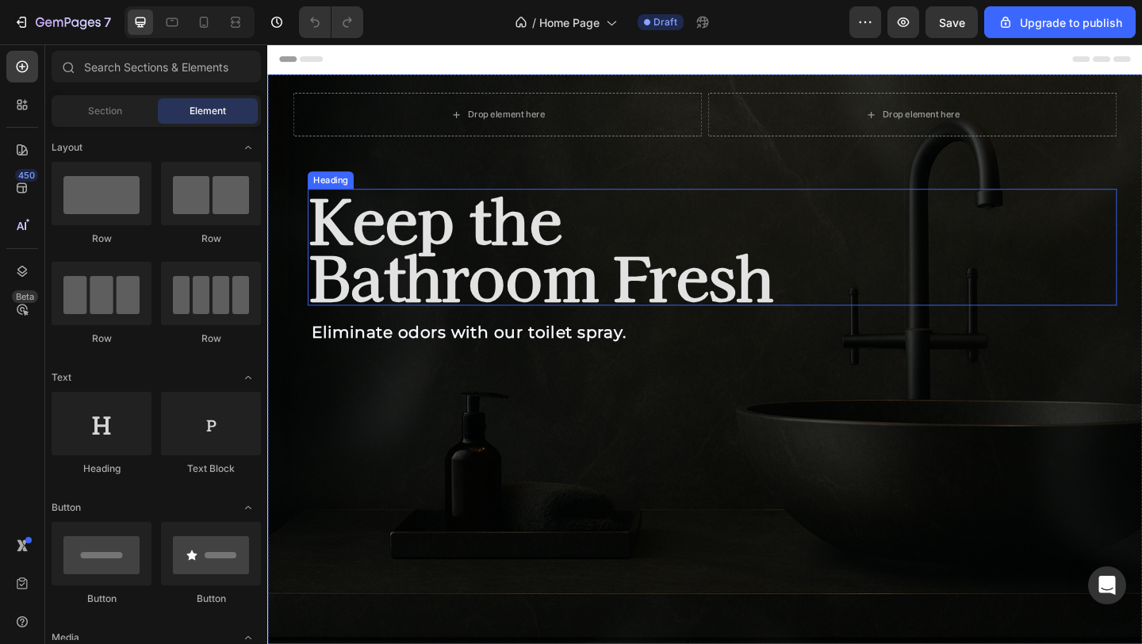
click at [500, 266] on h2 "Keep the Bathroom Fresh" at bounding box center [751, 264] width 880 height 127
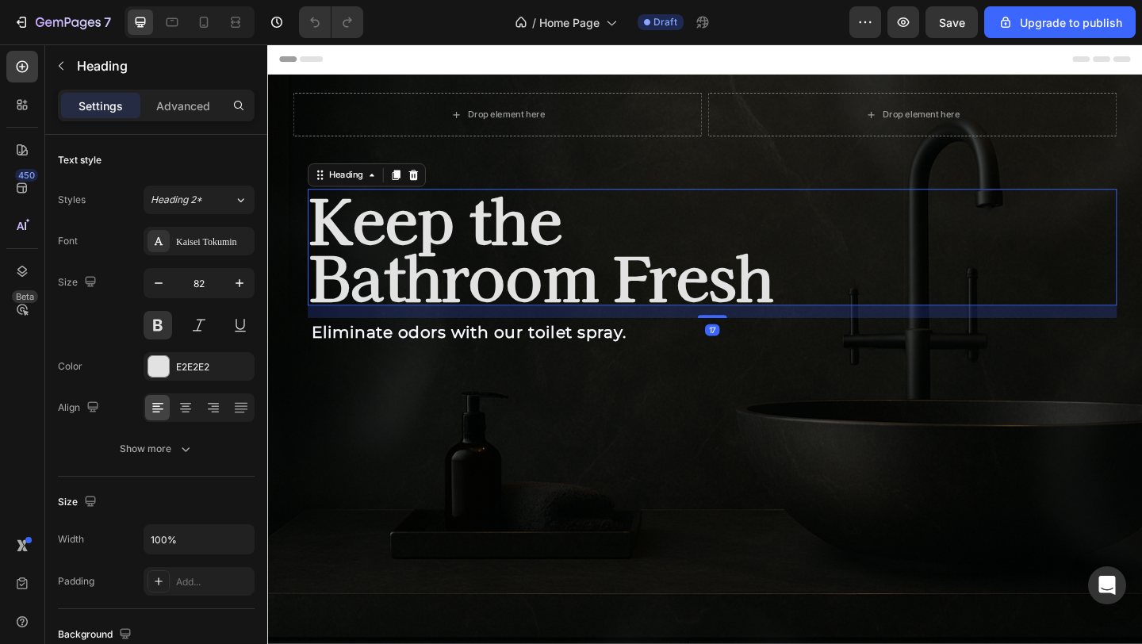
click at [509, 300] on h2 "Keep the Bathroom Fresh" at bounding box center [751, 264] width 880 height 127
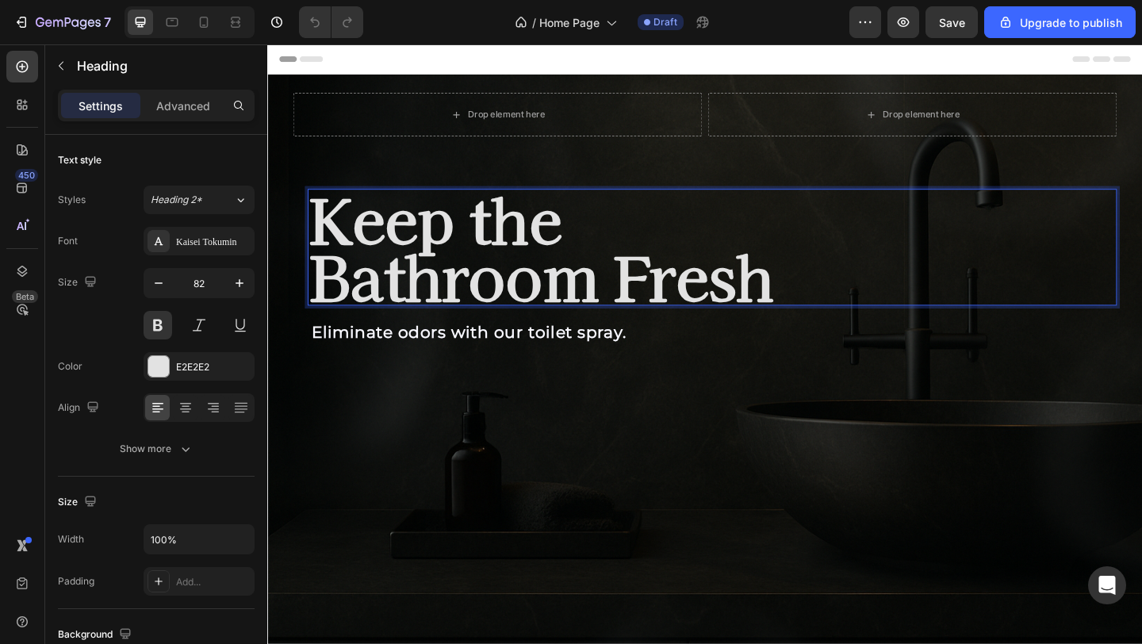
click at [687, 282] on p "Keep the Bathroom Fresh" at bounding box center [751, 265] width 877 height 124
click at [884, 289] on p "Keep the Bathroom Fresh" at bounding box center [751, 265] width 877 height 124
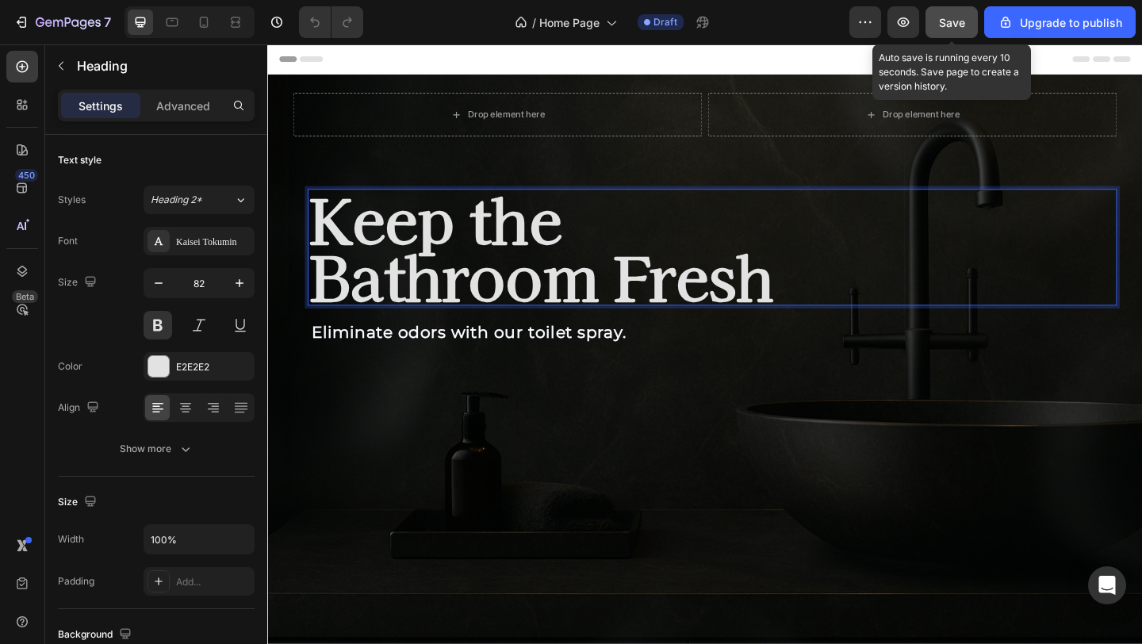
click at [949, 31] on button "Save" at bounding box center [952, 22] width 52 height 32
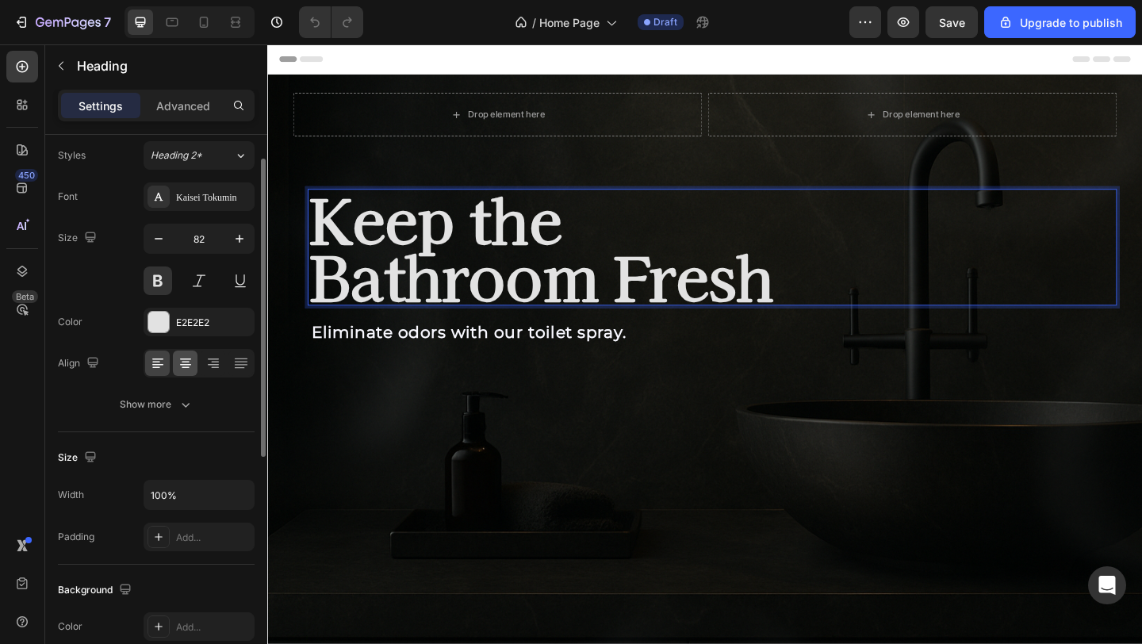
scroll to position [45, 0]
click at [180, 408] on icon "button" at bounding box center [186, 404] width 16 height 16
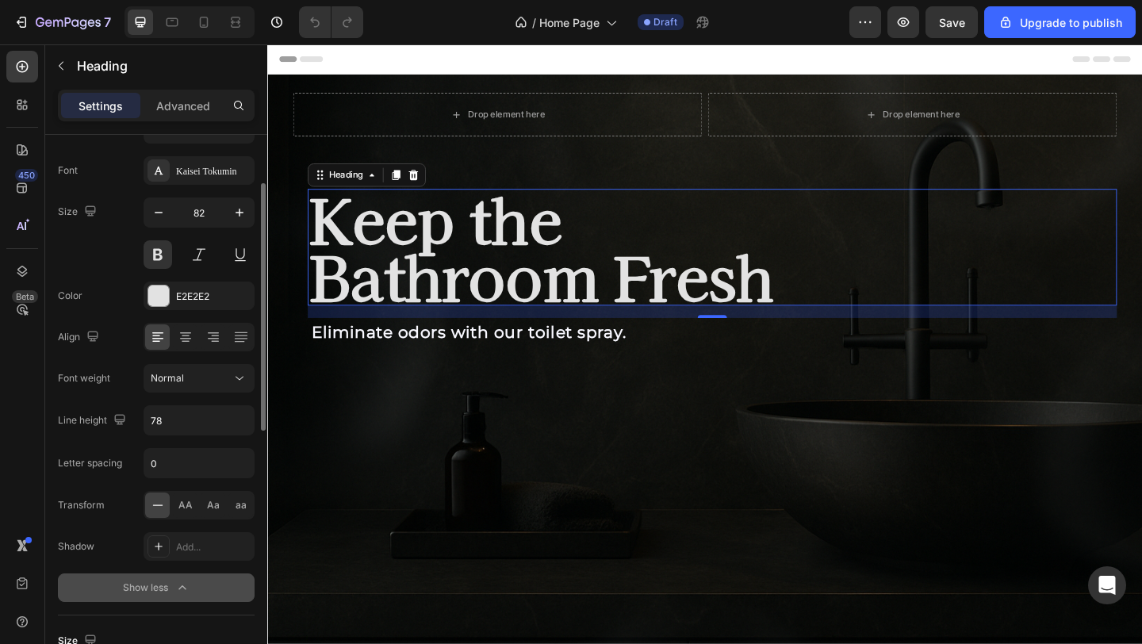
scroll to position [89, 0]
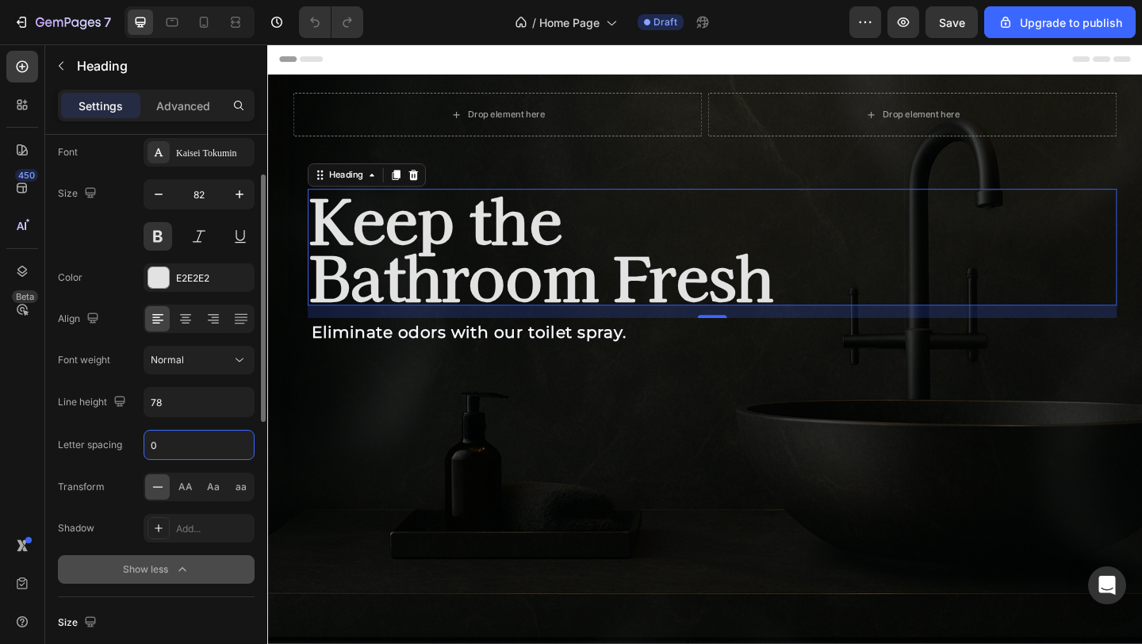
click at [199, 451] on input "0" at bounding box center [198, 445] width 109 height 29
click at [199, 446] on input "0" at bounding box center [198, 445] width 109 height 29
click at [190, 396] on input "78" at bounding box center [198, 402] width 109 height 29
click at [188, 406] on input "78" at bounding box center [198, 402] width 109 height 29
click at [246, 396] on icon "button" at bounding box center [240, 402] width 16 height 16
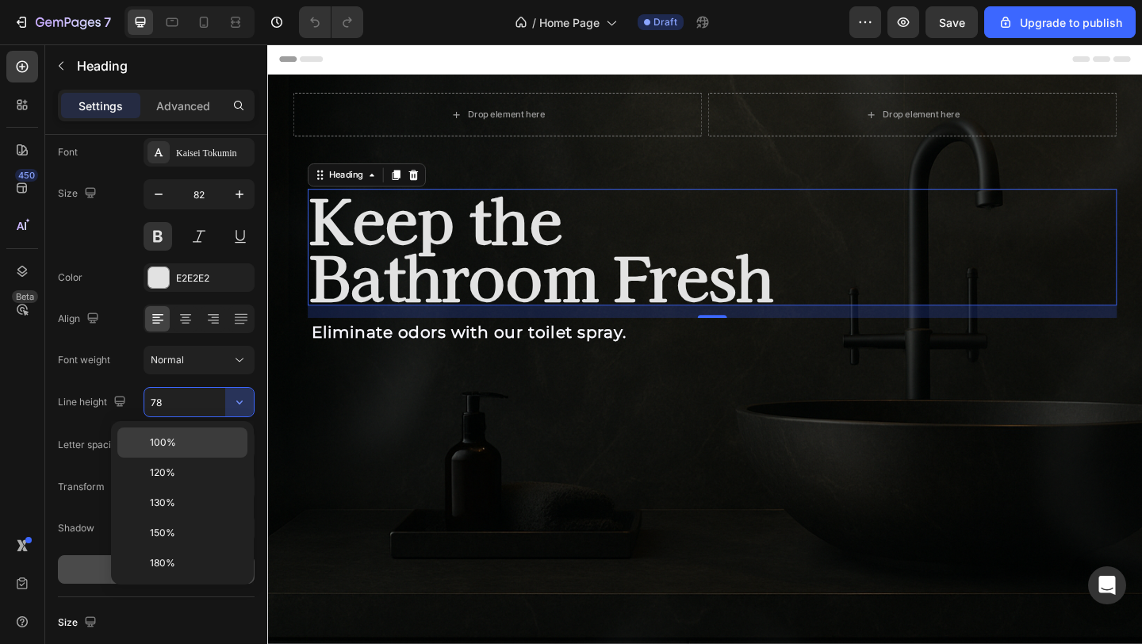
click at [223, 437] on p "100%" at bounding box center [195, 442] width 90 height 14
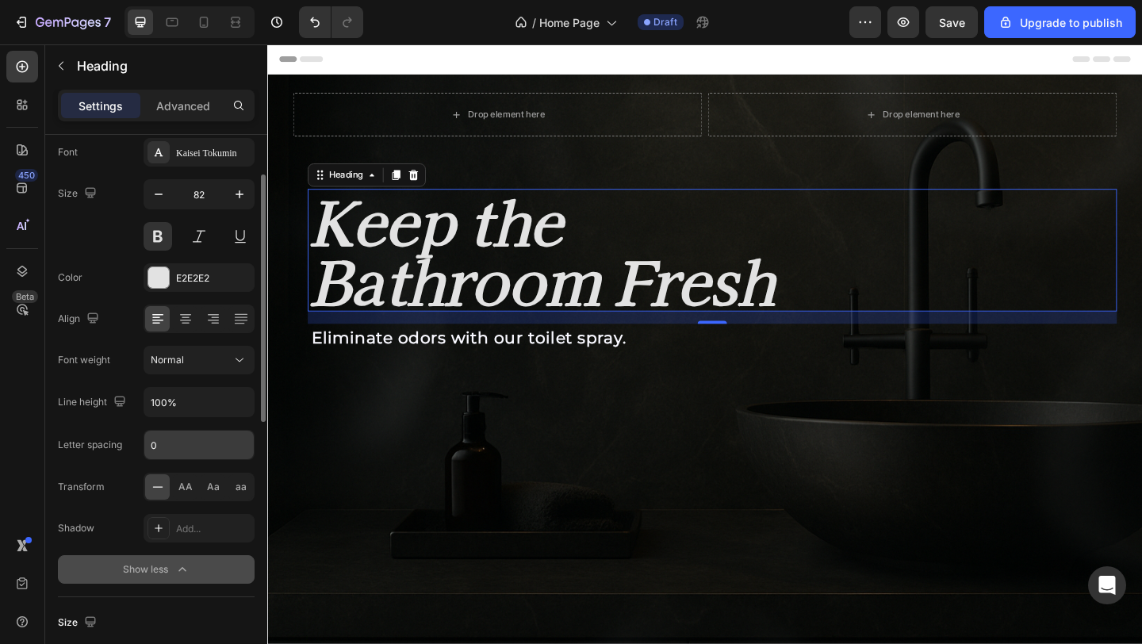
type input "78"
